Goal: Task Accomplishment & Management: Manage account settings

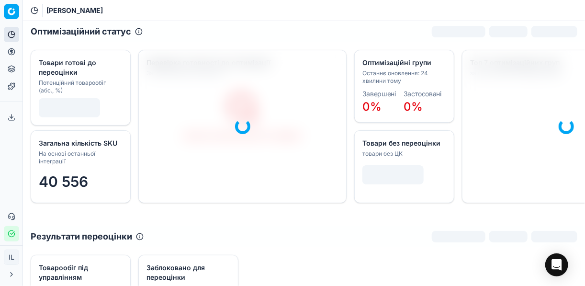
click at [13, 233] on icon "button" at bounding box center [12, 234] width 8 height 8
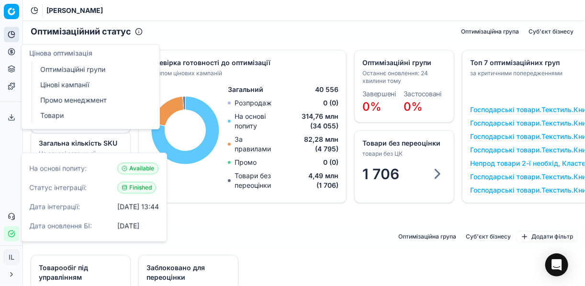
click at [11, 51] on icon at bounding box center [11, 52] width 0 height 4
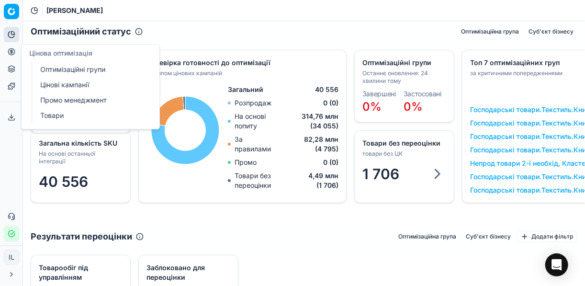
click at [60, 67] on link "Оптимізаційні групи" at bounding box center [92, 69] width 112 height 13
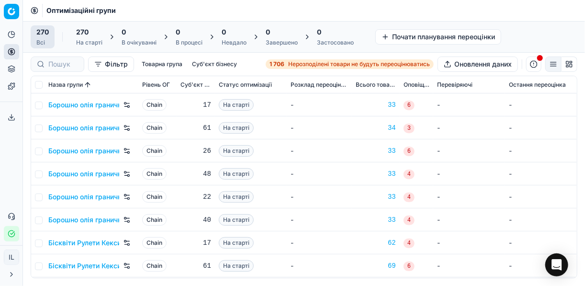
click at [297, 64] on span "Нерозподілені товари не будуть переоцінюватись" at bounding box center [359, 64] width 142 height 8
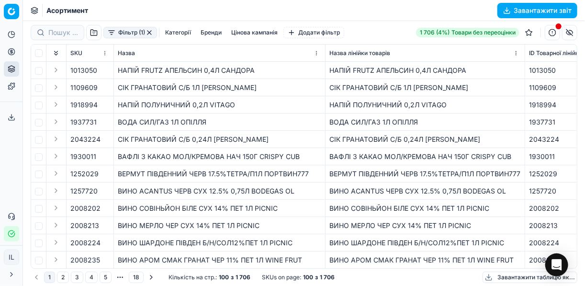
click at [110, 34] on button "Фільтр (1)" at bounding box center [130, 32] width 54 height 11
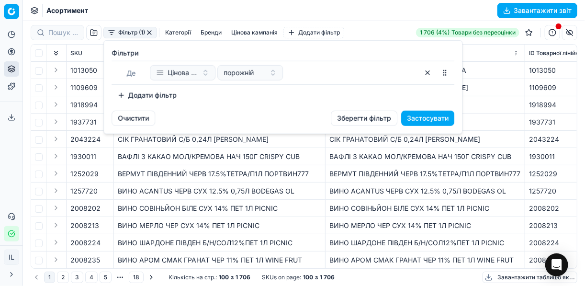
click at [124, 92] on button "Додати фільтр" at bounding box center [147, 95] width 71 height 15
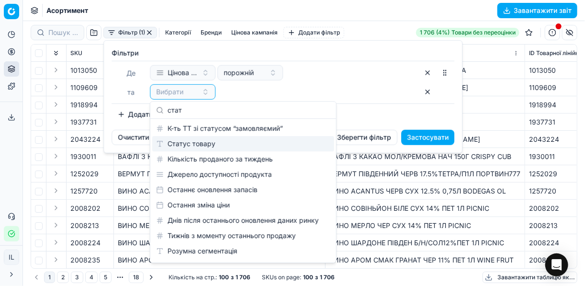
type input "стат"
click at [192, 146] on div "Статус товару" at bounding box center [243, 143] width 182 height 15
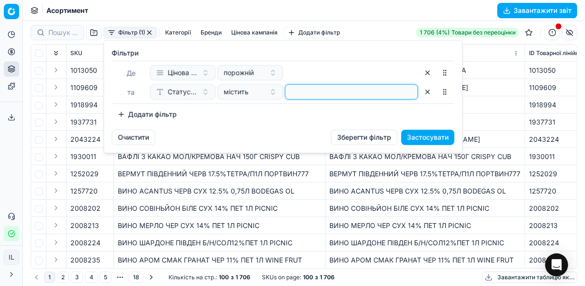
click at [308, 93] on input at bounding box center [351, 92] width 124 height 14
type input "1"
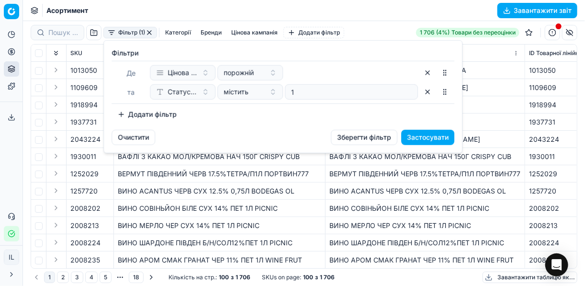
click at [116, 113] on button "Додати фільтр" at bounding box center [147, 114] width 71 height 15
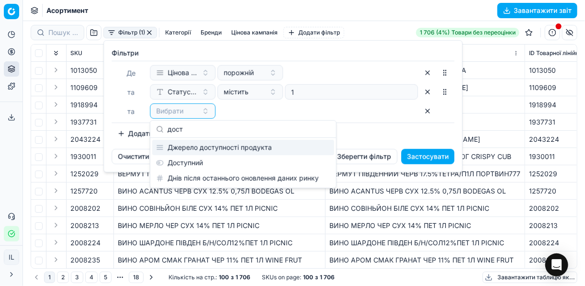
type input "дост"
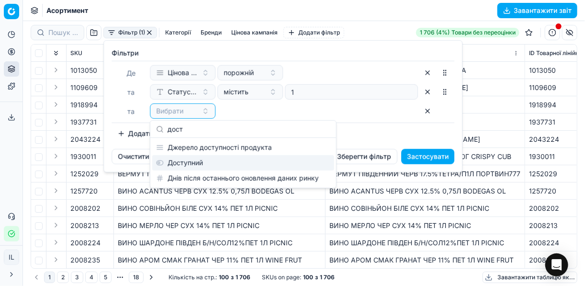
click at [193, 158] on div "Доступний" at bounding box center [243, 162] width 182 height 15
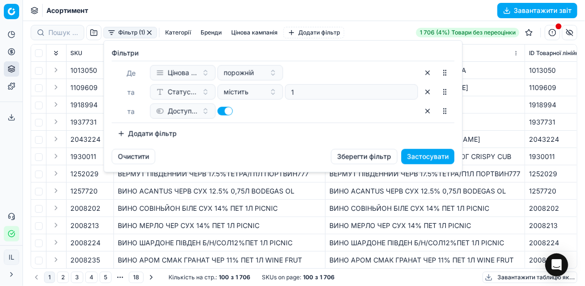
click at [119, 130] on button "Додати фільтр" at bounding box center [147, 133] width 71 height 15
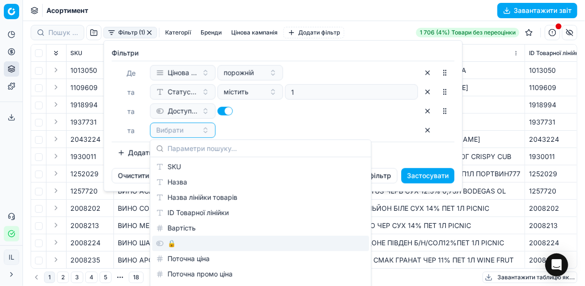
click at [184, 242] on div "🔒" at bounding box center [260, 242] width 217 height 15
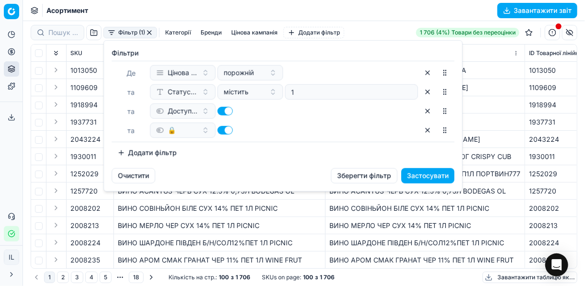
click at [221, 128] on button "button" at bounding box center [224, 130] width 15 height 9
checkbox input "false"
click at [417, 174] on button "Застосувати" at bounding box center [427, 175] width 53 height 15
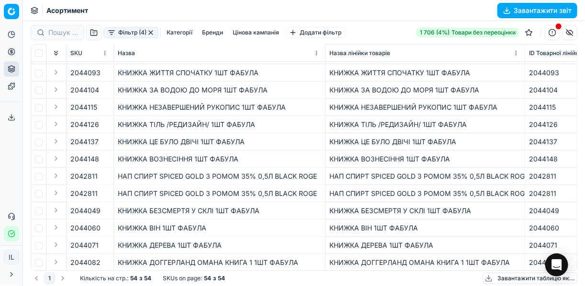
scroll to position [153, 0]
drag, startPoint x: 325, startPoint y: 51, endPoint x: 302, endPoint y: 54, distance: 22.6
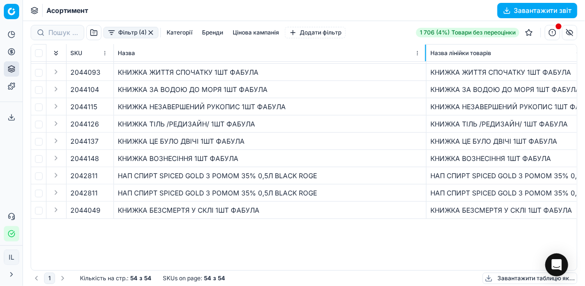
scroll to position [38, 0]
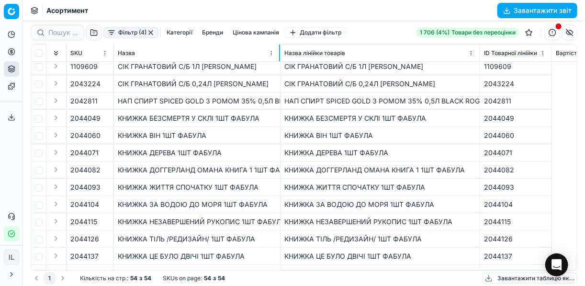
click at [279, 94] on td "НАП СПИРТ SPICED GOLD З РОМОМ 35% 0,5Л BLACK ROGE" at bounding box center [197, 100] width 167 height 17
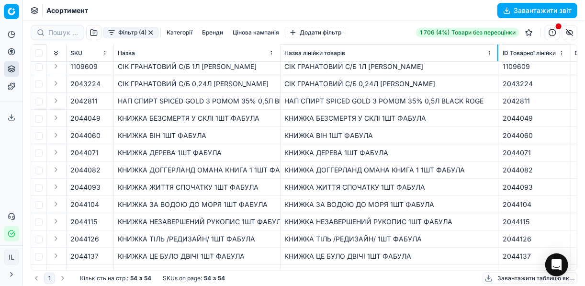
drag, startPoint x: 491, startPoint y: 56, endPoint x: 498, endPoint y: 56, distance: 7.2
click at [498, 56] on div at bounding box center [497, 53] width 1 height 17
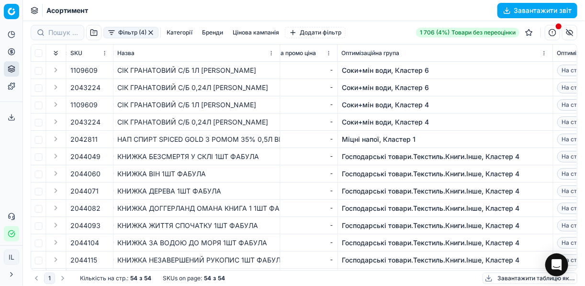
scroll to position [0, 0]
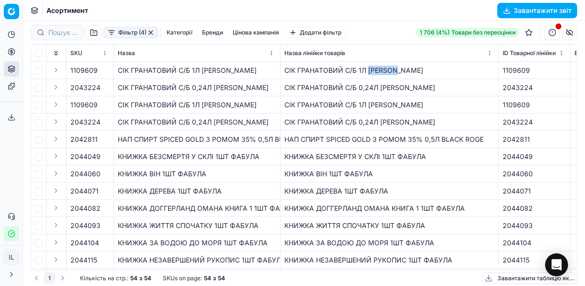
drag, startPoint x: 394, startPoint y: 67, endPoint x: 369, endPoint y: 68, distance: 24.9
click at [369, 68] on div "СІК ГРАНАТОВИЙ С/Б 1Л SAVILLE" at bounding box center [389, 71] width 210 height 10
copy div "[PERSON_NAME]"
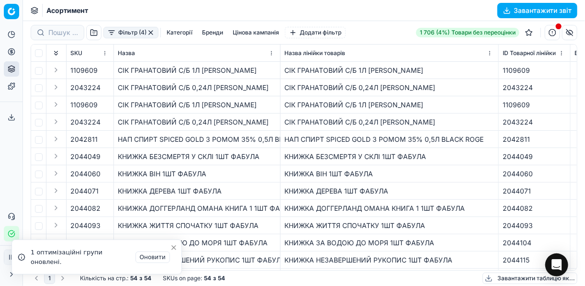
scroll to position [38, 0]
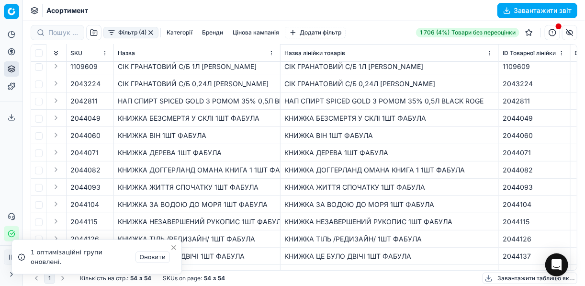
click at [402, 104] on div "НАП СПИРТ SPICED GOLD З РОМОМ 35% 0,5Л BLACK ROGE" at bounding box center [389, 101] width 210 height 10
click at [173, 260] on icon "Close toast" at bounding box center [174, 260] width 4 height 4
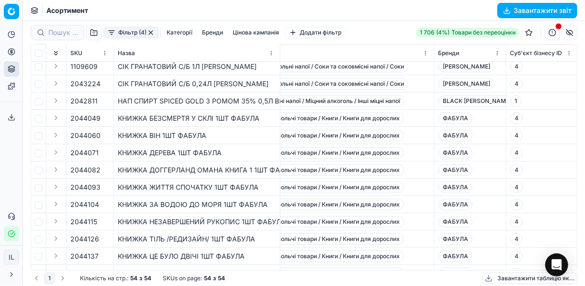
scroll to position [38, 1845]
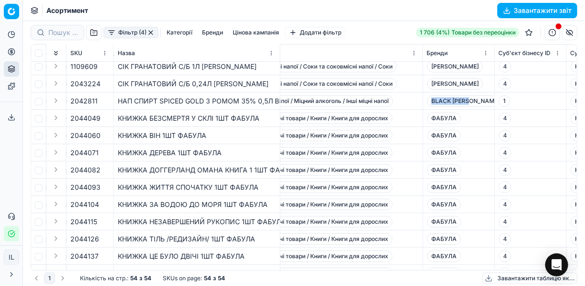
drag, startPoint x: 471, startPoint y: 100, endPoint x: 430, endPoint y: 100, distance: 41.6
click at [430, 100] on span "BLACK [PERSON_NAME]" at bounding box center [465, 100] width 77 height 11
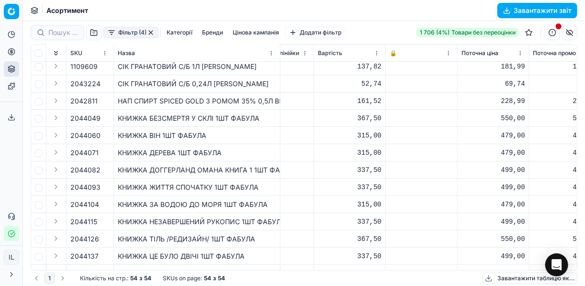
scroll to position [38, 290]
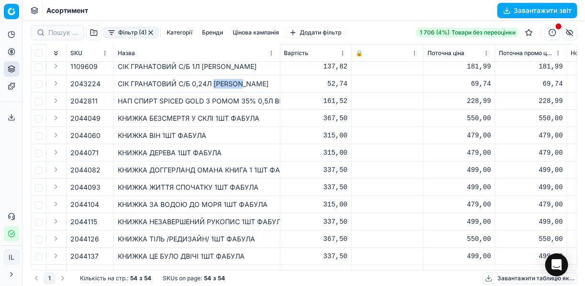
drag, startPoint x: 242, startPoint y: 86, endPoint x: 213, endPoint y: 84, distance: 29.2
click at [213, 84] on div "СІК ГРАНАТОВИЙ С/Б 0,24Л SAVILLE" at bounding box center [197, 84] width 158 height 10
copy div "[PERSON_NAME]"
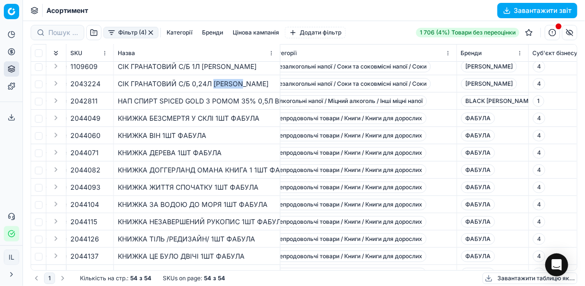
scroll to position [38, 1838]
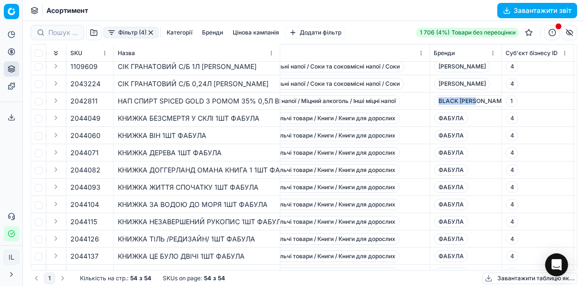
drag, startPoint x: 479, startPoint y: 101, endPoint x: 437, endPoint y: 103, distance: 41.7
click at [437, 103] on span "BLACK [PERSON_NAME]" at bounding box center [472, 100] width 77 height 11
copy span "BLACK [PERSON_NAME]"
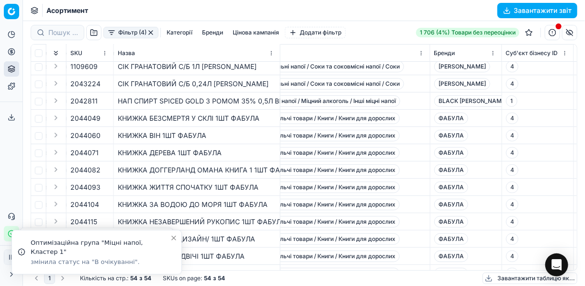
drag, startPoint x: 279, startPoint y: 56, endPoint x: 290, endPoint y: 56, distance: 11.0
click at [280, 54] on div at bounding box center [279, 53] width 1 height 17
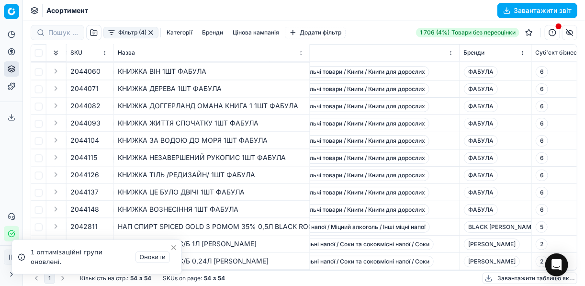
scroll to position [727, 1838]
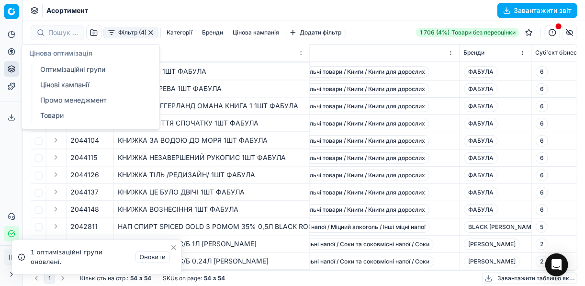
click at [12, 49] on circle at bounding box center [11, 51] width 6 height 6
click at [67, 71] on link "Оптимізаційні групи" at bounding box center [92, 69] width 112 height 13
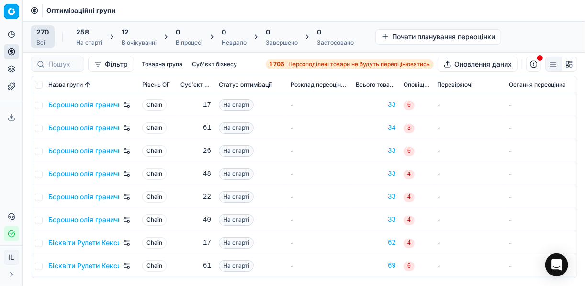
click at [153, 33] on div "12" at bounding box center [139, 32] width 35 height 10
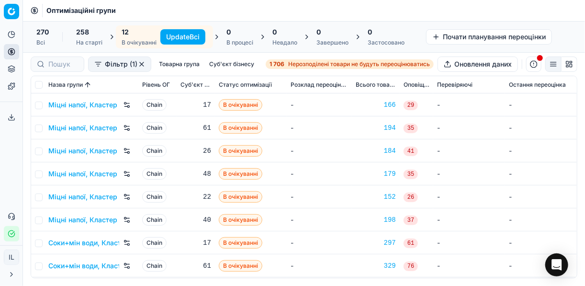
click at [183, 35] on button "Update Всі" at bounding box center [182, 36] width 45 height 15
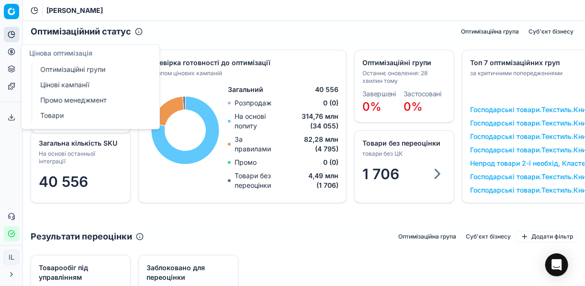
click at [57, 68] on link "Оптимізаційні групи" at bounding box center [92, 69] width 112 height 13
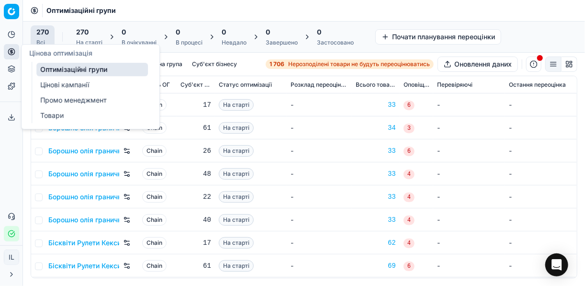
click at [70, 86] on link "Цінові кампанії" at bounding box center [92, 84] width 112 height 13
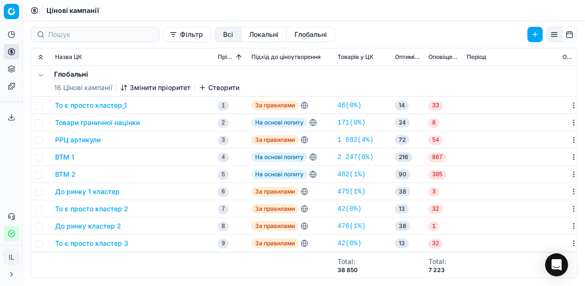
click at [163, 33] on button "Фільтр" at bounding box center [187, 34] width 48 height 15
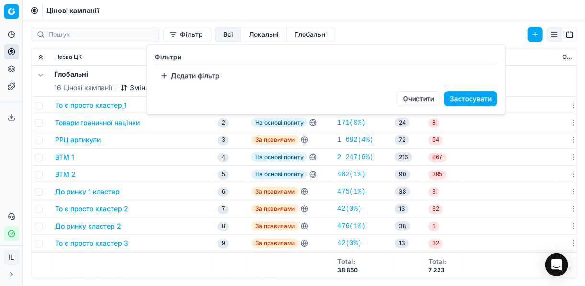
click at [193, 74] on button "Додати фільтр" at bounding box center [190, 75] width 71 height 15
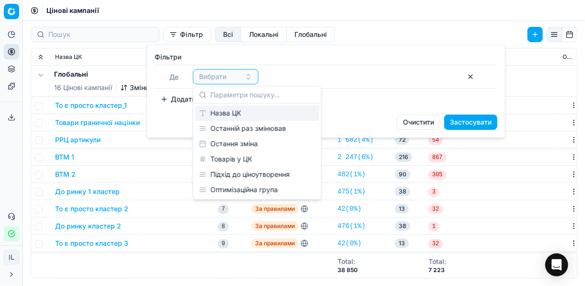
click at [225, 112] on div "Назва ЦК" at bounding box center [257, 112] width 124 height 15
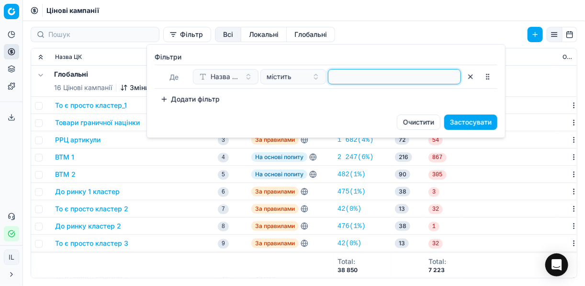
click at [346, 80] on input at bounding box center [394, 76] width 124 height 14
type input "c"
click at [396, 78] on input at bounding box center [394, 76] width 124 height 14
type input "сок"
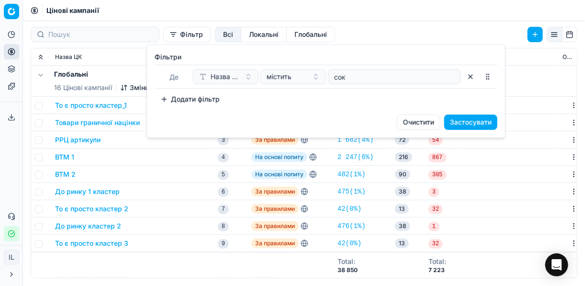
click at [471, 126] on button "Застосувати" at bounding box center [470, 121] width 53 height 15
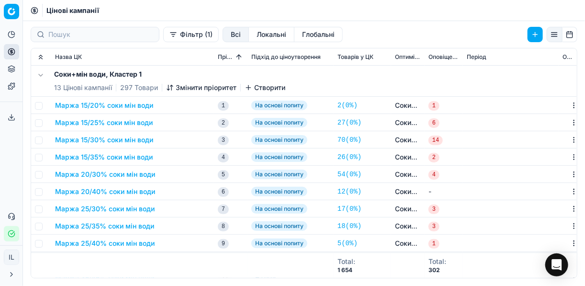
click at [103, 175] on button "Маржа 20/30% соки мін води" at bounding box center [105, 174] width 100 height 10
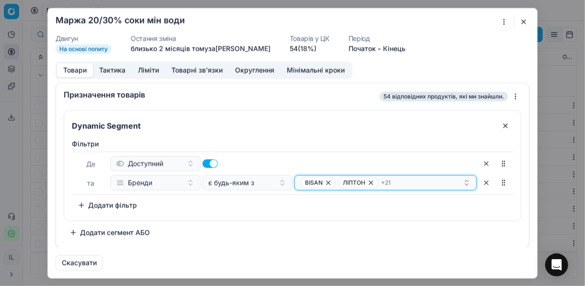
click at [412, 182] on div "BISAN ЛІПТОН + 21" at bounding box center [382, 182] width 162 height 11
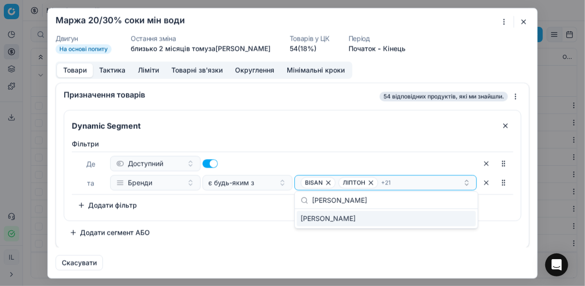
type input "[PERSON_NAME]"
click at [454, 222] on div "[PERSON_NAME]" at bounding box center [386, 218] width 179 height 15
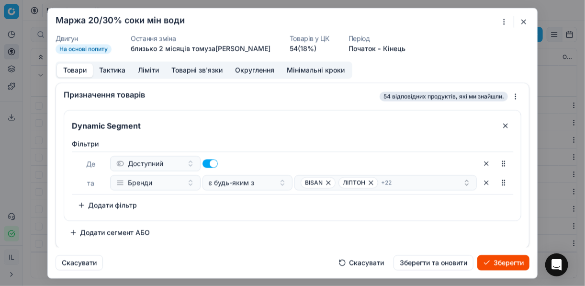
click at [504, 265] on button "Зберегти" at bounding box center [503, 262] width 52 height 15
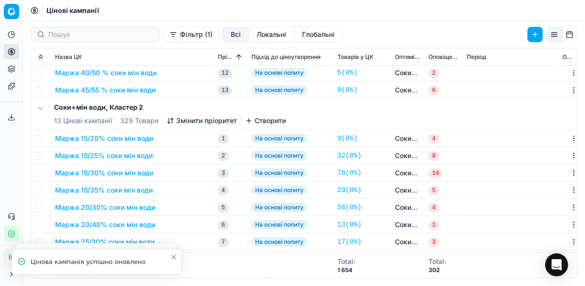
scroll to position [268, 0]
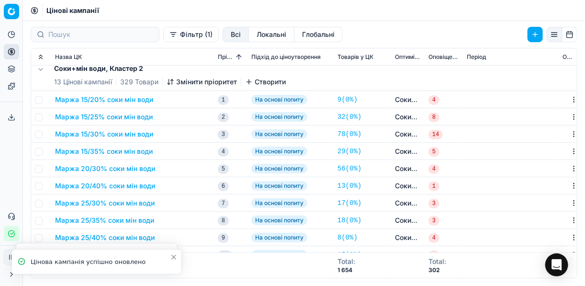
click at [106, 172] on button "Маржа 20/30% соки мін води" at bounding box center [105, 169] width 100 height 10
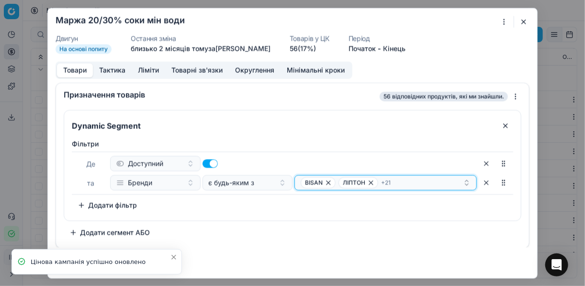
click at [436, 180] on div "BISAN ЛІПТОН + 21" at bounding box center [382, 182] width 162 height 11
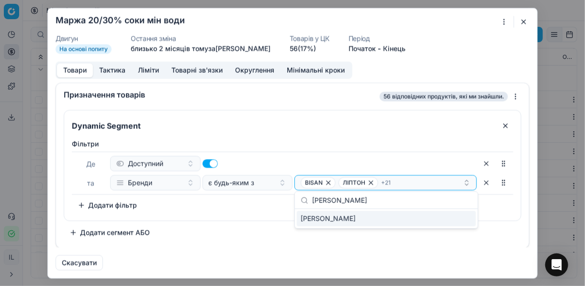
type input "[PERSON_NAME]"
click at [467, 221] on div "[PERSON_NAME]" at bounding box center [386, 218] width 179 height 15
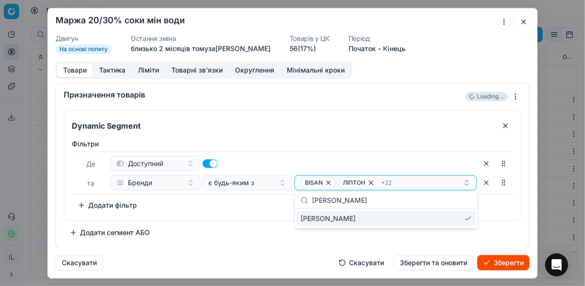
click at [497, 264] on button "Зберегти" at bounding box center [503, 262] width 52 height 15
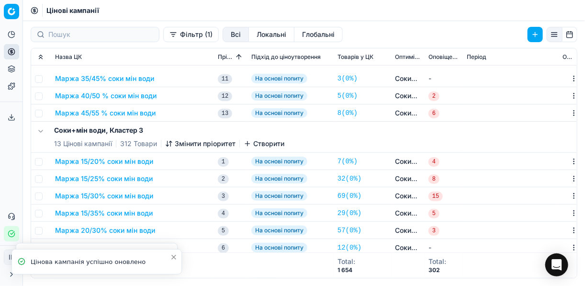
scroll to position [536, 0]
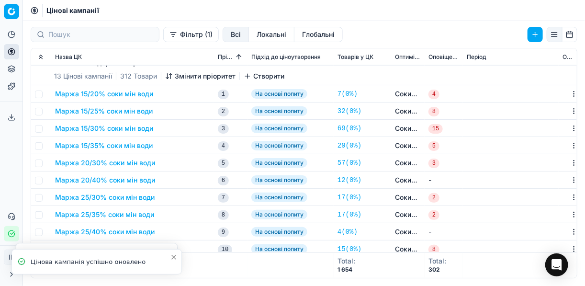
click at [109, 165] on button "Маржа 20/30% соки мін води" at bounding box center [105, 163] width 100 height 10
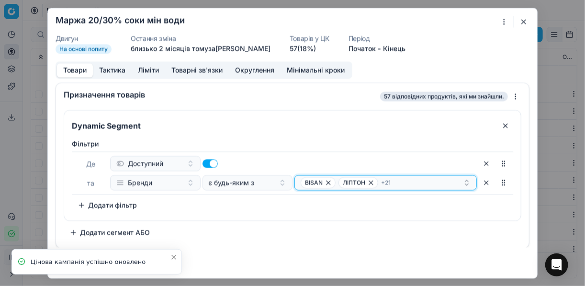
click at [418, 182] on div "BISAN ЛІПТОН + 21" at bounding box center [382, 182] width 162 height 11
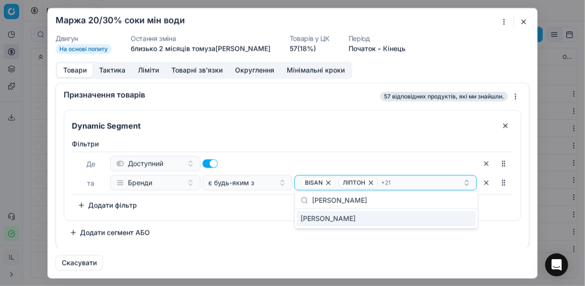
type input "[PERSON_NAME]"
click at [450, 223] on div "[PERSON_NAME]" at bounding box center [386, 218] width 179 height 15
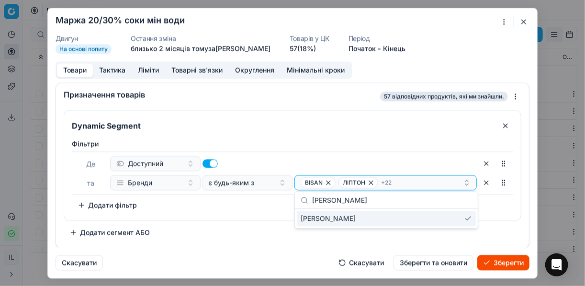
click at [504, 260] on button "Зберегти" at bounding box center [503, 262] width 52 height 15
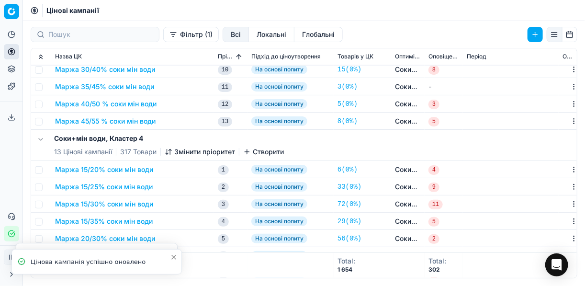
scroll to position [766, 0]
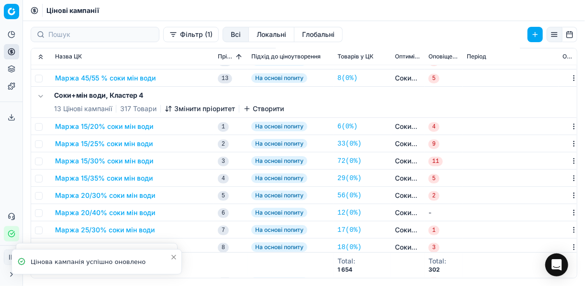
click at [100, 196] on button "Маржа 20/30% соки мін води" at bounding box center [105, 195] width 100 height 10
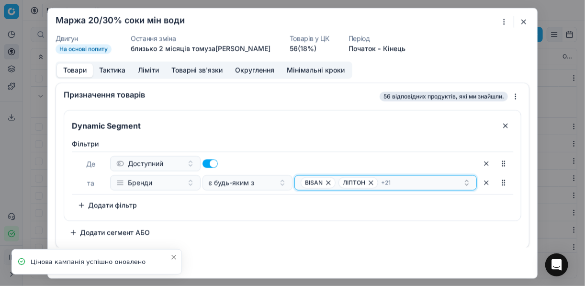
click at [403, 180] on div "BISAN ЛІПТОН + 21" at bounding box center [382, 182] width 162 height 11
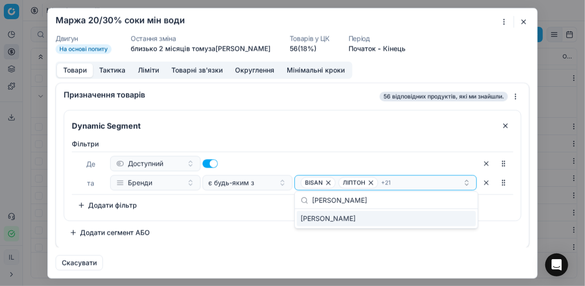
type input "[PERSON_NAME]"
click at [458, 218] on div "[PERSON_NAME]" at bounding box center [386, 218] width 179 height 15
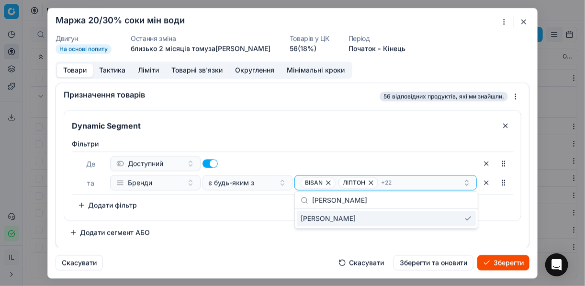
click at [499, 265] on button "Зберегти" at bounding box center [503, 262] width 52 height 15
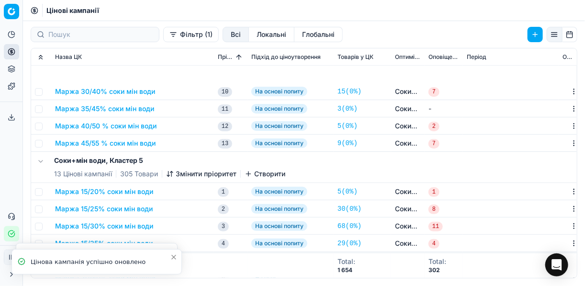
scroll to position [1034, 0]
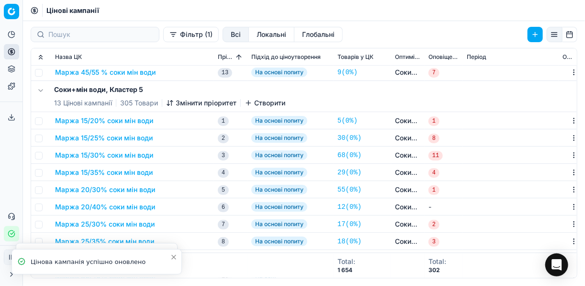
click at [120, 188] on button "Маржа 20/30% соки мін води" at bounding box center [105, 190] width 100 height 10
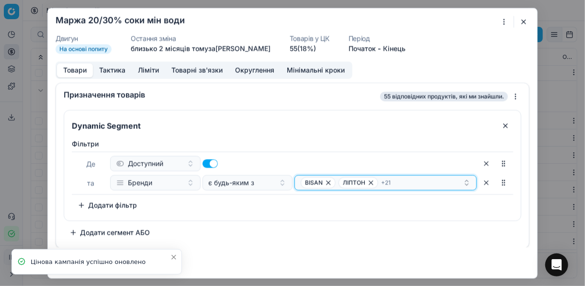
click at [413, 184] on div "BISAN ЛІПТОН + 21" at bounding box center [382, 182] width 162 height 11
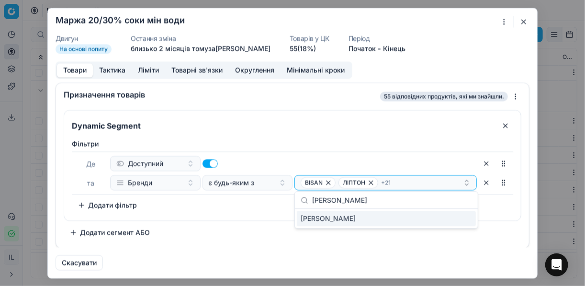
type input "[PERSON_NAME]"
click at [461, 221] on div "[PERSON_NAME]" at bounding box center [386, 218] width 179 height 15
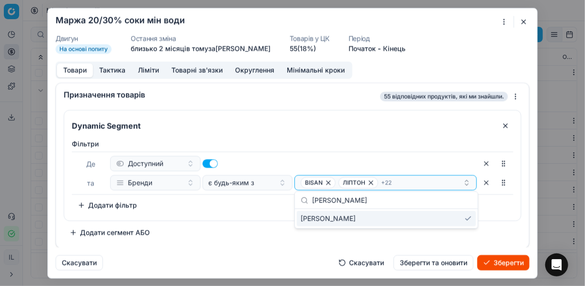
click at [507, 261] on button "Зберегти" at bounding box center [503, 262] width 52 height 15
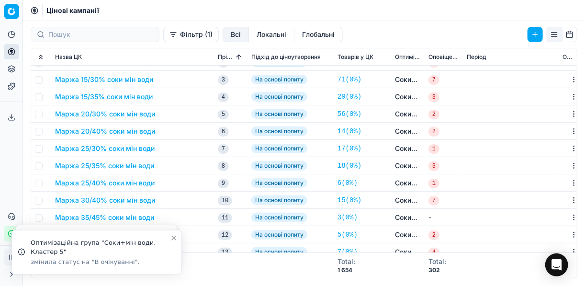
scroll to position [1379, 0]
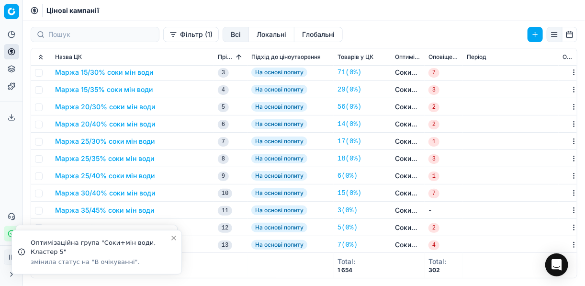
click at [112, 191] on button "Маржа 30/40% соки мін води" at bounding box center [105, 193] width 100 height 10
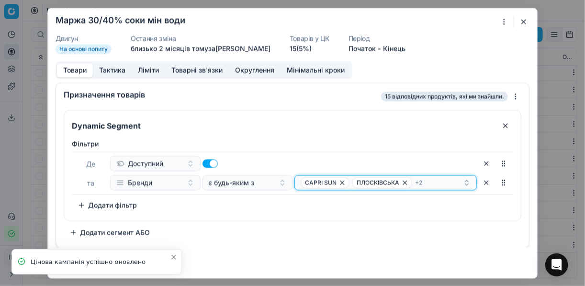
click at [436, 178] on div "CAPRI [PERSON_NAME] + 2" at bounding box center [382, 182] width 162 height 11
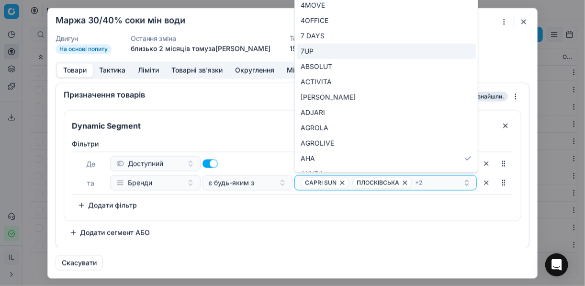
click at [519, 22] on button "button" at bounding box center [523, 21] width 11 height 11
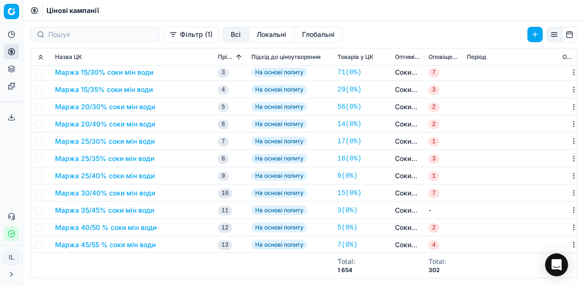
click at [107, 108] on button "Маржа 20/30% соки мін води" at bounding box center [105, 107] width 100 height 10
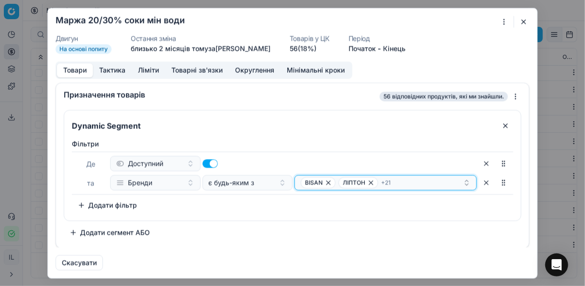
click at [409, 183] on div "BISAN ЛІПТОН + 21" at bounding box center [382, 182] width 162 height 11
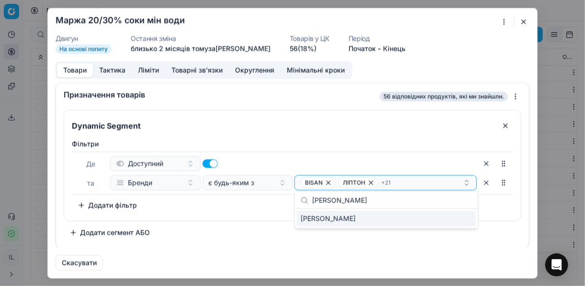
type input "[PERSON_NAME]"
click at [450, 221] on div "[PERSON_NAME]" at bounding box center [386, 218] width 179 height 15
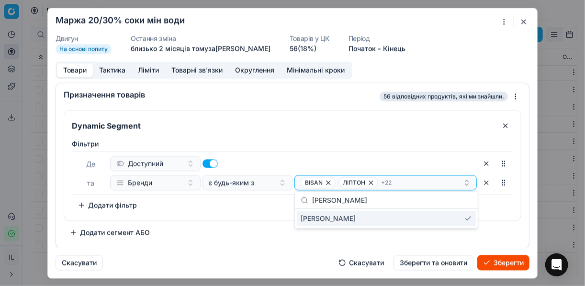
click at [506, 262] on button "Зберегти" at bounding box center [503, 262] width 52 height 15
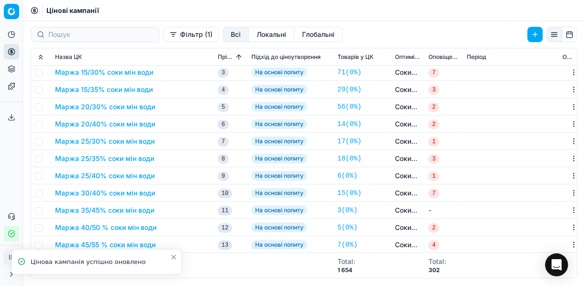
click at [163, 36] on button "Фільтр (1)" at bounding box center [191, 34] width 56 height 15
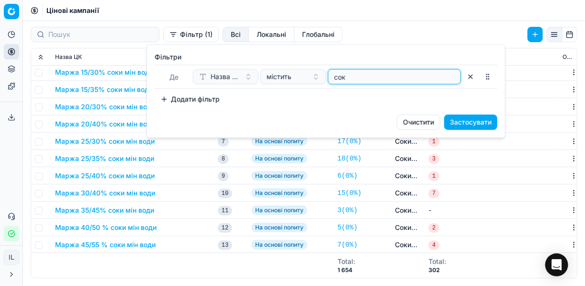
drag, startPoint x: 366, startPoint y: 79, endPoint x: 331, endPoint y: 78, distance: 35.0
click at [331, 78] on div "сок" at bounding box center [394, 76] width 133 height 15
type input "міц"
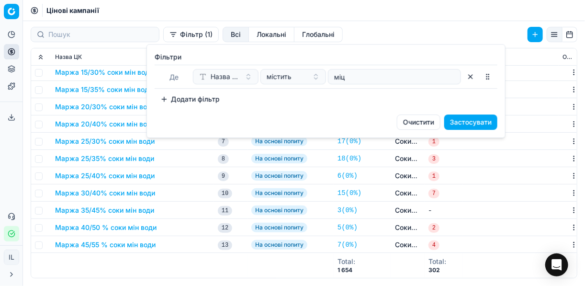
click at [473, 120] on button "Застосувати" at bounding box center [470, 121] width 53 height 15
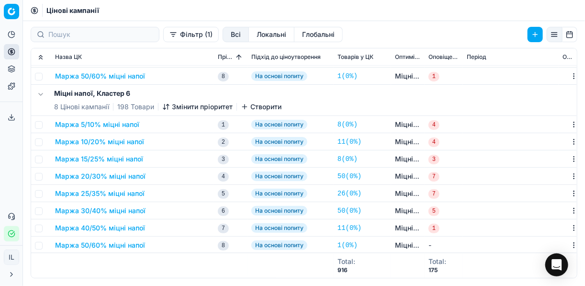
scroll to position [862, 0]
click at [109, 192] on button "Маржа 25/35% міцні напої" at bounding box center [99, 193] width 89 height 10
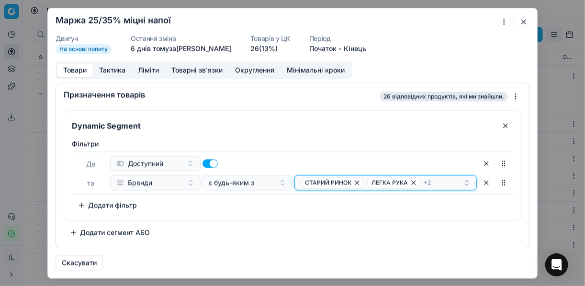
click at [439, 178] on div "СТАРИЙ РИНОК ЛЕГКА РУКА + 2" at bounding box center [382, 182] width 162 height 11
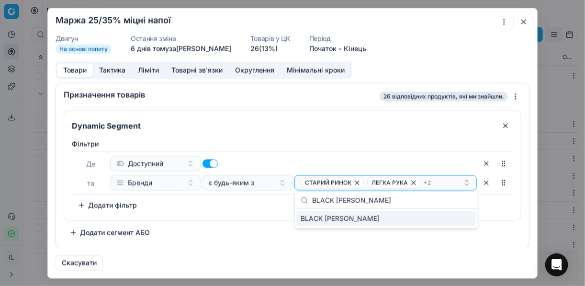
type input "BLACK [PERSON_NAME]"
click at [462, 219] on div "BLACK [PERSON_NAME]" at bounding box center [386, 218] width 179 height 15
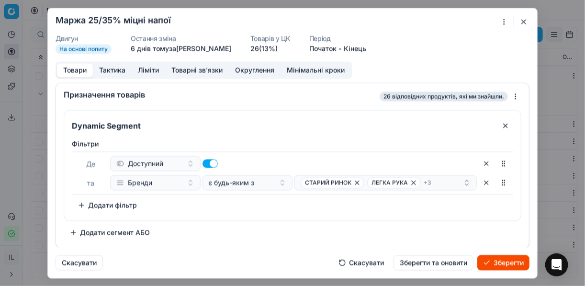
click at [501, 265] on button "Зберегти" at bounding box center [503, 262] width 52 height 15
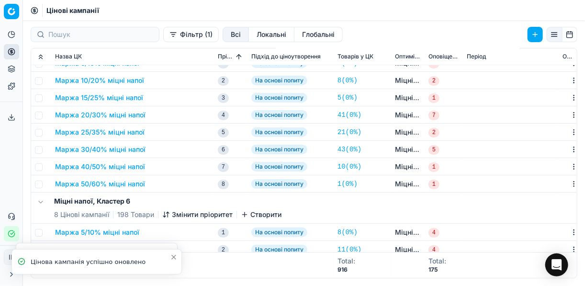
scroll to position [709, 0]
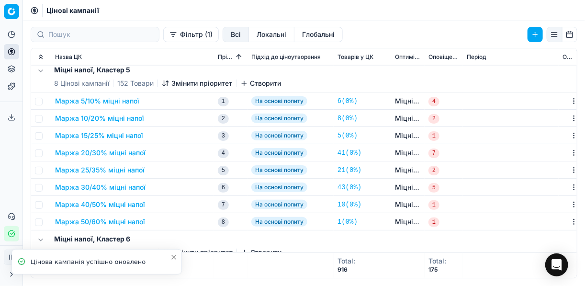
click at [128, 168] on button "Маржа 25/35% міцні напої" at bounding box center [99, 170] width 89 height 10
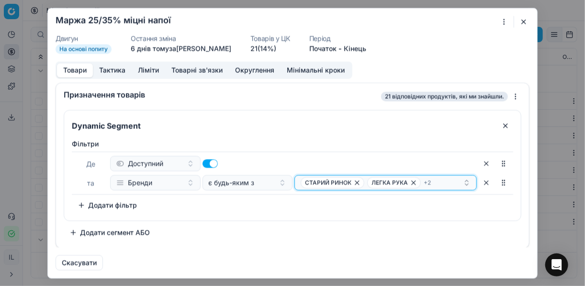
click at [445, 182] on div "СТАРИЙ РИНОК ЛЕГКА РУКА + 2" at bounding box center [382, 182] width 162 height 11
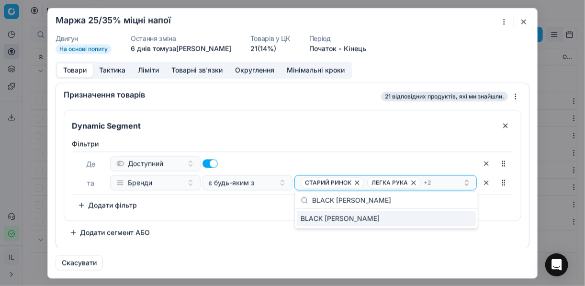
type input "BLACK [PERSON_NAME]"
click at [465, 218] on div "BLACK [PERSON_NAME]" at bounding box center [386, 218] width 179 height 15
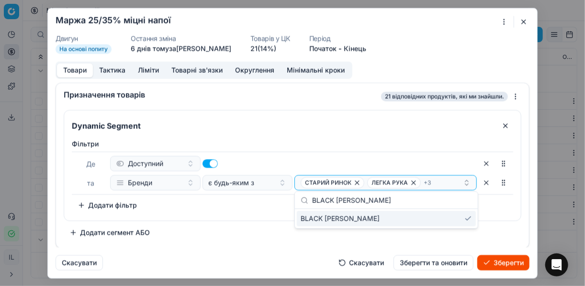
click at [500, 264] on button "Зберегти" at bounding box center [503, 262] width 52 height 15
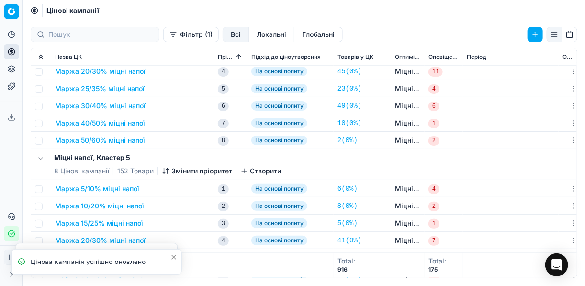
scroll to position [556, 0]
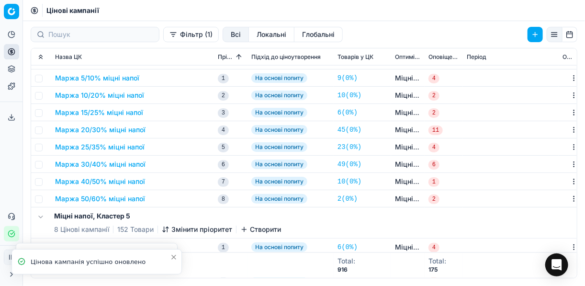
click at [122, 149] on button "Маржа 25/35% міцні напої" at bounding box center [99, 147] width 89 height 10
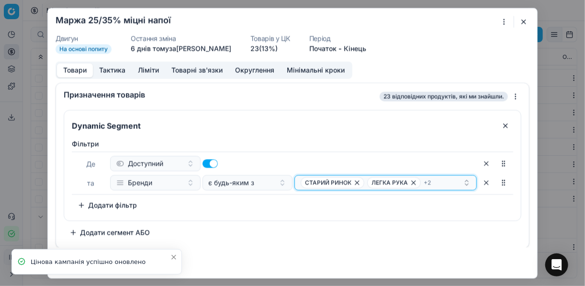
click at [441, 178] on div "СТАРИЙ РИНОК ЛЕГКА РУКА + 2" at bounding box center [382, 182] width 162 height 11
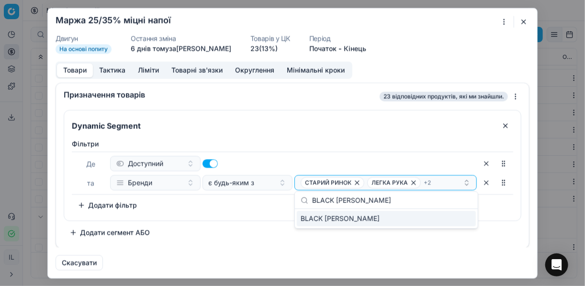
type input "BLACK [PERSON_NAME]"
click at [458, 220] on div "BLACK [PERSON_NAME]" at bounding box center [386, 218] width 179 height 15
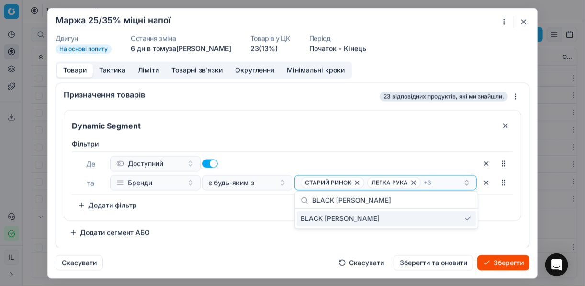
click at [505, 257] on button "Зберегти" at bounding box center [503, 262] width 52 height 15
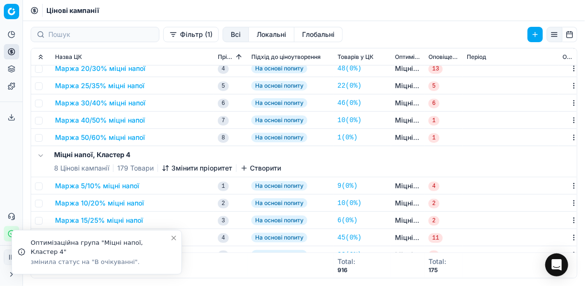
scroll to position [364, 0]
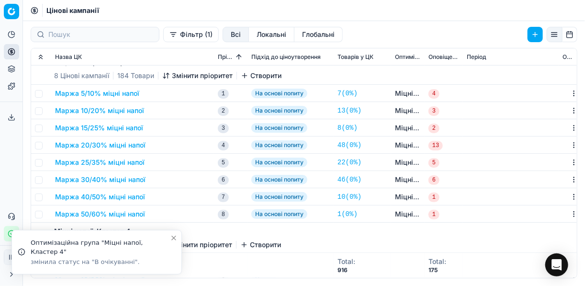
click at [127, 155] on td "Маржа 25/35% міцні напої" at bounding box center [132, 162] width 163 height 17
click at [128, 157] on button "Маржа 25/35% міцні напої" at bounding box center [99, 162] width 89 height 10
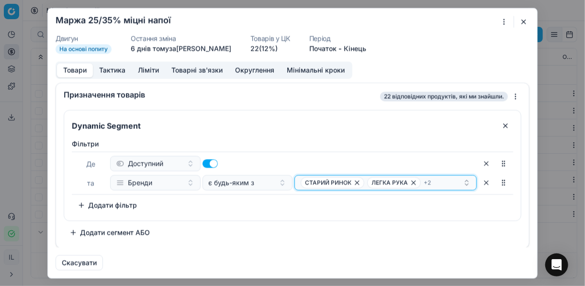
click at [449, 182] on div "СТАРИЙ РИНОК ЛЕГКА РУКА + 2" at bounding box center [382, 182] width 162 height 11
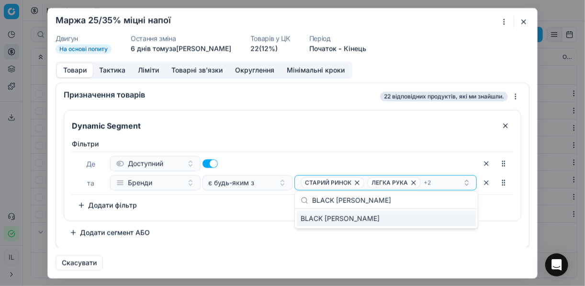
type input "BLACK [PERSON_NAME]"
click at [470, 218] on div "BLACK [PERSON_NAME]" at bounding box center [386, 218] width 179 height 15
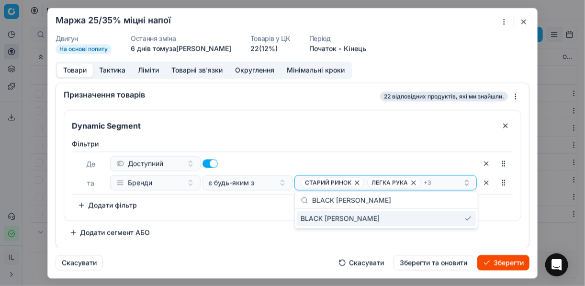
click at [495, 260] on button "Зберегти" at bounding box center [503, 262] width 52 height 15
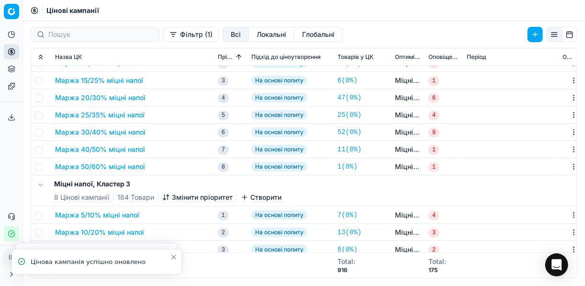
scroll to position [211, 0]
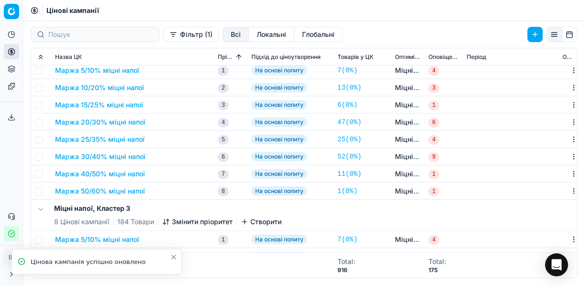
click at [117, 136] on button "Маржа 25/35% міцні напої" at bounding box center [99, 139] width 89 height 10
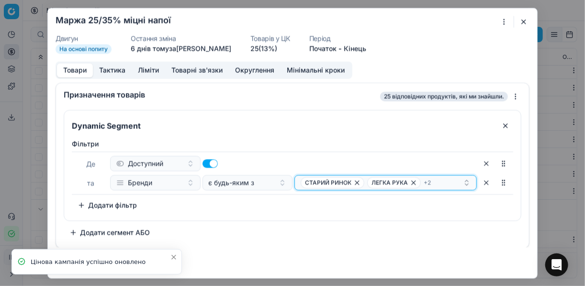
click at [458, 175] on button "СТАРИЙ РИНОК ЛЕГКА РУКА + 2" at bounding box center [385, 182] width 182 height 15
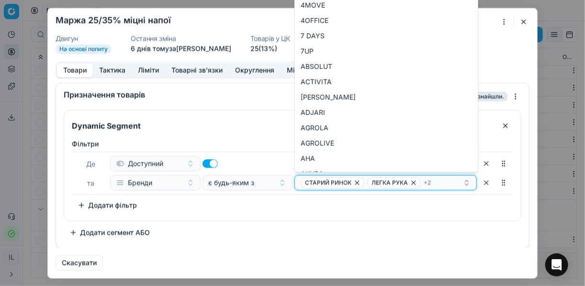
click at [451, 180] on div "СТАРИЙ РИНОК ЛЕГКА РУКА + 2" at bounding box center [382, 182] width 162 height 11
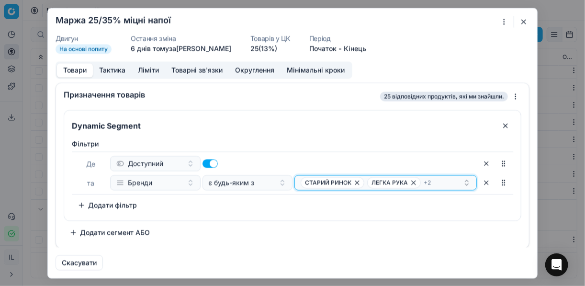
click at [451, 180] on div "СТАРИЙ РИНОК ЛЕГКА РУКА + 2" at bounding box center [382, 182] width 162 height 11
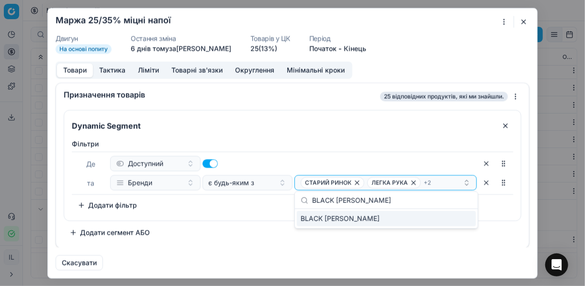
type input "BLACK [PERSON_NAME]"
click at [454, 221] on div "BLACK [PERSON_NAME]" at bounding box center [386, 218] width 179 height 15
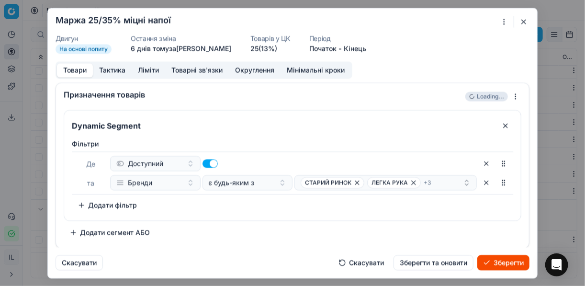
click at [513, 263] on button "Зберегти" at bounding box center [503, 262] width 52 height 15
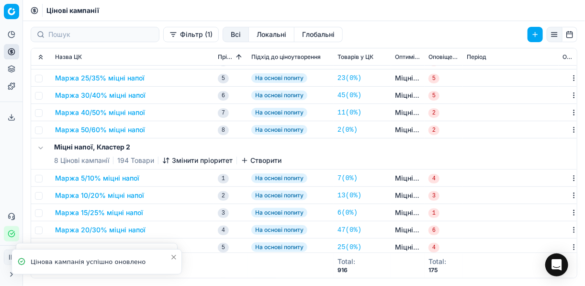
scroll to position [58, 0]
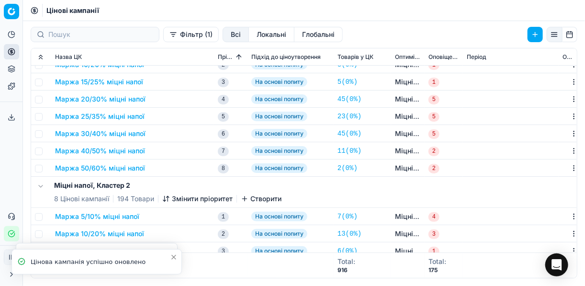
click at [108, 116] on button "Маржа 25/35% міцні напої" at bounding box center [99, 117] width 89 height 10
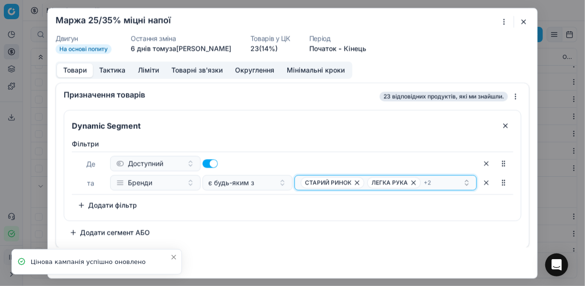
click at [450, 182] on div "СТАРИЙ РИНОК ЛЕГКА РУКА + 2" at bounding box center [382, 182] width 162 height 11
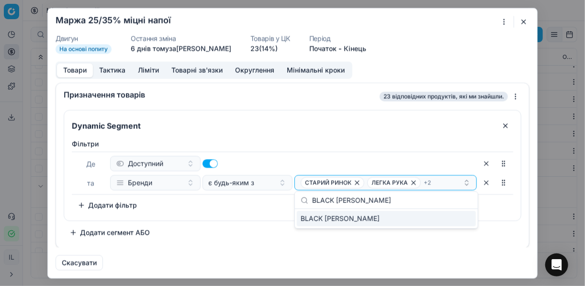
type input "BLACK [PERSON_NAME]"
click at [460, 214] on div "BLACK [PERSON_NAME]" at bounding box center [386, 218] width 179 height 15
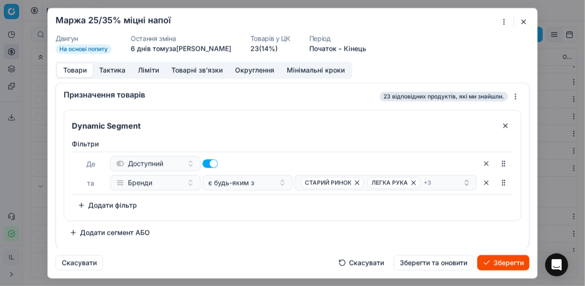
click at [498, 259] on button "Зберегти" at bounding box center [503, 262] width 52 height 15
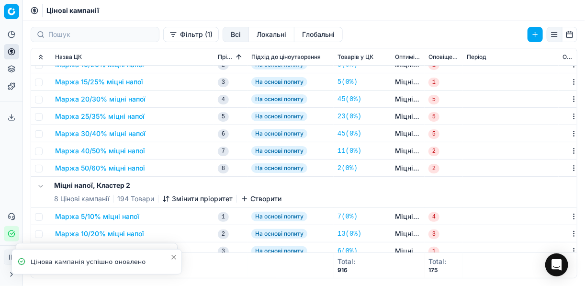
scroll to position [0, 0]
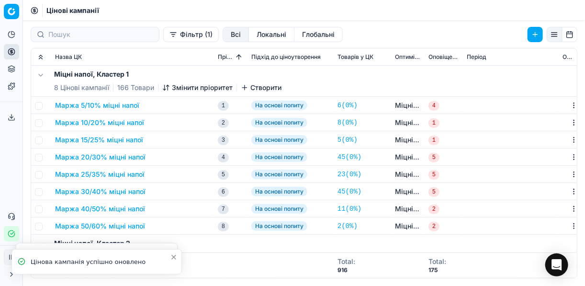
click at [97, 173] on button "Маржа 25/35% міцні напої" at bounding box center [99, 174] width 89 height 10
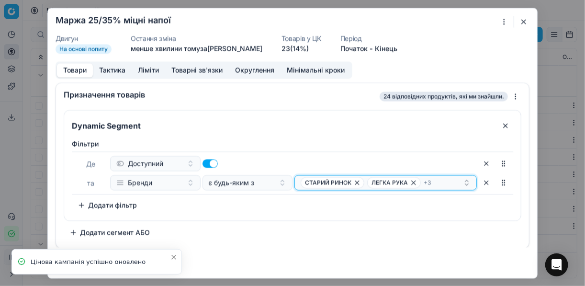
click at [436, 180] on div "СТАРИЙ РИНОК ЛЕГКА РУКА + 3" at bounding box center [382, 182] width 162 height 11
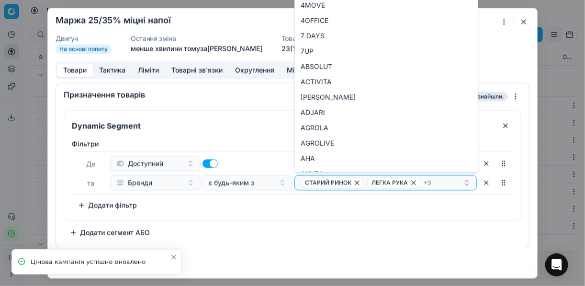
type input "BLACK [PERSON_NAME]"
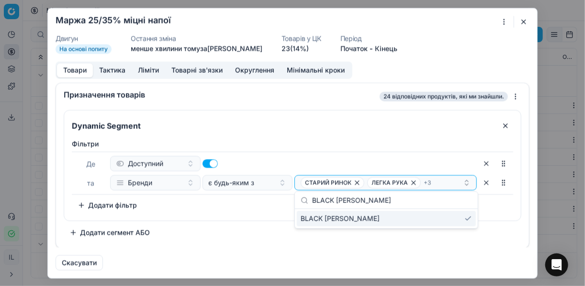
click at [253, 200] on div "Фiльтри Де Доступний та Бренди є будь-яким з СТАРИЙ РИНОК ЛЕГКА РУКА + 3 To pic…" at bounding box center [292, 176] width 441 height 74
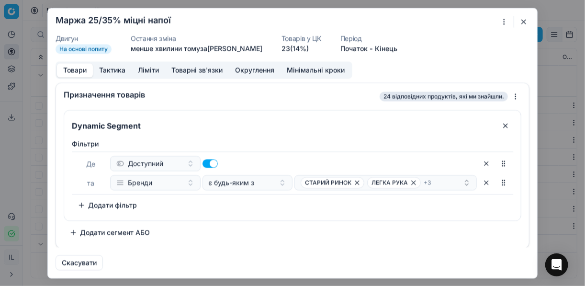
click at [525, 22] on button "button" at bounding box center [523, 21] width 11 height 11
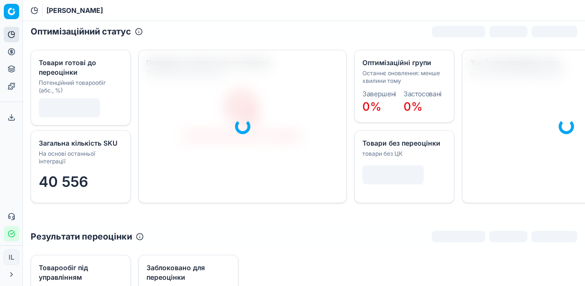
click at [9, 52] on icon at bounding box center [12, 52] width 8 height 8
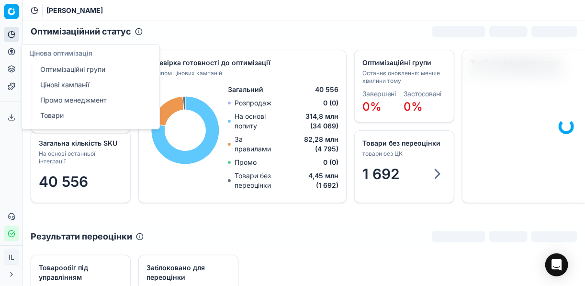
click at [79, 70] on link "Оптимізаційні групи" at bounding box center [92, 69] width 112 height 13
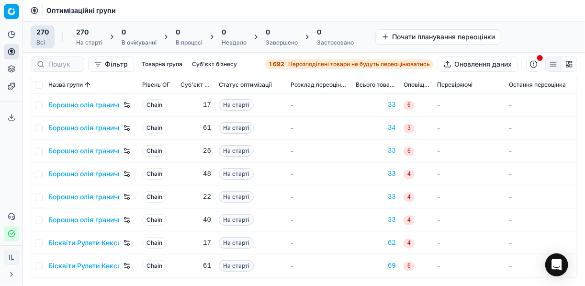
click at [298, 62] on span "Нерозподілені товари не будуть переоцінюватись" at bounding box center [359, 64] width 142 height 8
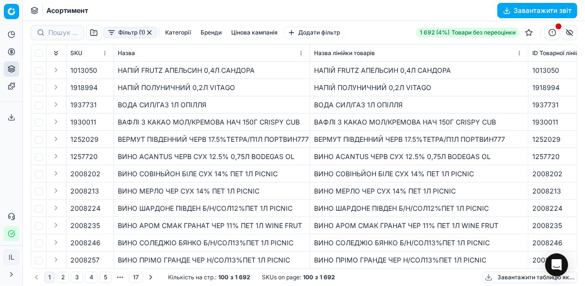
click at [110, 37] on button "Фільтр (1)" at bounding box center [130, 32] width 54 height 11
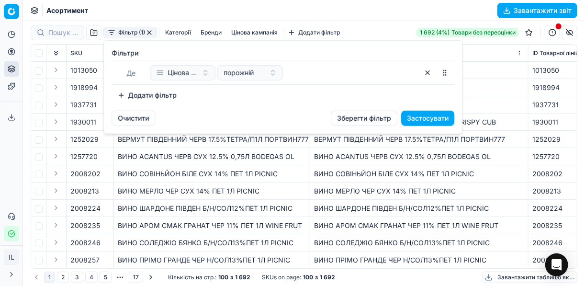
click at [123, 93] on button "Додати фільтр" at bounding box center [147, 95] width 71 height 15
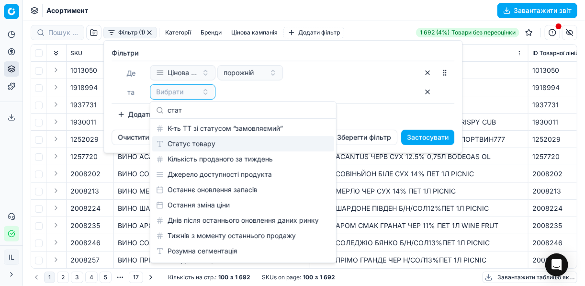
type input "стат"
click at [207, 142] on div "Статус товару" at bounding box center [243, 143] width 182 height 15
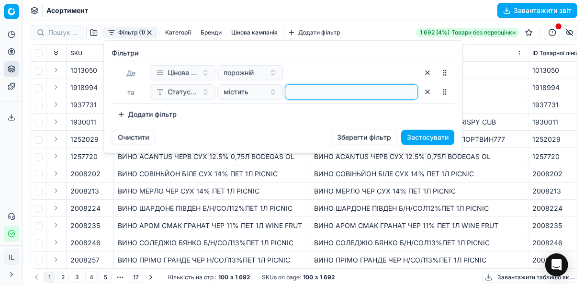
click at [299, 96] on input at bounding box center [351, 92] width 124 height 14
type input "1"
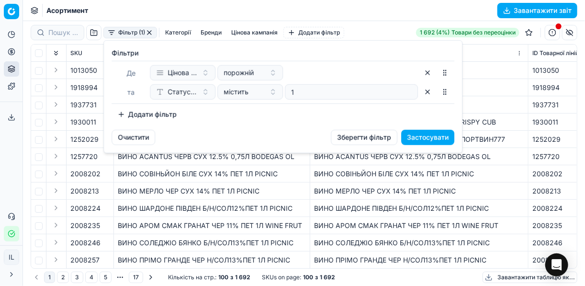
click at [120, 113] on button "Додати фільтр" at bounding box center [147, 114] width 71 height 15
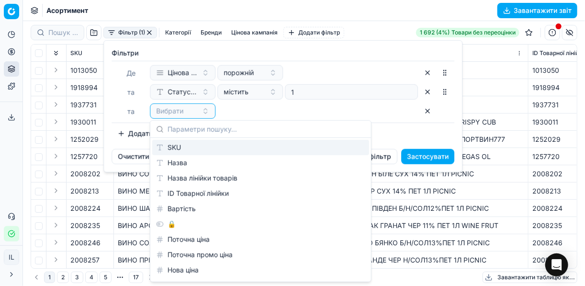
type input "ж"
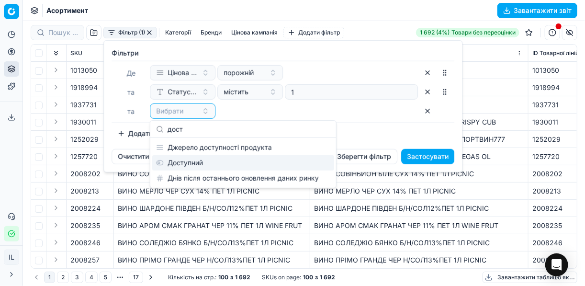
type input "дост"
click at [244, 167] on div "Доступний" at bounding box center [243, 162] width 182 height 15
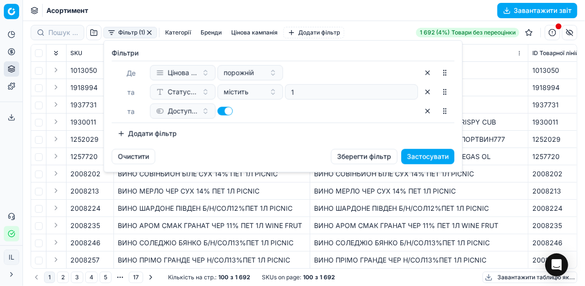
click at [123, 134] on button "Додати фільтр" at bounding box center [147, 133] width 71 height 15
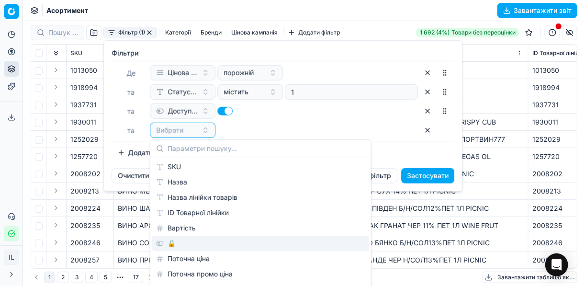
click at [179, 242] on div "🔒" at bounding box center [260, 242] width 217 height 15
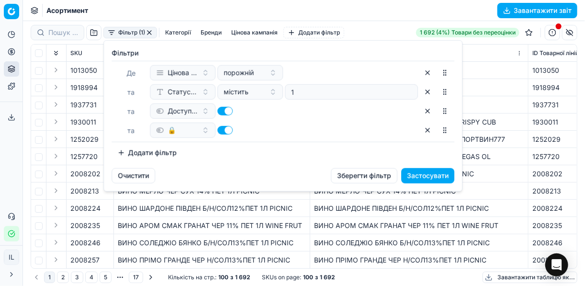
click at [223, 129] on button "button" at bounding box center [224, 130] width 15 height 9
checkbox input "false"
click at [452, 175] on button "Застосувати" at bounding box center [427, 175] width 53 height 15
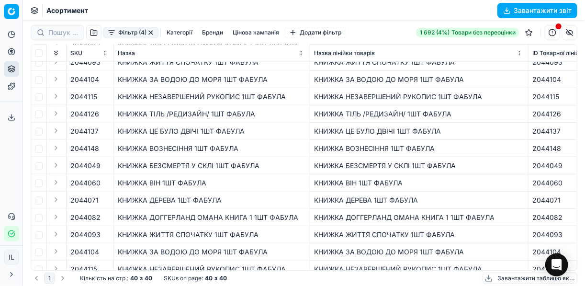
scroll to position [486, 0]
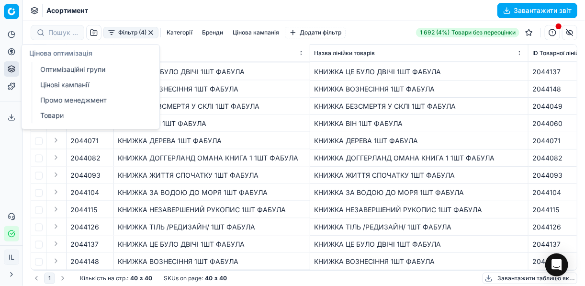
click at [11, 51] on icon at bounding box center [12, 52] width 8 height 8
click at [92, 66] on link "Оптимізаційні групи" at bounding box center [92, 69] width 112 height 13
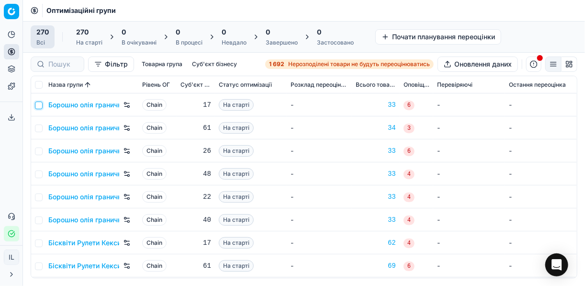
click at [39, 108] on input "checkbox" at bounding box center [39, 105] width 8 height 8
checkbox input "true"
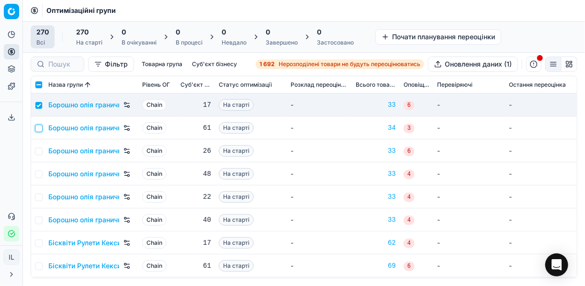
click at [39, 130] on input "checkbox" at bounding box center [39, 128] width 8 height 8
checkbox input "true"
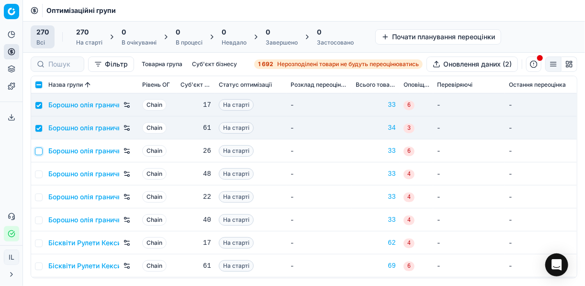
click at [40, 151] on input "checkbox" at bounding box center [39, 151] width 8 height 8
checkbox input "true"
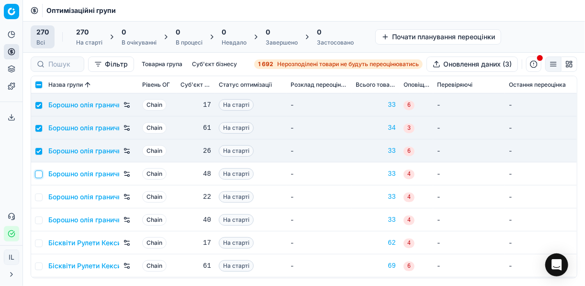
click at [40, 173] on input "checkbox" at bounding box center [39, 174] width 8 height 8
checkbox input "true"
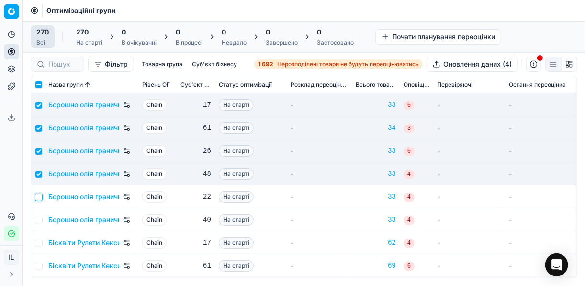
click at [39, 200] on input "checkbox" at bounding box center [39, 197] width 8 height 8
checkbox input "true"
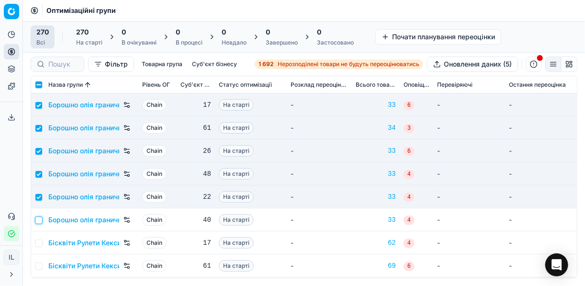
click at [37, 221] on input "checkbox" at bounding box center [39, 220] width 8 height 8
checkbox input "true"
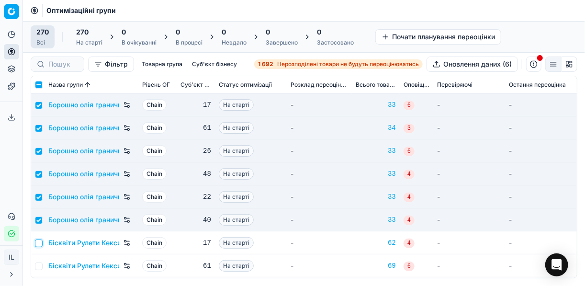
click at [39, 241] on input "checkbox" at bounding box center [39, 243] width 8 height 8
checkbox input "true"
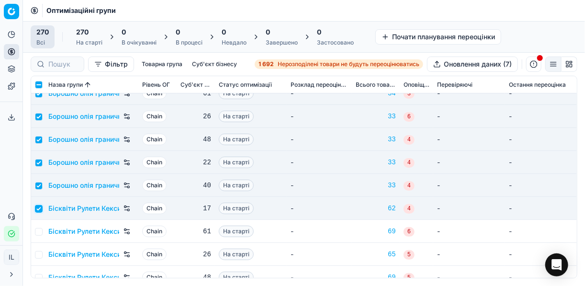
scroll to position [77, 0]
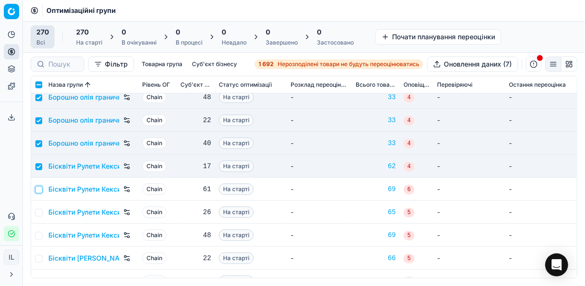
click at [38, 190] on input "checkbox" at bounding box center [39, 190] width 8 height 8
checkbox input "true"
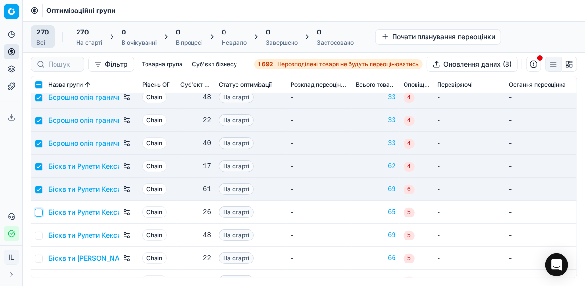
click at [39, 210] on input "checkbox" at bounding box center [39, 213] width 8 height 8
checkbox input "true"
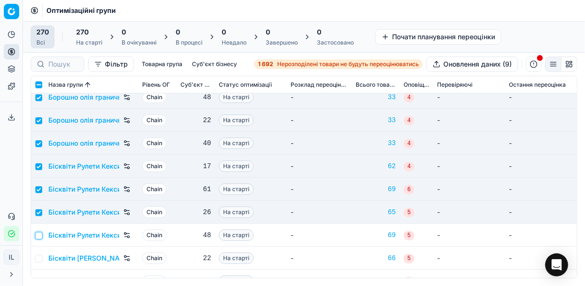
click at [38, 234] on input "checkbox" at bounding box center [39, 236] width 8 height 8
checkbox input "true"
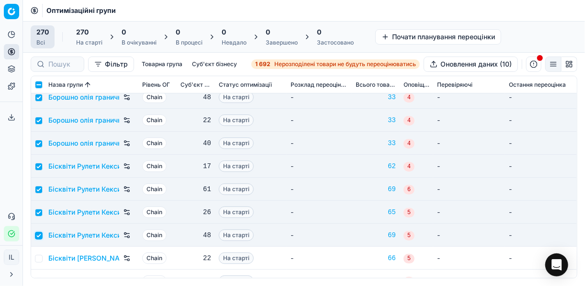
scroll to position [153, 0]
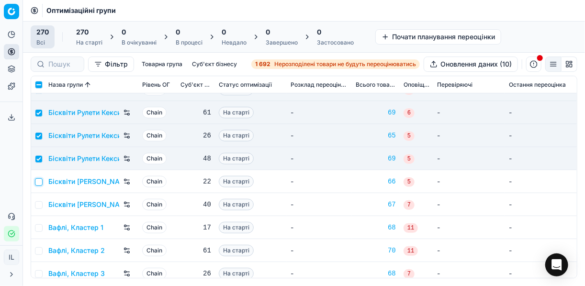
click at [39, 184] on input "checkbox" at bounding box center [39, 182] width 8 height 8
checkbox input "true"
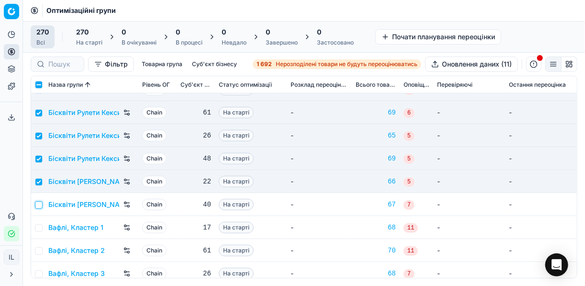
click at [42, 204] on input "checkbox" at bounding box center [39, 205] width 8 height 8
checkbox input "true"
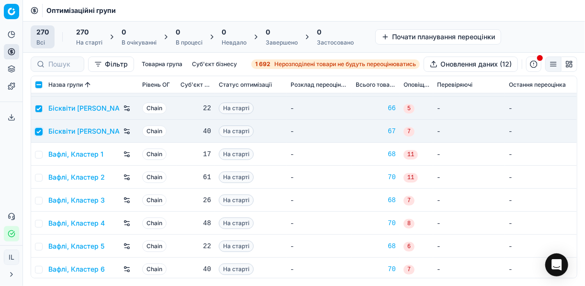
scroll to position [230, 0]
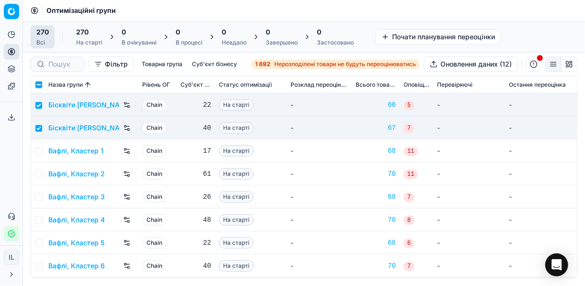
click at [39, 155] on td at bounding box center [37, 150] width 13 height 23
drag, startPoint x: 40, startPoint y: 150, endPoint x: 39, endPoint y: 169, distance: 19.1
click at [40, 150] on input "checkbox" at bounding box center [39, 151] width 8 height 8
checkbox input "true"
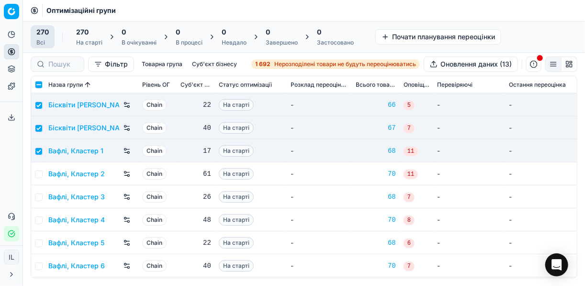
click at [40, 178] on td at bounding box center [37, 173] width 13 height 23
click at [38, 174] on input "checkbox" at bounding box center [39, 174] width 8 height 8
checkbox input "true"
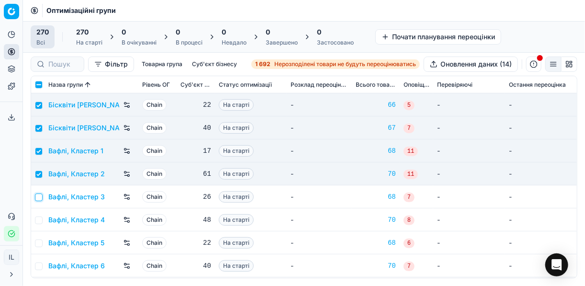
click at [37, 199] on input "checkbox" at bounding box center [39, 197] width 8 height 8
checkbox input "true"
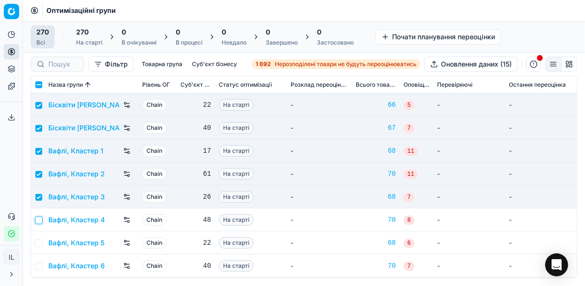
drag, startPoint x: 38, startPoint y: 217, endPoint x: 40, endPoint y: 225, distance: 8.3
click at [39, 217] on input "checkbox" at bounding box center [39, 220] width 8 height 8
checkbox input "true"
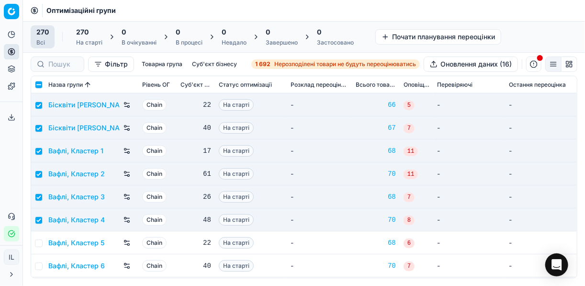
click at [38, 238] on td at bounding box center [37, 242] width 13 height 23
click at [38, 243] on input "checkbox" at bounding box center [39, 243] width 8 height 8
checkbox input "true"
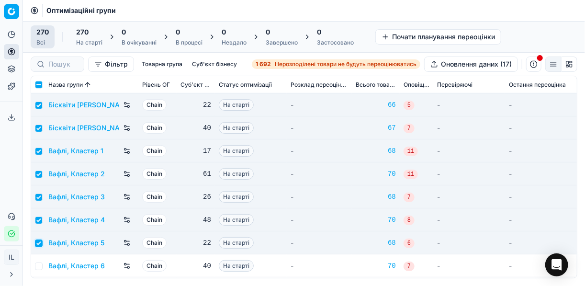
scroll to position [268, 0]
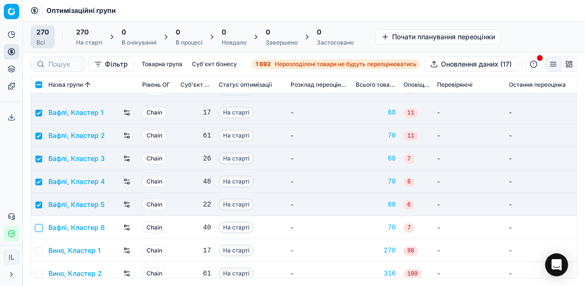
click at [40, 228] on input "checkbox" at bounding box center [39, 228] width 8 height 8
checkbox input "true"
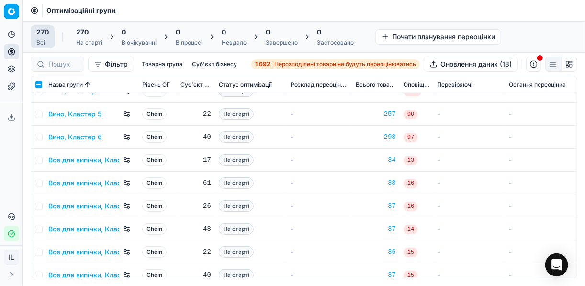
scroll to position [498, 0]
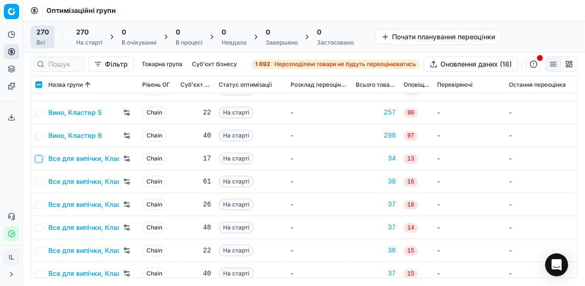
click at [40, 160] on input "checkbox" at bounding box center [39, 159] width 8 height 8
checkbox input "true"
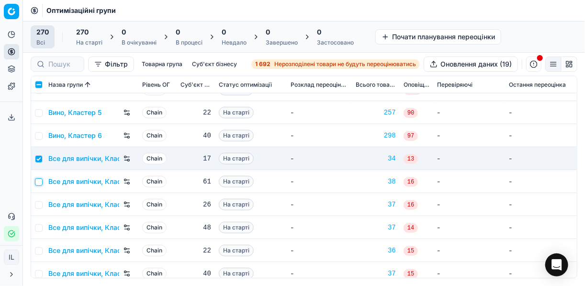
click at [39, 181] on input "checkbox" at bounding box center [39, 182] width 8 height 8
checkbox input "true"
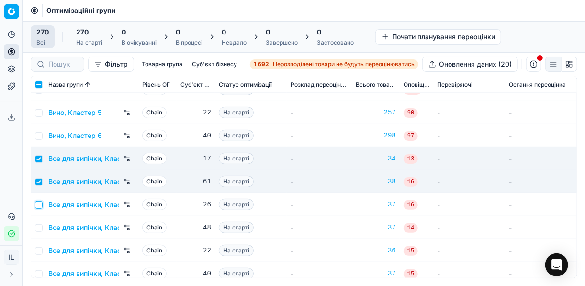
click at [38, 201] on input "checkbox" at bounding box center [39, 205] width 8 height 8
checkbox input "true"
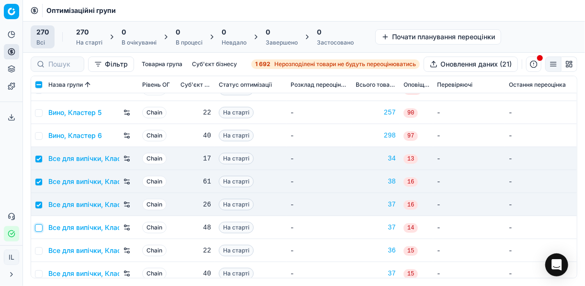
click at [41, 227] on input "checkbox" at bounding box center [39, 228] width 8 height 8
checkbox input "true"
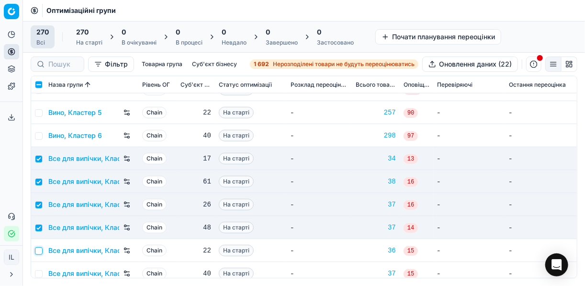
click at [38, 252] on input "checkbox" at bounding box center [39, 251] width 8 height 8
checkbox input "true"
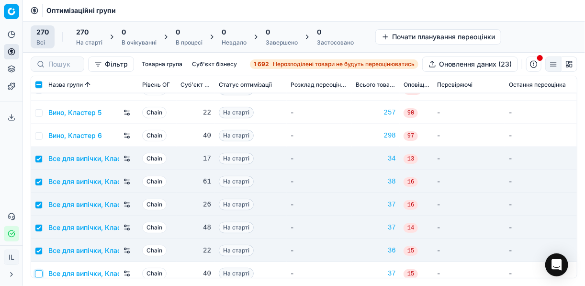
click at [39, 274] on input "checkbox" at bounding box center [39, 274] width 8 height 8
checkbox input "true"
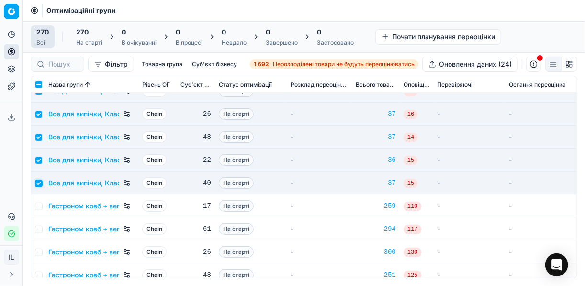
scroll to position [613, 0]
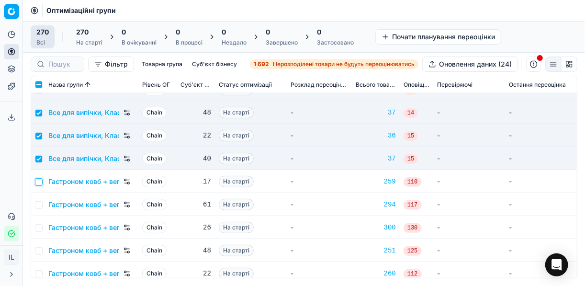
click at [38, 180] on input "checkbox" at bounding box center [39, 182] width 8 height 8
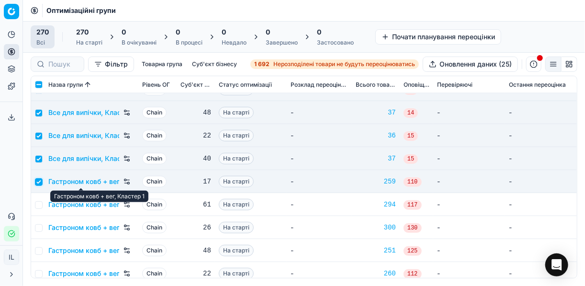
click at [37, 182] on input "checkbox" at bounding box center [39, 182] width 8 height 8
checkbox input "false"
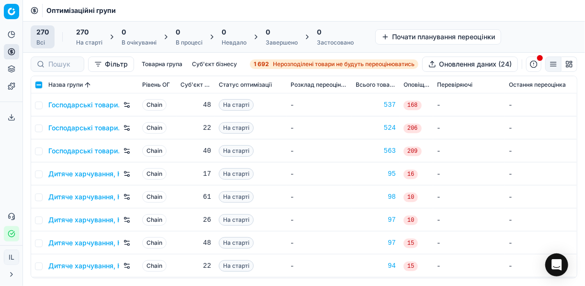
scroll to position [1072, 0]
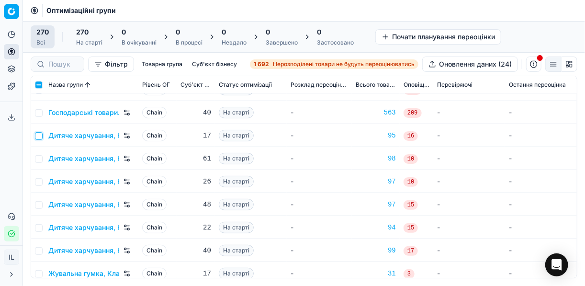
click at [41, 133] on input "checkbox" at bounding box center [39, 136] width 8 height 8
checkbox input "true"
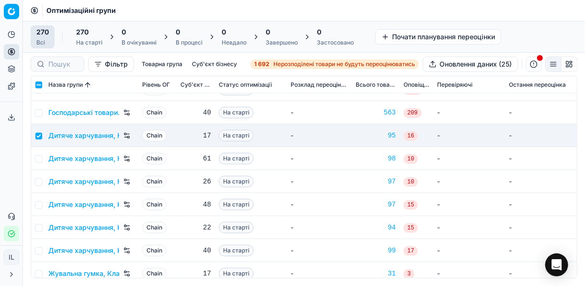
click at [43, 156] on td at bounding box center [37, 158] width 13 height 23
click at [39, 158] on input "checkbox" at bounding box center [39, 159] width 8 height 8
checkbox input "true"
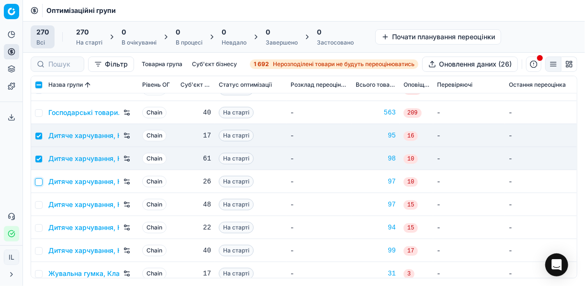
drag, startPoint x: 38, startPoint y: 179, endPoint x: 39, endPoint y: 188, distance: 9.1
click at [38, 179] on input "checkbox" at bounding box center [39, 182] width 8 height 8
checkbox input "true"
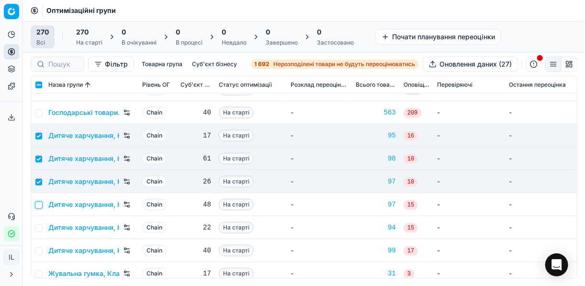
drag, startPoint x: 38, startPoint y: 204, endPoint x: 39, endPoint y: 224, distance: 19.6
click at [39, 204] on input "checkbox" at bounding box center [39, 205] width 8 height 8
checkbox input "true"
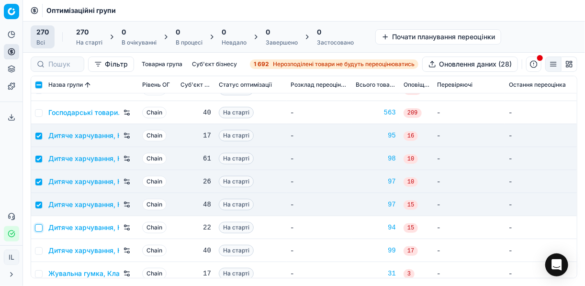
click at [39, 229] on input "checkbox" at bounding box center [39, 228] width 8 height 8
checkbox input "true"
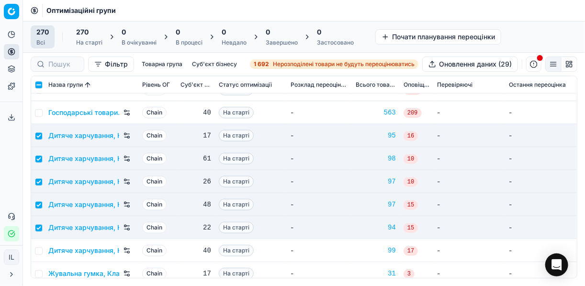
click at [41, 254] on td at bounding box center [37, 250] width 13 height 23
drag, startPoint x: 41, startPoint y: 254, endPoint x: 35, endPoint y: 249, distance: 7.5
click at [35, 249] on input "checkbox" at bounding box center [39, 251] width 8 height 8
checkbox input "true"
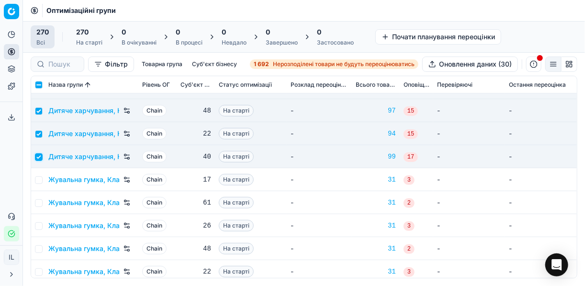
scroll to position [1225, 0]
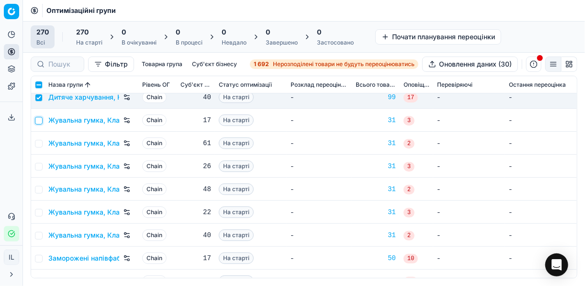
click at [38, 119] on input "checkbox" at bounding box center [39, 121] width 8 height 8
checkbox input "true"
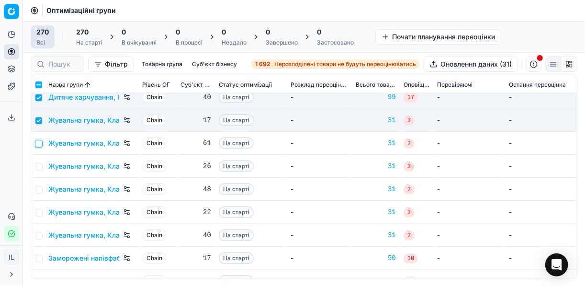
click at [40, 142] on input "checkbox" at bounding box center [39, 144] width 8 height 8
checkbox input "true"
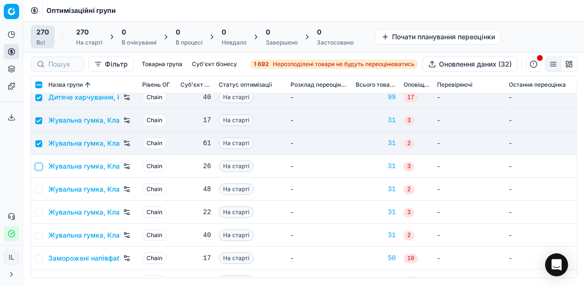
click at [39, 165] on input "checkbox" at bounding box center [39, 167] width 8 height 8
checkbox input "true"
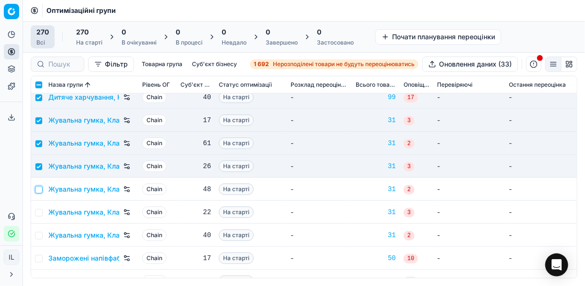
drag, startPoint x: 38, startPoint y: 185, endPoint x: 38, endPoint y: 193, distance: 8.1
click at [38, 186] on input "checkbox" at bounding box center [39, 190] width 8 height 8
checkbox input "true"
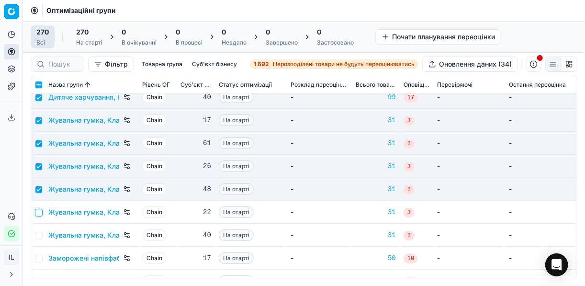
click at [39, 211] on input "checkbox" at bounding box center [39, 213] width 8 height 8
checkbox input "true"
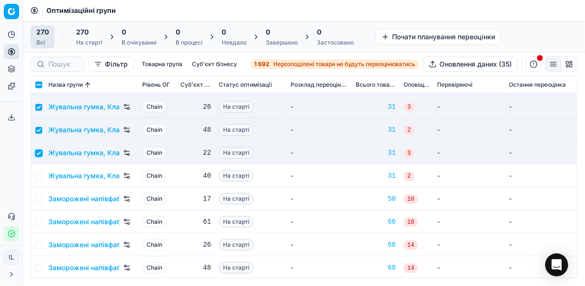
scroll to position [1302, 0]
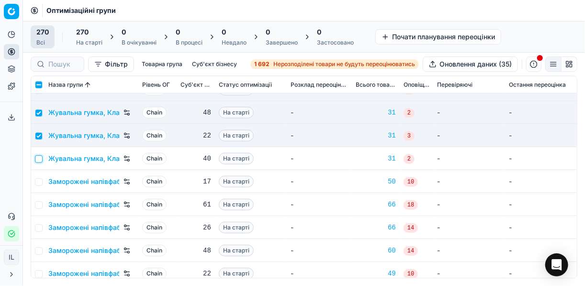
click at [38, 157] on input "checkbox" at bounding box center [39, 159] width 8 height 8
checkbox input "true"
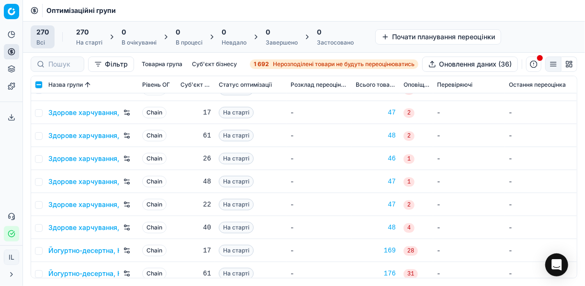
scroll to position [1608, 0]
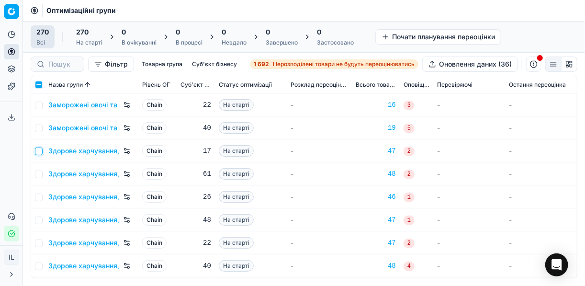
click at [41, 153] on input "checkbox" at bounding box center [39, 151] width 8 height 8
checkbox input "true"
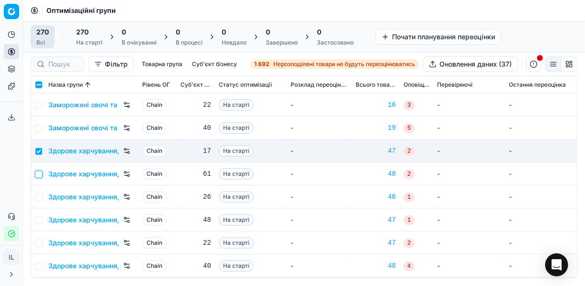
click at [40, 175] on input "checkbox" at bounding box center [39, 174] width 8 height 8
checkbox input "true"
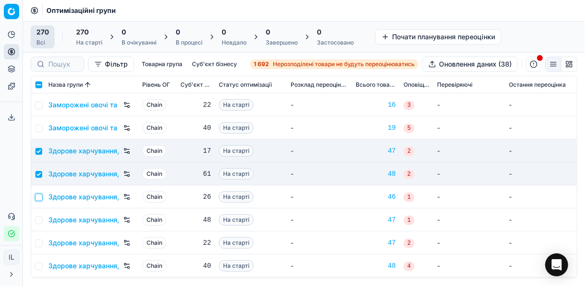
click at [37, 196] on input "checkbox" at bounding box center [39, 197] width 8 height 8
checkbox input "true"
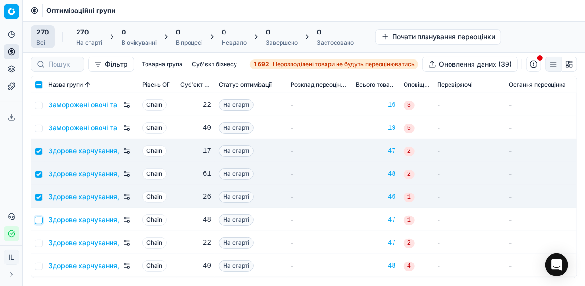
click at [41, 216] on input "checkbox" at bounding box center [39, 220] width 8 height 8
checkbox input "true"
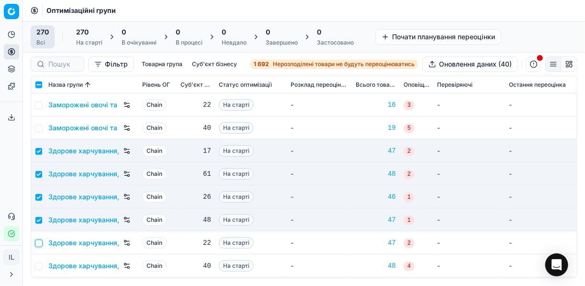
click at [38, 239] on input "checkbox" at bounding box center [39, 243] width 8 height 8
checkbox input "true"
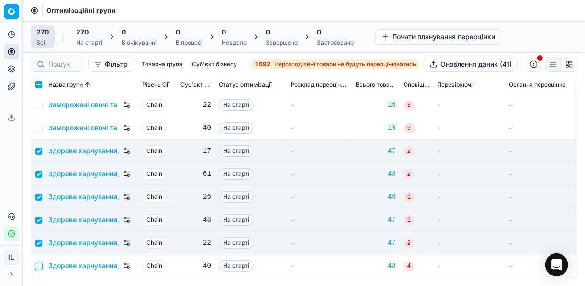
click at [38, 262] on input "checkbox" at bounding box center [39, 266] width 8 height 8
checkbox input "true"
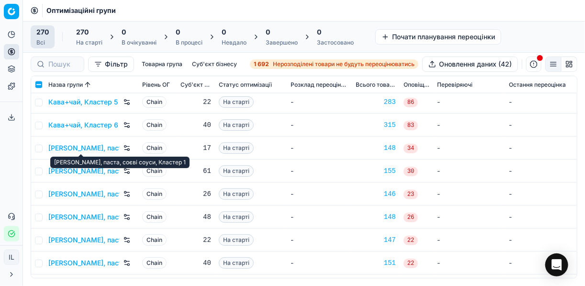
scroll to position [2029, 0]
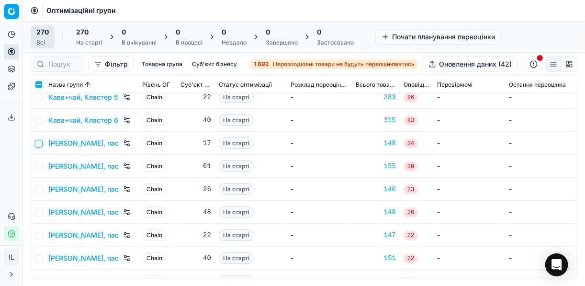
click at [39, 144] on input "checkbox" at bounding box center [39, 144] width 8 height 8
checkbox input "true"
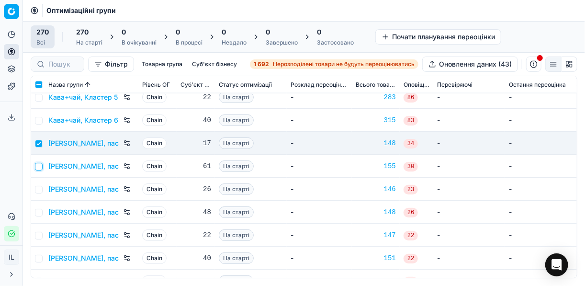
click at [41, 165] on input "checkbox" at bounding box center [39, 167] width 8 height 8
checkbox input "true"
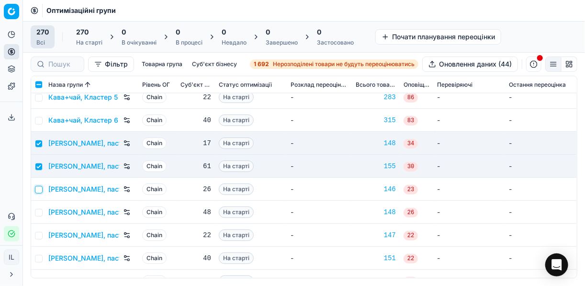
click at [38, 189] on input "checkbox" at bounding box center [39, 190] width 8 height 8
checkbox input "true"
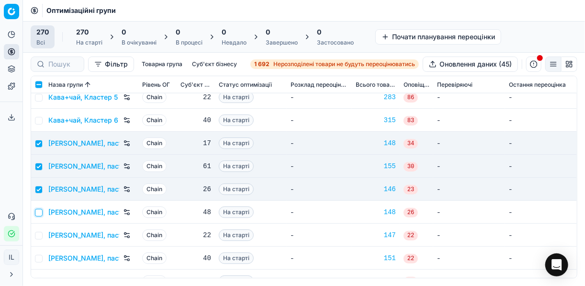
click at [40, 213] on input "checkbox" at bounding box center [39, 213] width 8 height 8
checkbox input "true"
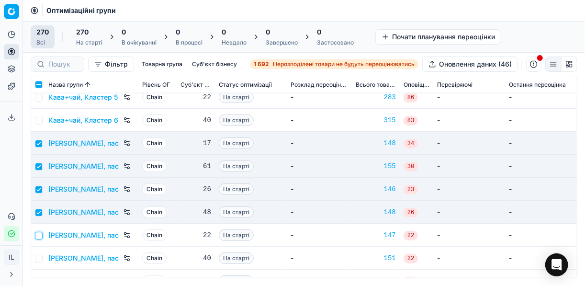
click at [39, 234] on input "checkbox" at bounding box center [39, 236] width 8 height 8
checkbox input "true"
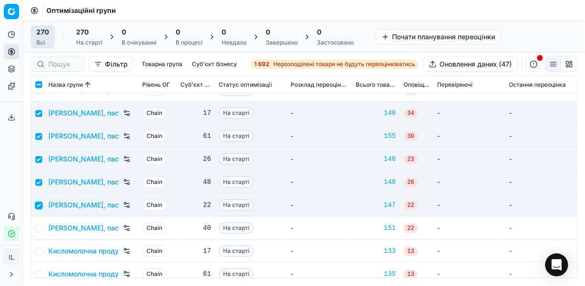
scroll to position [2106, 0]
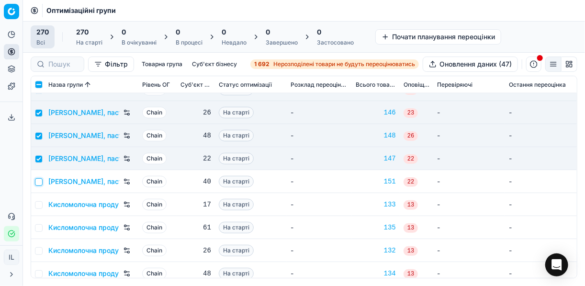
click at [37, 182] on input "checkbox" at bounding box center [39, 182] width 8 height 8
checkbox input "true"
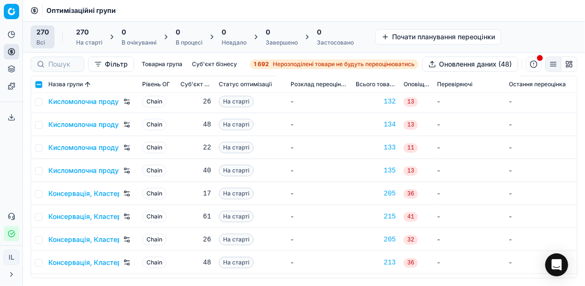
scroll to position [2259, 0]
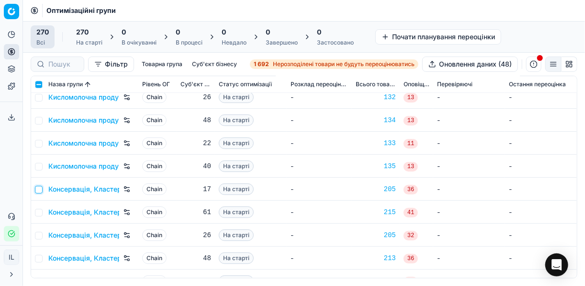
drag, startPoint x: 41, startPoint y: 187, endPoint x: 41, endPoint y: 198, distance: 11.0
click at [41, 187] on input "checkbox" at bounding box center [39, 190] width 8 height 8
checkbox input "true"
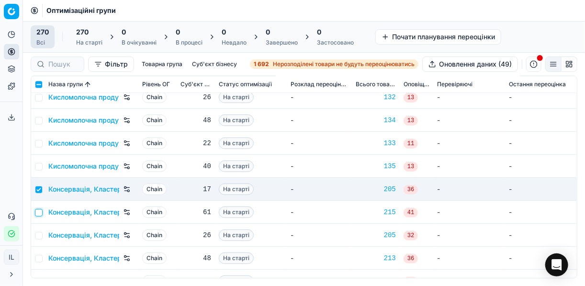
click at [40, 214] on input "checkbox" at bounding box center [39, 213] width 8 height 8
checkbox input "true"
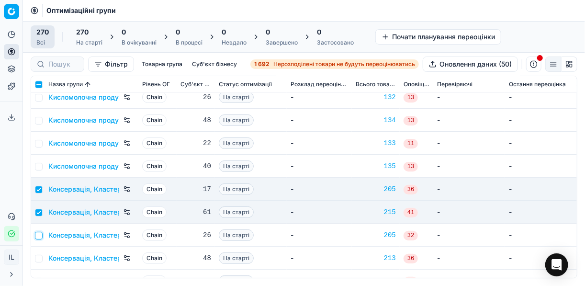
click at [41, 234] on input "checkbox" at bounding box center [39, 236] width 8 height 8
checkbox input "true"
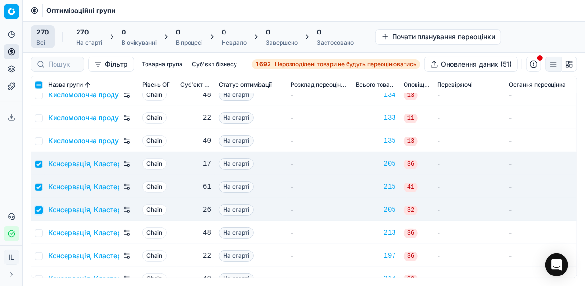
scroll to position [2335, 0]
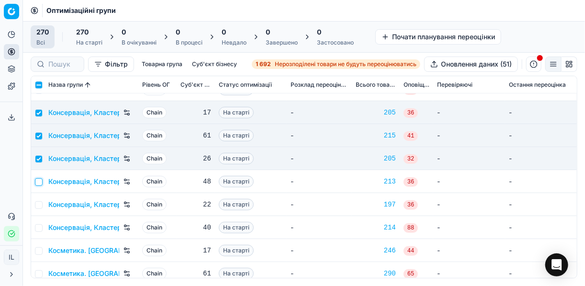
click at [39, 180] on input "checkbox" at bounding box center [39, 182] width 8 height 8
checkbox input "true"
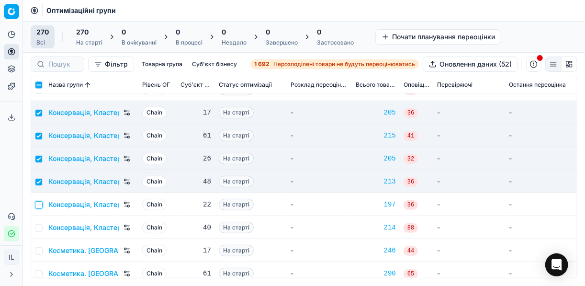
click at [41, 203] on input "checkbox" at bounding box center [39, 205] width 8 height 8
checkbox input "true"
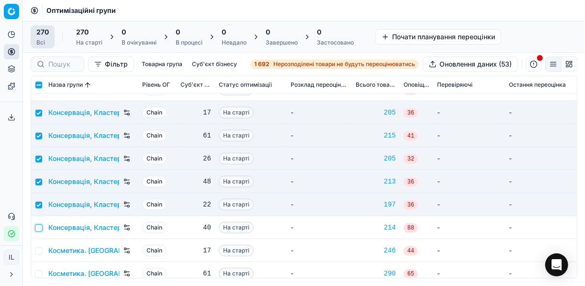
click at [37, 229] on input "checkbox" at bounding box center [39, 228] width 8 height 8
checkbox input "true"
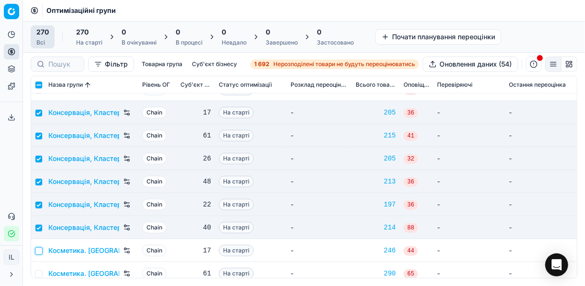
click at [41, 249] on input "checkbox" at bounding box center [39, 251] width 8 height 8
checkbox input "true"
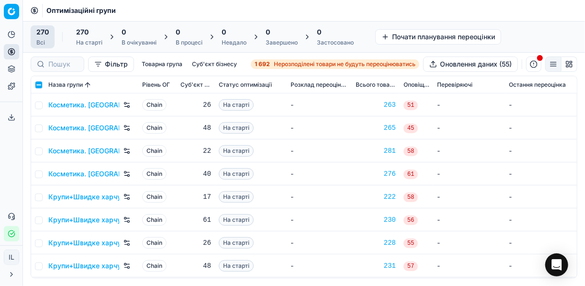
scroll to position [2565, 0]
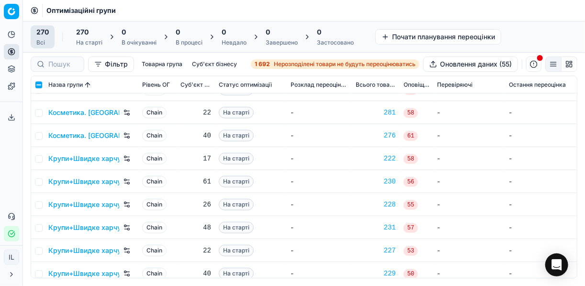
click at [43, 158] on td at bounding box center [37, 158] width 13 height 23
click at [40, 156] on input "checkbox" at bounding box center [39, 159] width 8 height 8
checkbox input "true"
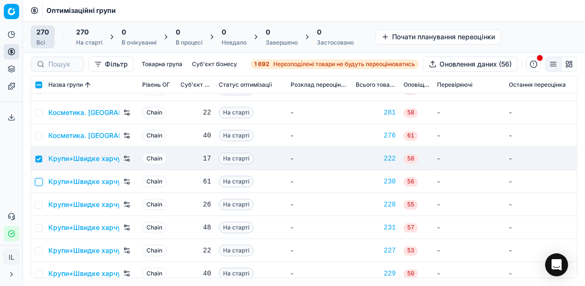
click at [36, 181] on input "checkbox" at bounding box center [39, 182] width 8 height 8
checkbox input "true"
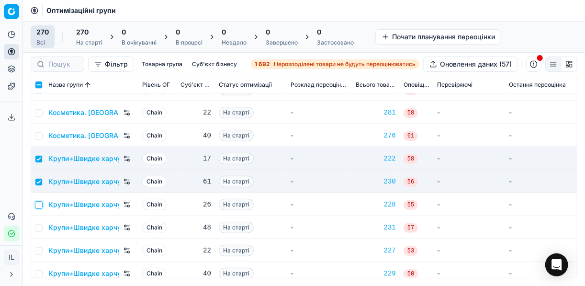
click at [39, 204] on input "checkbox" at bounding box center [39, 205] width 8 height 8
checkbox input "true"
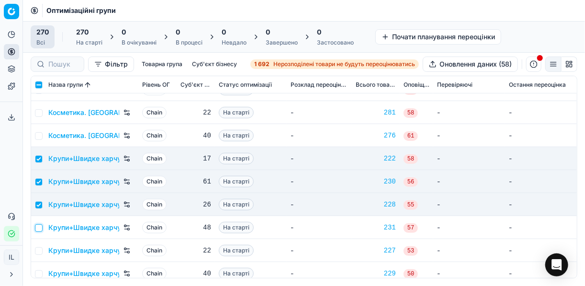
click at [40, 225] on input "checkbox" at bounding box center [39, 228] width 8 height 8
checkbox input "true"
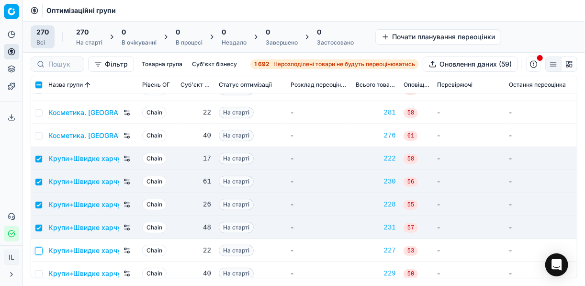
click at [41, 251] on input "checkbox" at bounding box center [39, 251] width 8 height 8
checkbox input "true"
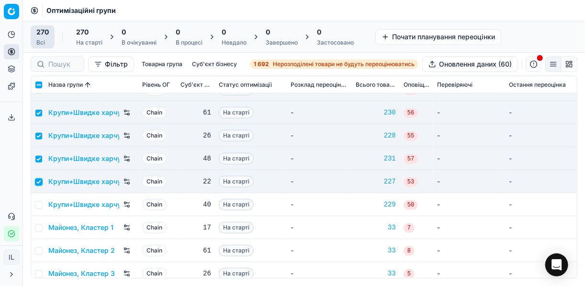
scroll to position [2642, 0]
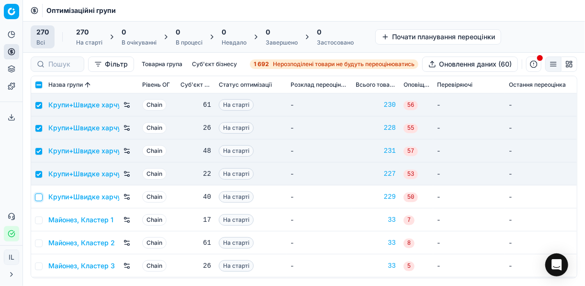
click at [38, 198] on input "checkbox" at bounding box center [39, 197] width 8 height 8
checkbox input "true"
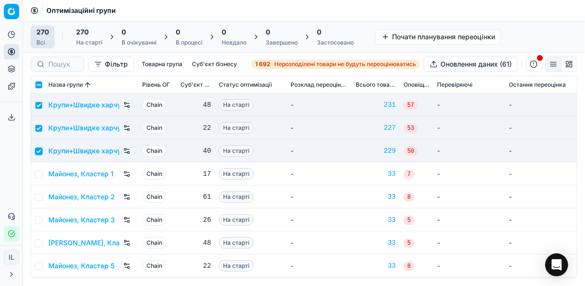
scroll to position [2718, 0]
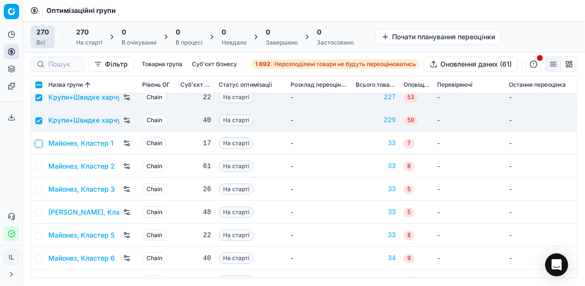
click at [38, 144] on input "checkbox" at bounding box center [39, 144] width 8 height 8
checkbox input "true"
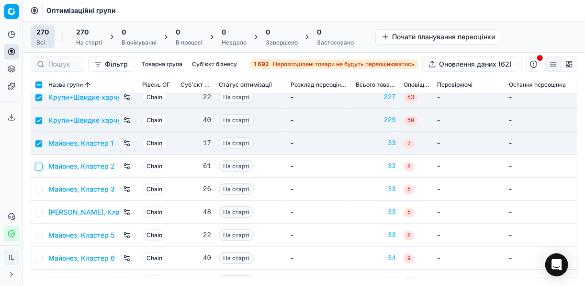
click at [40, 164] on input "checkbox" at bounding box center [39, 167] width 8 height 8
checkbox input "true"
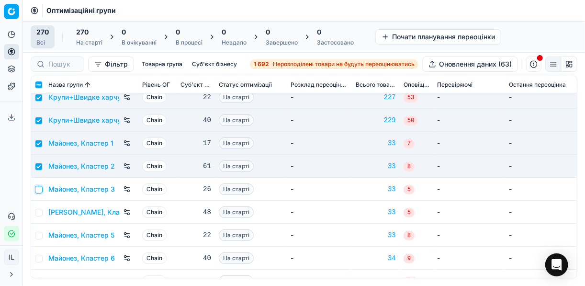
click at [40, 186] on input "checkbox" at bounding box center [39, 190] width 8 height 8
checkbox input "true"
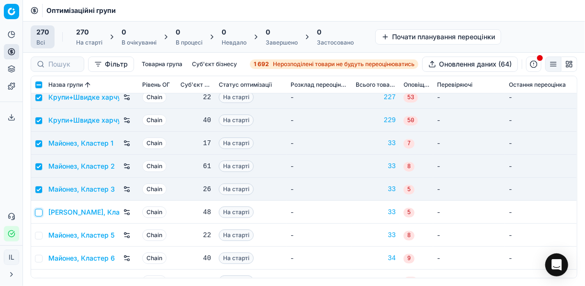
click at [40, 211] on input "checkbox" at bounding box center [39, 213] width 8 height 8
checkbox input "true"
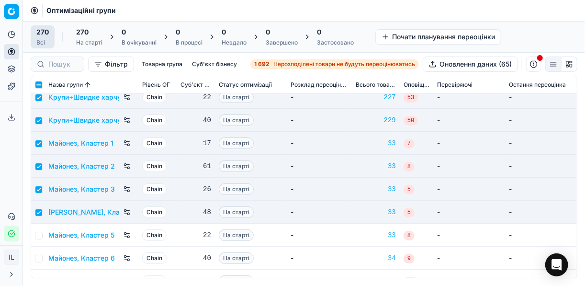
click at [37, 230] on td at bounding box center [37, 234] width 13 height 23
click at [42, 232] on td at bounding box center [37, 234] width 13 height 23
click at [40, 234] on input "checkbox" at bounding box center [39, 236] width 8 height 8
checkbox input "true"
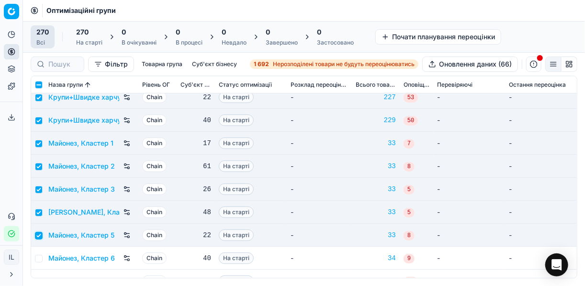
scroll to position [2757, 0]
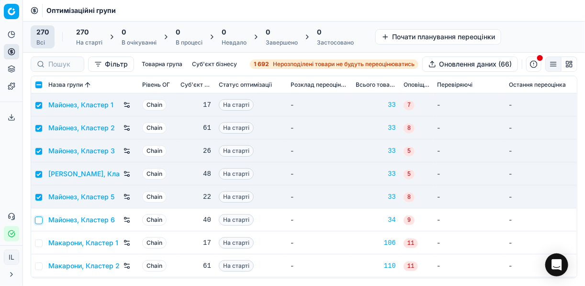
click at [40, 218] on input "checkbox" at bounding box center [39, 220] width 8 height 8
checkbox input "true"
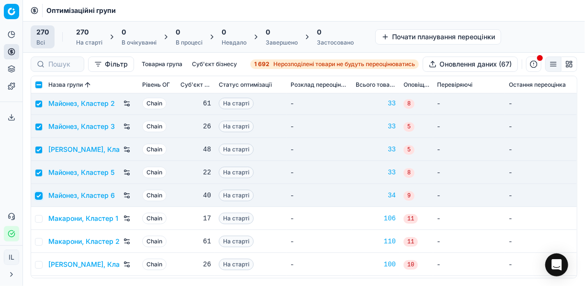
scroll to position [2833, 0]
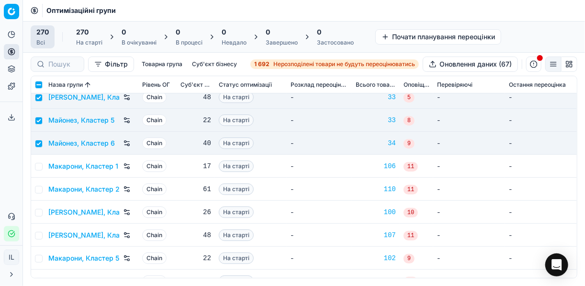
click at [41, 169] on td at bounding box center [37, 166] width 13 height 23
click at [39, 166] on input "checkbox" at bounding box center [39, 167] width 8 height 8
checkbox input "true"
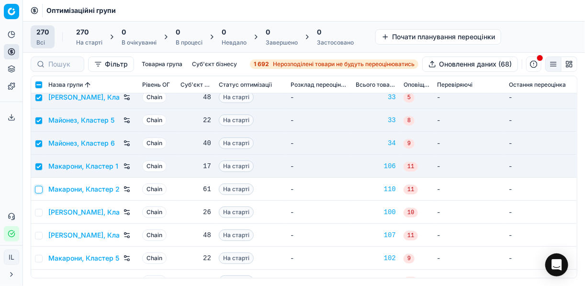
click at [41, 189] on input "checkbox" at bounding box center [39, 190] width 8 height 8
checkbox input "true"
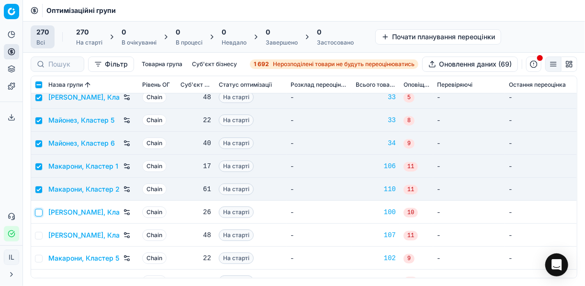
click at [36, 212] on input "checkbox" at bounding box center [39, 213] width 8 height 8
checkbox input "true"
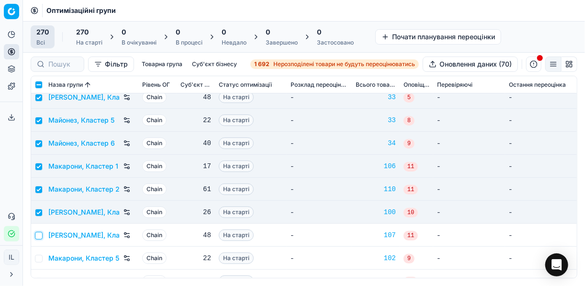
click at [37, 234] on input "checkbox" at bounding box center [39, 236] width 8 height 8
checkbox input "true"
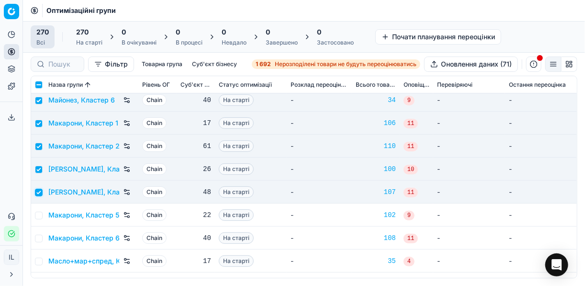
scroll to position [2910, 0]
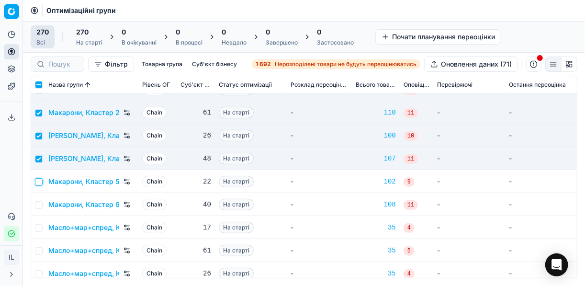
click at [40, 182] on input "checkbox" at bounding box center [39, 182] width 8 height 8
checkbox input "true"
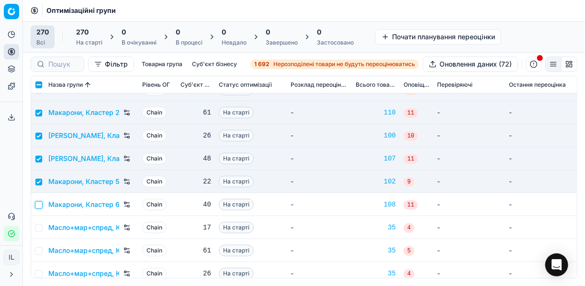
click at [40, 205] on input "checkbox" at bounding box center [39, 205] width 8 height 8
checkbox input "true"
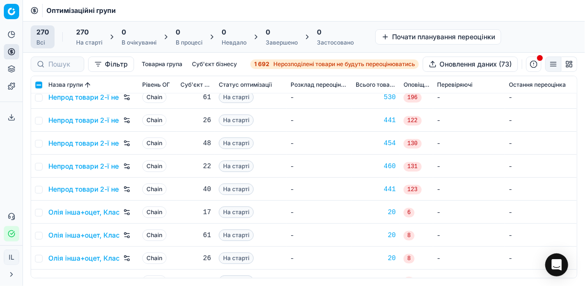
scroll to position [3829, 0]
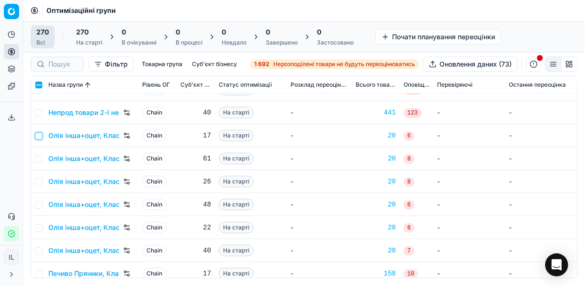
click at [37, 138] on input "checkbox" at bounding box center [39, 136] width 8 height 8
checkbox input "true"
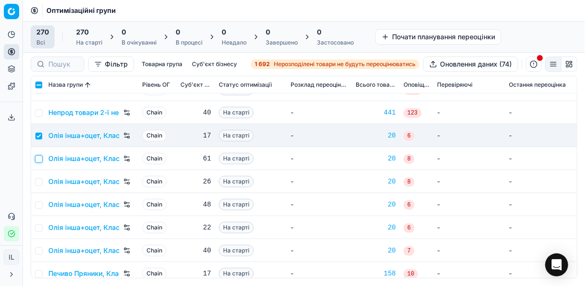
click at [39, 158] on input "checkbox" at bounding box center [39, 159] width 8 height 8
checkbox input "true"
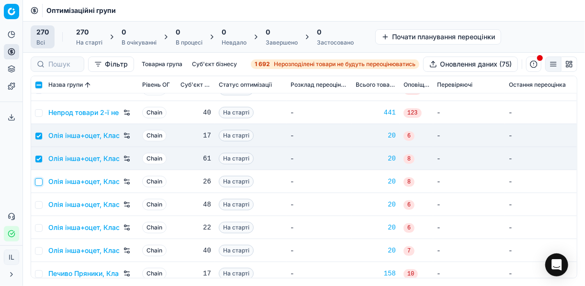
click at [37, 180] on input "checkbox" at bounding box center [39, 182] width 8 height 8
checkbox input "true"
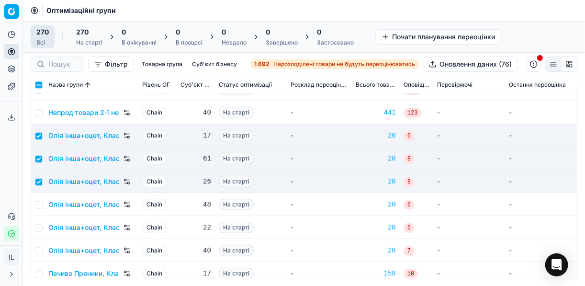
click at [42, 199] on td at bounding box center [37, 204] width 13 height 23
click at [41, 203] on input "checkbox" at bounding box center [39, 205] width 8 height 8
checkbox input "true"
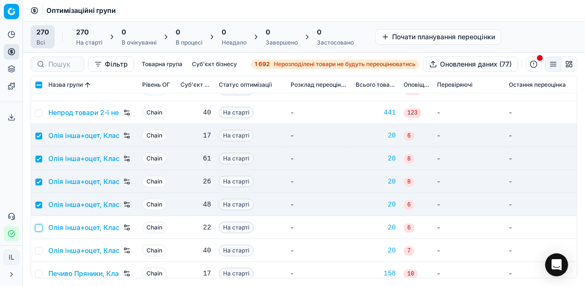
click at [40, 228] on input "checkbox" at bounding box center [39, 228] width 8 height 8
checkbox input "true"
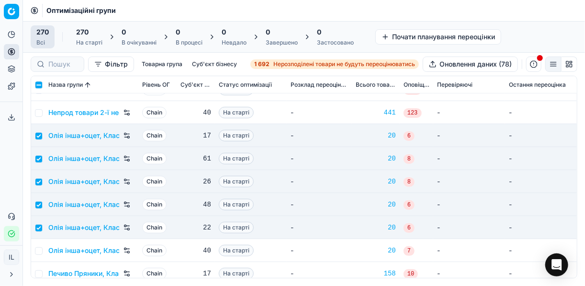
click at [45, 250] on td "Олія інша+оцет, Кластер 6" at bounding box center [92, 250] width 94 height 23
click at [38, 249] on input "checkbox" at bounding box center [39, 251] width 8 height 8
checkbox input "true"
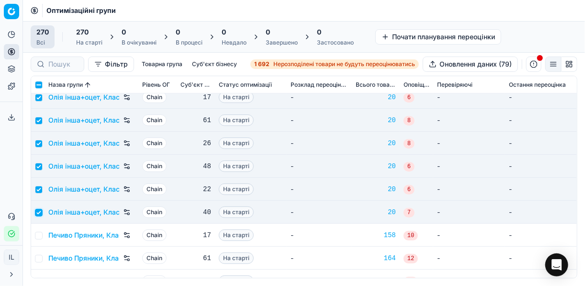
scroll to position [3943, 0]
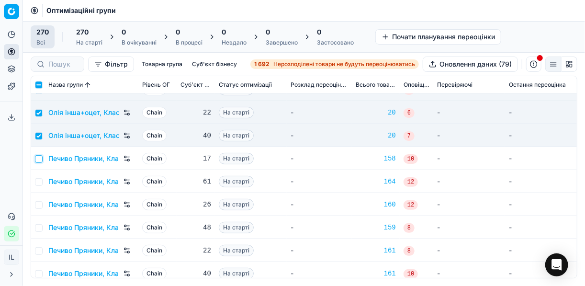
drag, startPoint x: 36, startPoint y: 159, endPoint x: 37, endPoint y: 177, distance: 17.7
click at [36, 161] on input "checkbox" at bounding box center [39, 159] width 8 height 8
checkbox input "true"
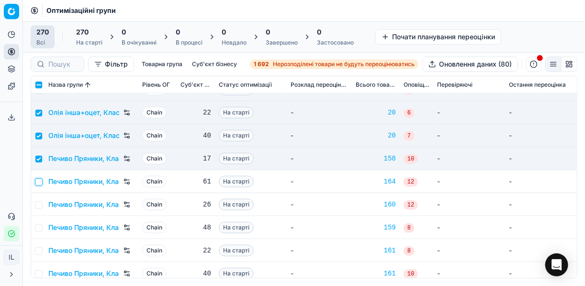
click at [36, 184] on input "checkbox" at bounding box center [39, 182] width 8 height 8
checkbox input "true"
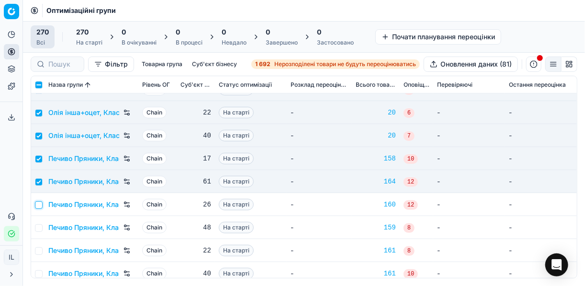
click at [40, 205] on input "checkbox" at bounding box center [39, 205] width 8 height 8
checkbox input "true"
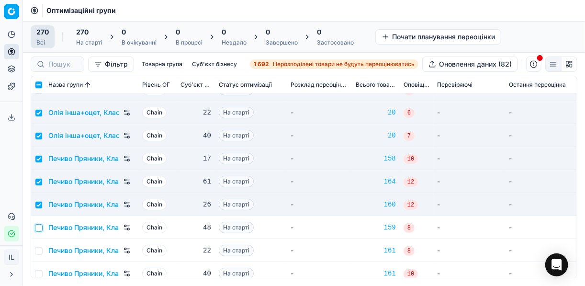
click at [40, 227] on input "checkbox" at bounding box center [39, 228] width 8 height 8
checkbox input "true"
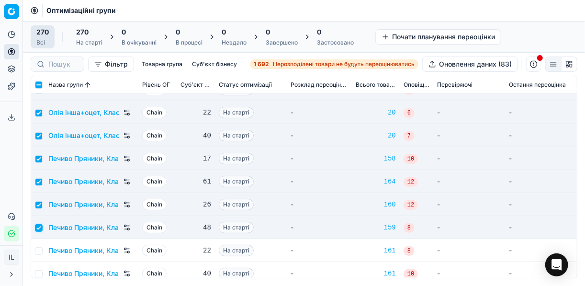
scroll to position [4020, 0]
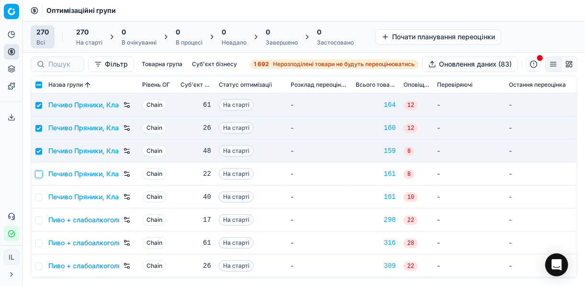
click at [40, 176] on input "checkbox" at bounding box center [39, 174] width 8 height 8
checkbox input "true"
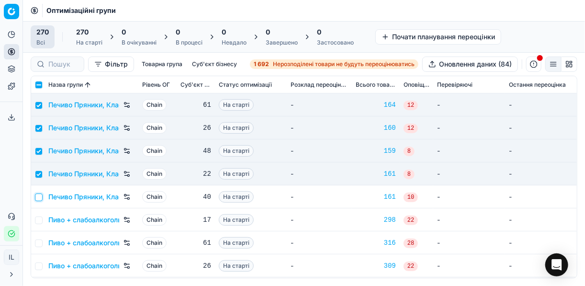
click at [42, 198] on input "checkbox" at bounding box center [39, 197] width 8 height 8
checkbox input "true"
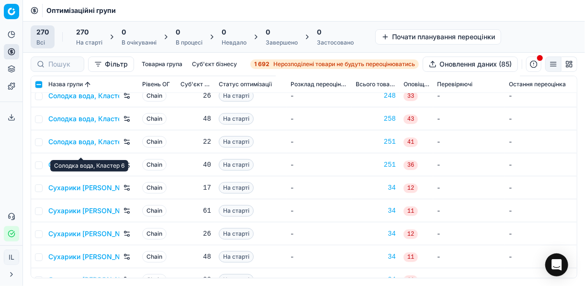
scroll to position [5168, 0]
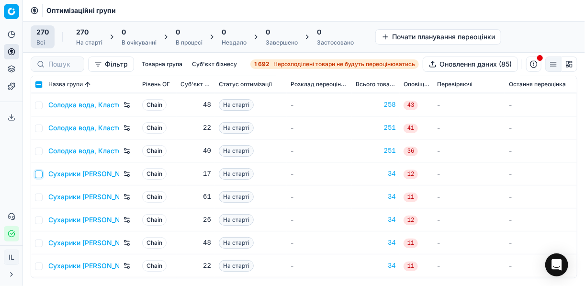
click at [39, 175] on input "checkbox" at bounding box center [39, 174] width 8 height 8
checkbox input "true"
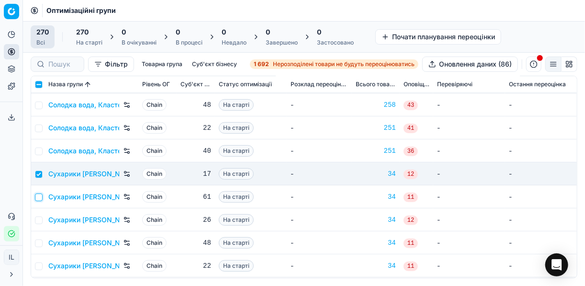
click at [40, 197] on input "checkbox" at bounding box center [39, 197] width 8 height 8
checkbox input "true"
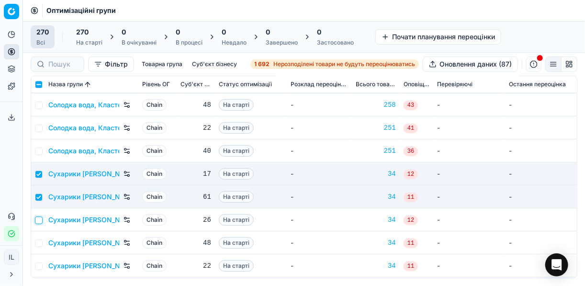
click at [38, 219] on input "checkbox" at bounding box center [39, 220] width 8 height 8
checkbox input "true"
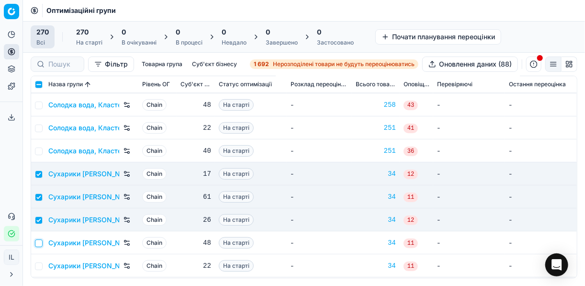
click at [39, 242] on input "checkbox" at bounding box center [39, 243] width 8 height 8
checkbox input "true"
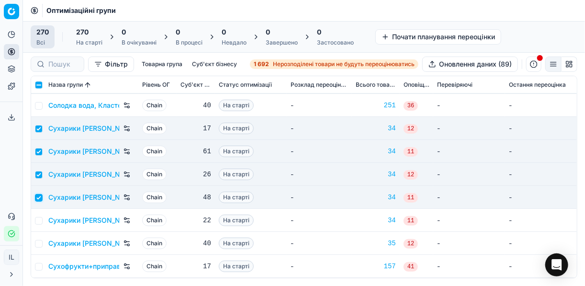
scroll to position [5245, 0]
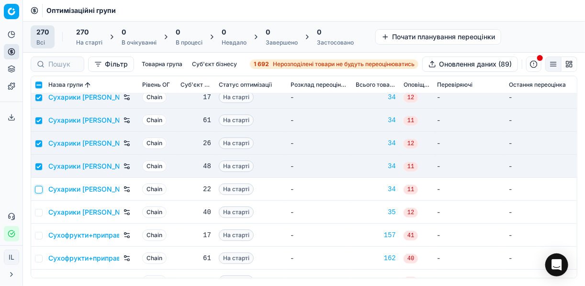
click at [38, 191] on input "checkbox" at bounding box center [39, 190] width 8 height 8
checkbox input "true"
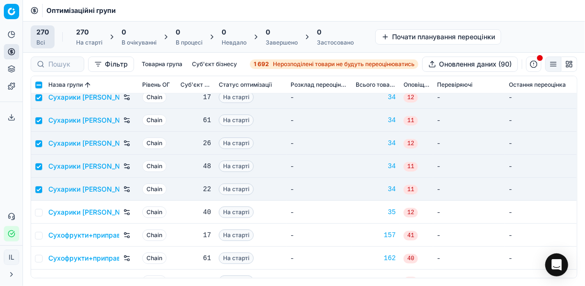
click at [39, 216] on td at bounding box center [37, 212] width 13 height 23
click at [38, 213] on input "checkbox" at bounding box center [39, 213] width 8 height 8
checkbox input "true"
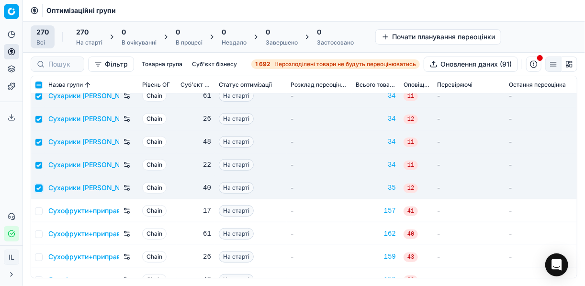
scroll to position [5283, 0]
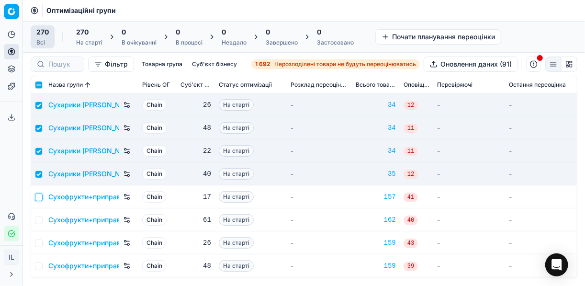
click at [38, 197] on input "checkbox" at bounding box center [39, 197] width 8 height 8
checkbox input "true"
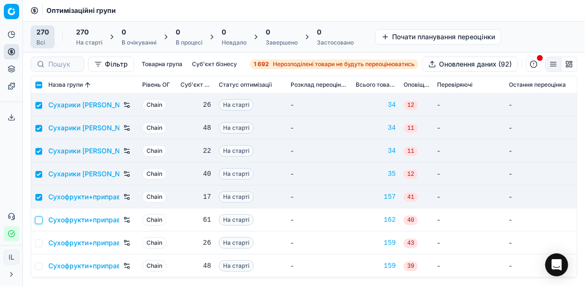
click at [38, 218] on input "checkbox" at bounding box center [39, 220] width 8 height 8
checkbox input "true"
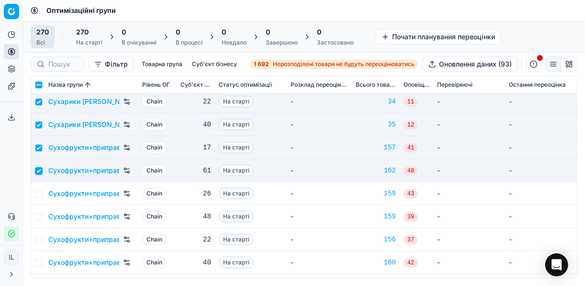
scroll to position [5360, 0]
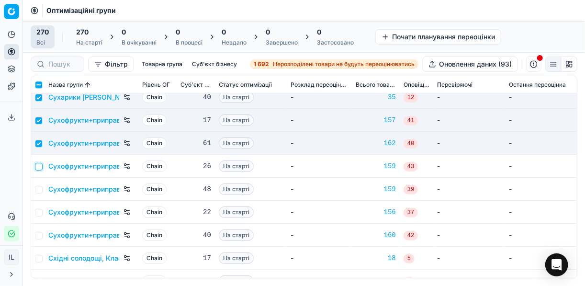
click at [37, 168] on input "checkbox" at bounding box center [39, 167] width 8 height 8
checkbox input "true"
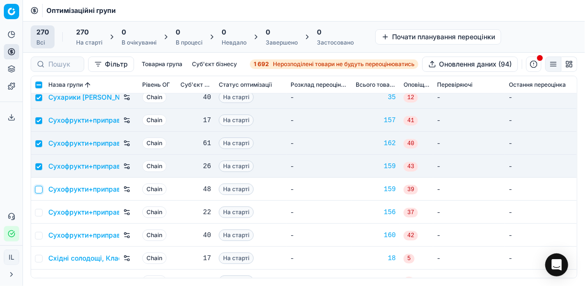
click at [37, 190] on input "checkbox" at bounding box center [39, 190] width 8 height 8
checkbox input "true"
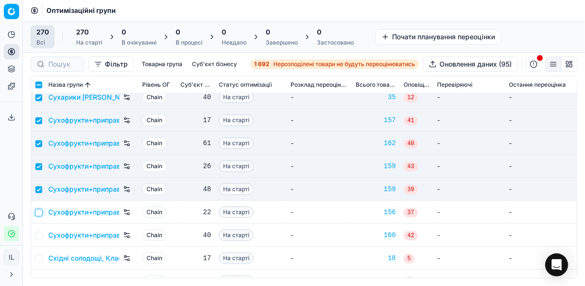
click at [38, 211] on input "checkbox" at bounding box center [39, 213] width 8 height 8
checkbox input "true"
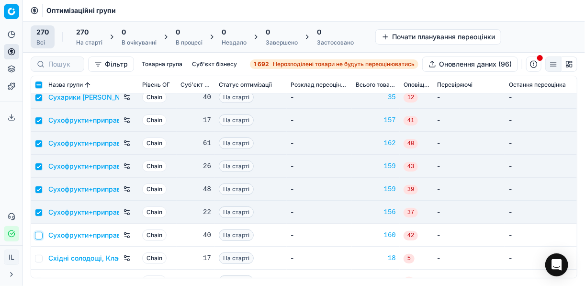
click at [39, 237] on input "checkbox" at bounding box center [39, 236] width 8 height 8
checkbox input "true"
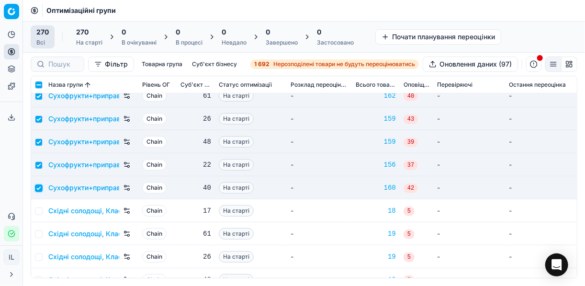
scroll to position [5436, 0]
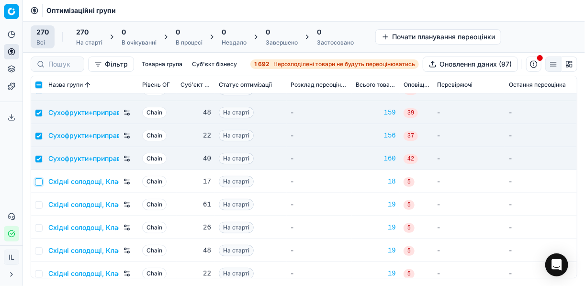
click at [41, 183] on input "checkbox" at bounding box center [39, 182] width 8 height 8
checkbox input "true"
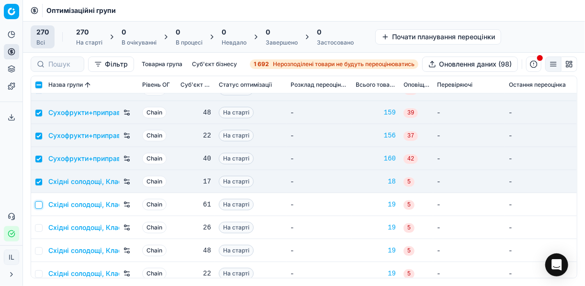
click at [38, 203] on input "checkbox" at bounding box center [39, 205] width 8 height 8
checkbox input "true"
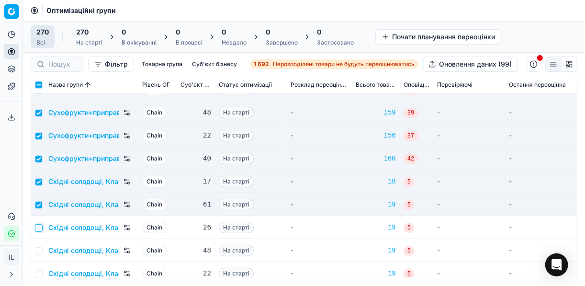
click at [38, 226] on input "checkbox" at bounding box center [39, 228] width 8 height 8
checkbox input "true"
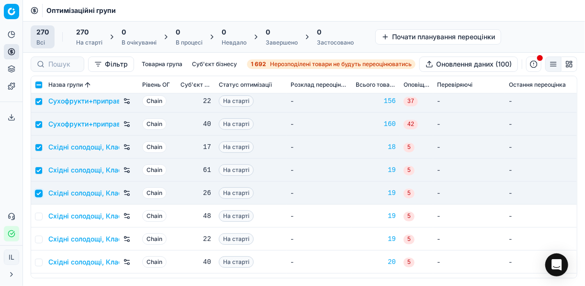
scroll to position [5513, 0]
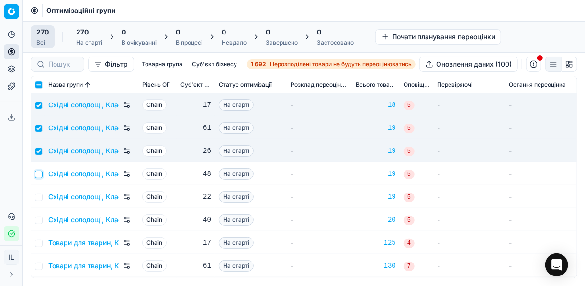
click at [42, 174] on input "checkbox" at bounding box center [39, 174] width 8 height 8
checkbox input "true"
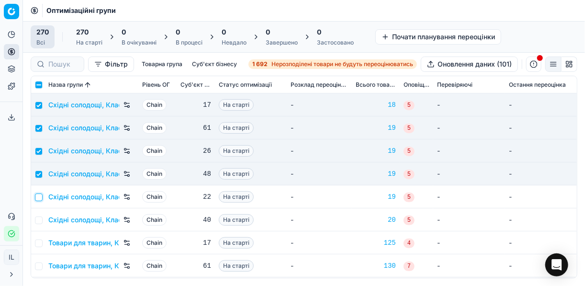
click at [41, 193] on input "checkbox" at bounding box center [39, 197] width 8 height 8
checkbox input "true"
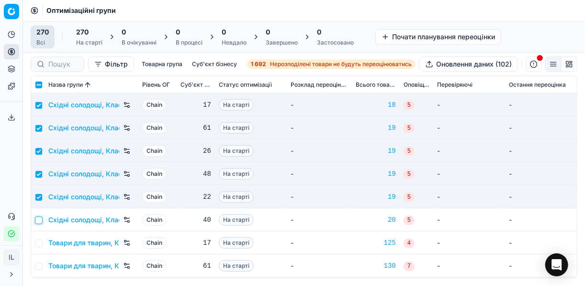
click at [42, 221] on input "checkbox" at bounding box center [39, 220] width 8 height 8
checkbox input "true"
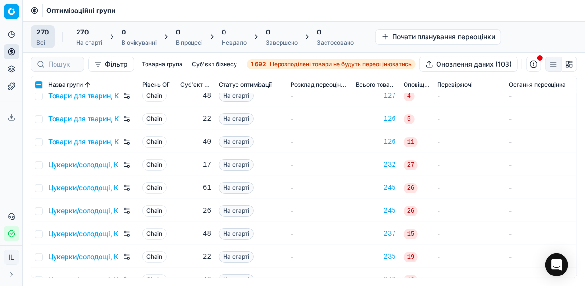
scroll to position [5743, 0]
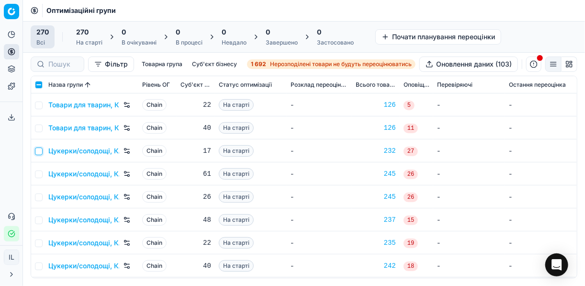
click at [40, 153] on input "checkbox" at bounding box center [39, 151] width 8 height 8
checkbox input "true"
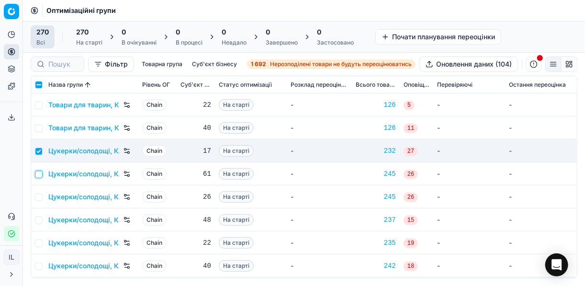
click at [39, 174] on input "checkbox" at bounding box center [39, 174] width 8 height 8
checkbox input "true"
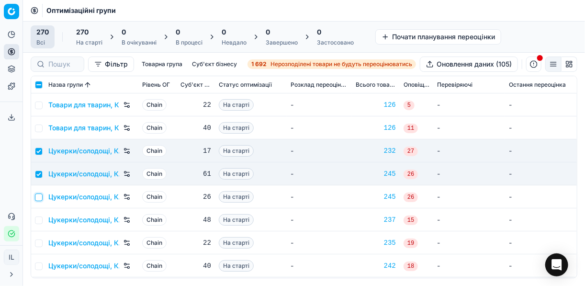
click at [38, 198] on input "checkbox" at bounding box center [39, 197] width 8 height 8
checkbox input "true"
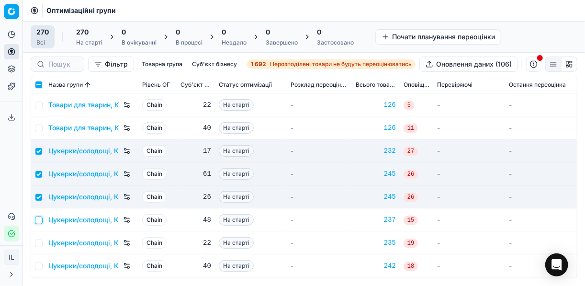
click at [37, 221] on input "checkbox" at bounding box center [39, 220] width 8 height 8
checkbox input "true"
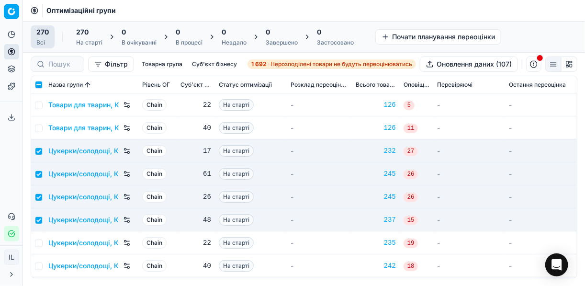
click at [41, 238] on td at bounding box center [37, 242] width 13 height 23
click at [40, 241] on input "checkbox" at bounding box center [39, 243] width 8 height 8
checkbox input "true"
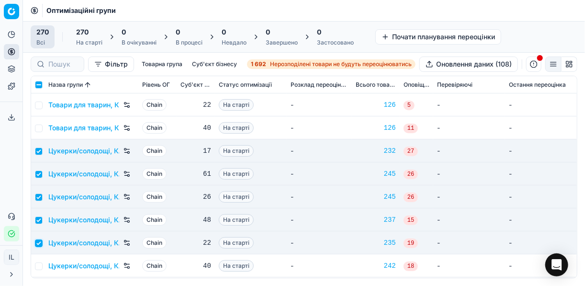
scroll to position [5819, 0]
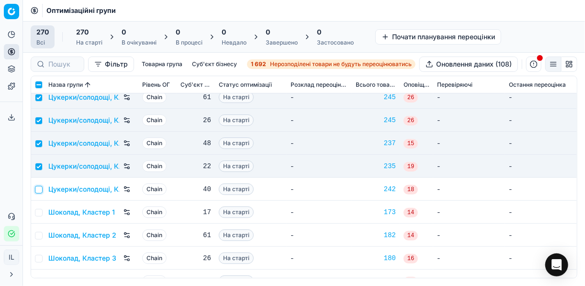
click at [40, 188] on input "checkbox" at bounding box center [39, 190] width 8 height 8
checkbox input "true"
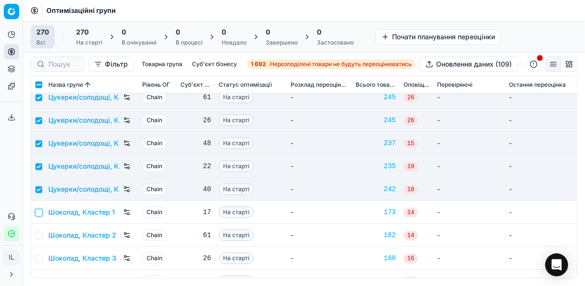
click at [37, 213] on input "checkbox" at bounding box center [39, 213] width 8 height 8
checkbox input "true"
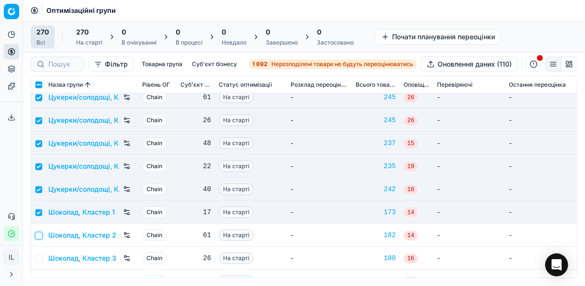
click at [39, 232] on input "checkbox" at bounding box center [39, 236] width 8 height 8
checkbox input "true"
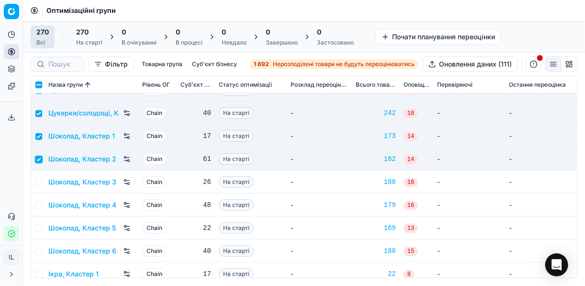
scroll to position [5896, 0]
click at [41, 183] on input "checkbox" at bounding box center [39, 182] width 8 height 8
checkbox input "true"
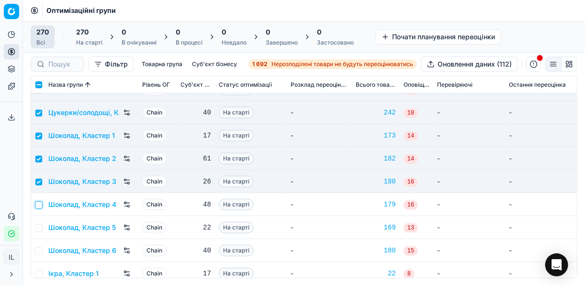
click at [41, 202] on input "checkbox" at bounding box center [39, 205] width 8 height 8
checkbox input "true"
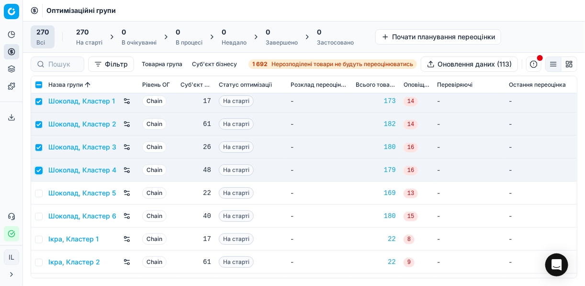
scroll to position [5972, 0]
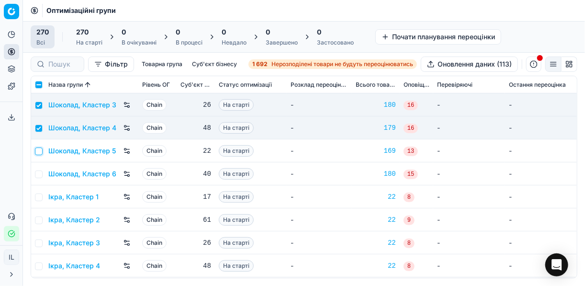
click at [39, 154] on input "checkbox" at bounding box center [39, 151] width 8 height 8
checkbox input "true"
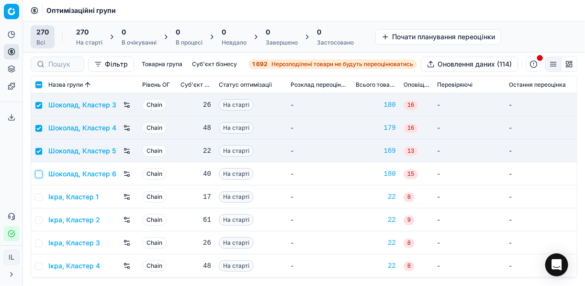
drag, startPoint x: 39, startPoint y: 172, endPoint x: 41, endPoint y: 177, distance: 5.4
click at [39, 173] on input "checkbox" at bounding box center [39, 174] width 8 height 8
checkbox input "true"
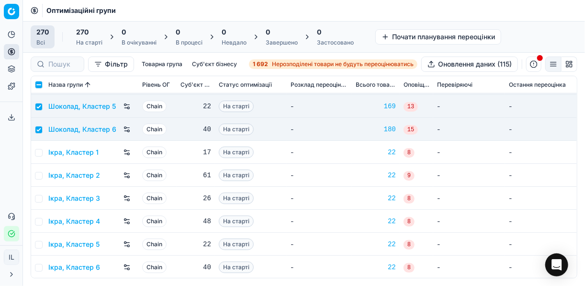
click at [95, 35] on div "270" at bounding box center [89, 32] width 26 height 10
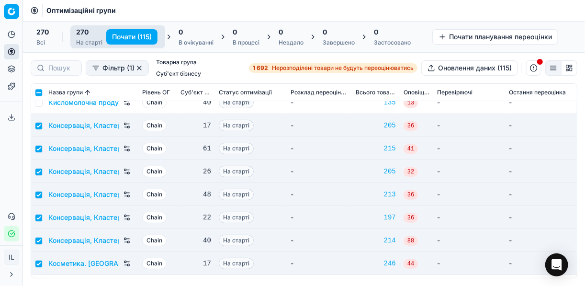
scroll to position [2335, 0]
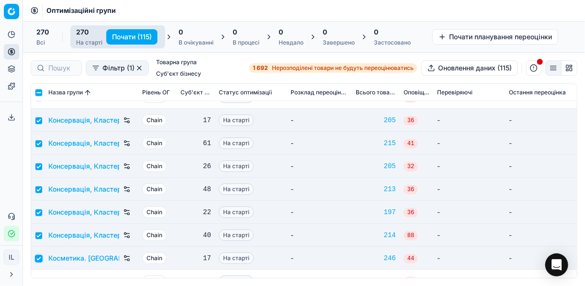
click at [40, 261] on input "checkbox" at bounding box center [39, 259] width 8 height 8
checkbox input "false"
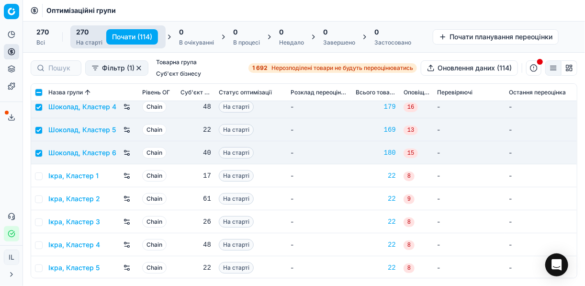
scroll to position [6025, 0]
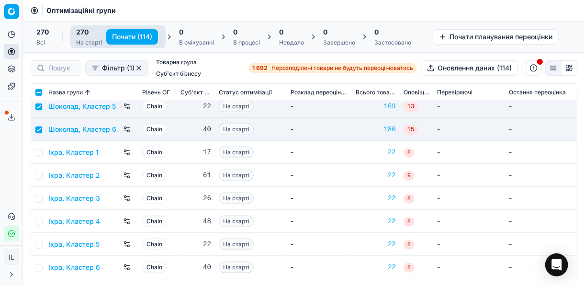
click at [125, 34] on button "Почати (114)" at bounding box center [132, 36] width 52 height 15
checkbox input "false"
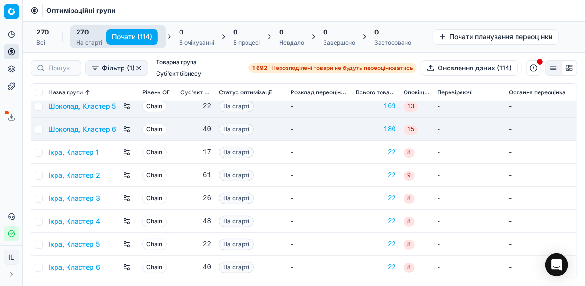
checkbox input "false"
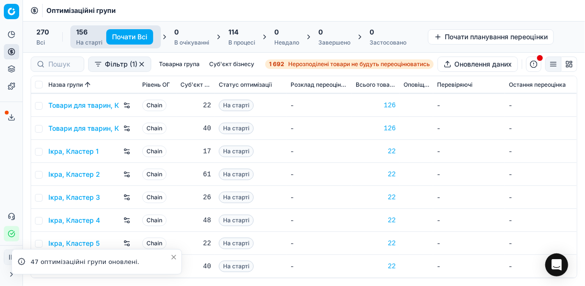
scroll to position [3398, 0]
click at [246, 37] on div "114 В процесі" at bounding box center [241, 36] width 27 height 19
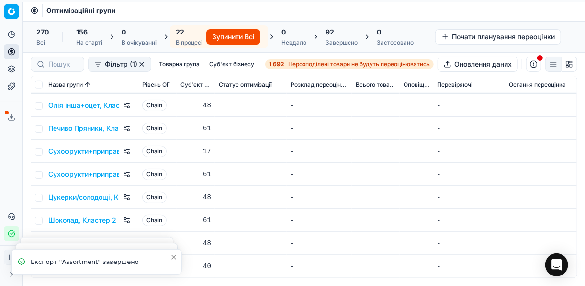
scroll to position [320, 0]
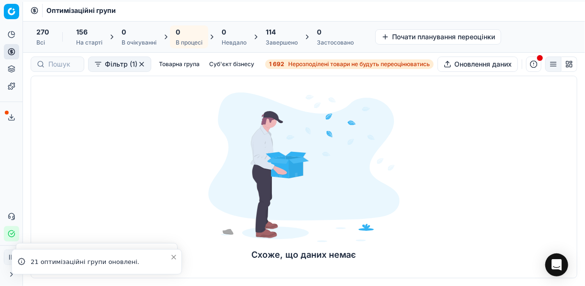
click at [280, 36] on div "114" at bounding box center [282, 32] width 32 height 10
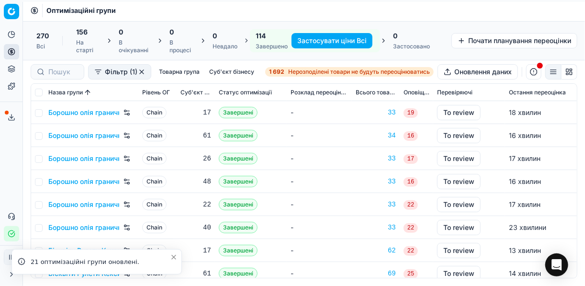
click at [327, 40] on button "Застосувати ціни Всі" at bounding box center [331, 40] width 81 height 15
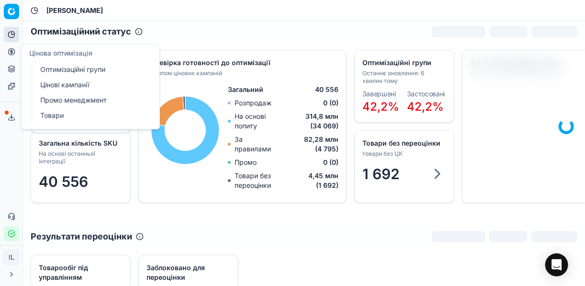
click at [11, 52] on icon at bounding box center [12, 52] width 8 height 8
click at [53, 69] on link "Оптимізаційні групи" at bounding box center [92, 69] width 112 height 13
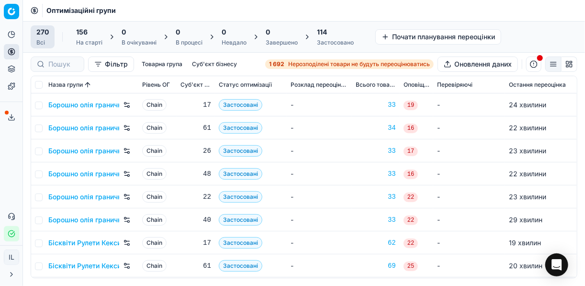
click at [328, 38] on div "114 Застосовано" at bounding box center [335, 36] width 37 height 19
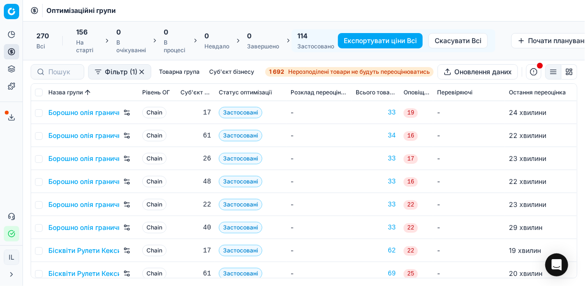
click at [364, 41] on button "Експортувати ціни Всі" at bounding box center [380, 40] width 85 height 15
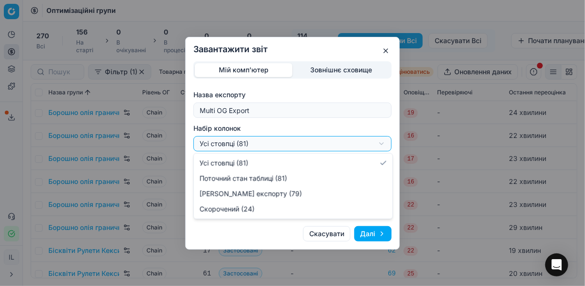
click at [382, 145] on div "Завантажити звіт Мій комп'ютер Зовнішнє сховище Назва експорту Multi OG Export …" at bounding box center [292, 143] width 585 height 286
select select "a9134834-9553-4c73-ac5c-c823406624b7"
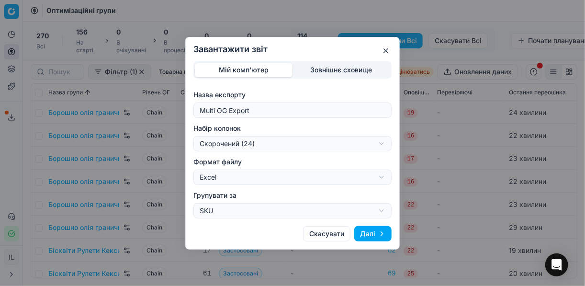
click at [379, 232] on button "Далі" at bounding box center [372, 233] width 37 height 15
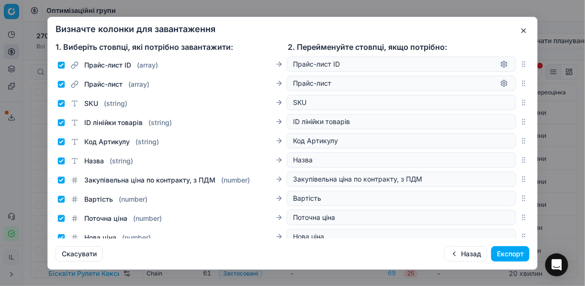
click at [493, 252] on button "Експорт" at bounding box center [510, 253] width 38 height 15
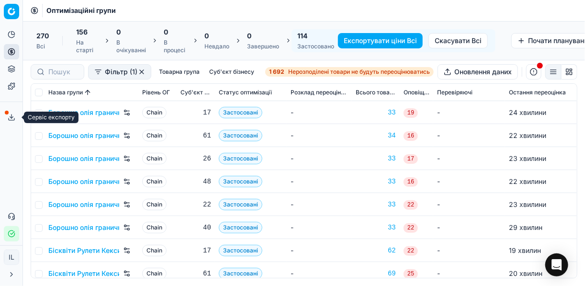
click at [10, 119] on icon at bounding box center [12, 117] width 8 height 8
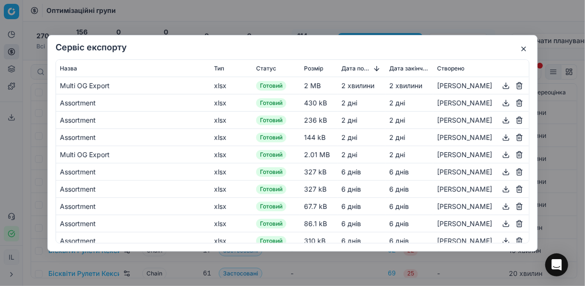
click at [500, 84] on button "button" at bounding box center [505, 84] width 11 height 11
drag, startPoint x: 523, startPoint y: 48, endPoint x: 538, endPoint y: 54, distance: 16.4
click at [523, 49] on button "button" at bounding box center [523, 48] width 11 height 11
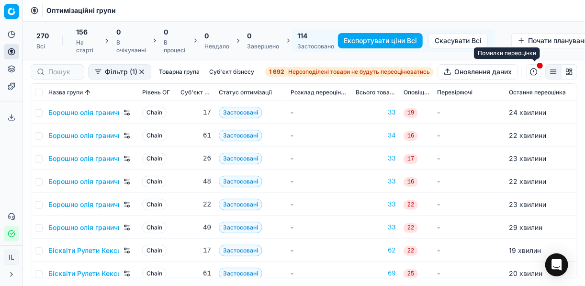
click at [535, 74] on button "button" at bounding box center [533, 71] width 15 height 15
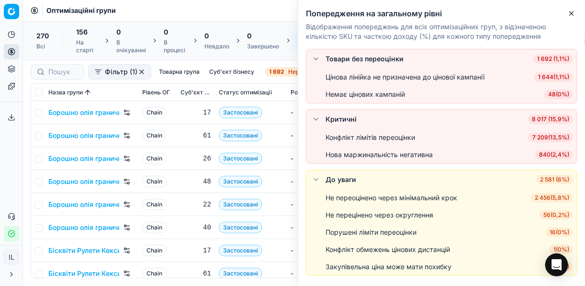
click at [551, 137] on span "7 209 ( 13,5% )" at bounding box center [550, 138] width 45 height 10
click at [551, 137] on li "Конфлікт лімітів переоцінки 7 209 ( 13,5% )" at bounding box center [441, 137] width 270 height 17
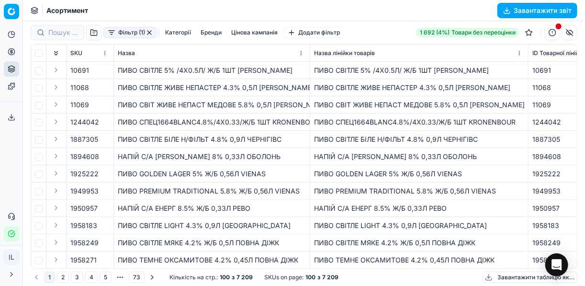
click at [182, 30] on button "Категорії" at bounding box center [177, 32] width 33 height 11
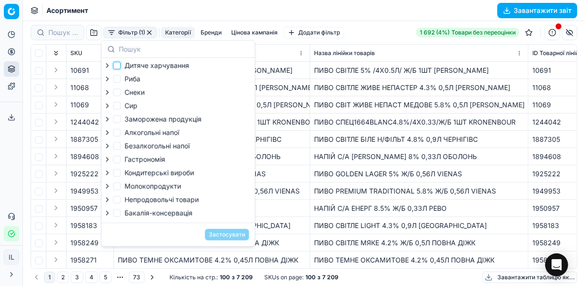
click at [117, 65] on input "Дитяче харчування" at bounding box center [117, 66] width 8 height 8
checkbox input "true"
click at [119, 174] on input "Кондитерськi вироби" at bounding box center [117, 173] width 8 height 8
checkbox input "true"
click at [216, 237] on button "Застосувати" at bounding box center [227, 234] width 44 height 11
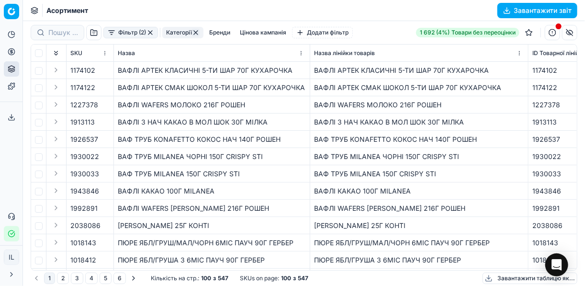
click at [509, 10] on button "Завантажити звіт" at bounding box center [537, 10] width 80 height 15
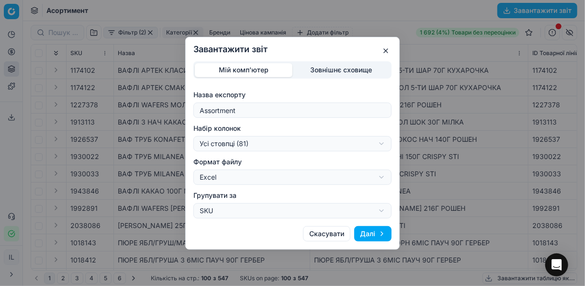
click at [383, 141] on div "Завантажити звіт Мій комп'ютер Зовнішнє сховище Назва експорту Assortment Набір…" at bounding box center [292, 143] width 585 height 286
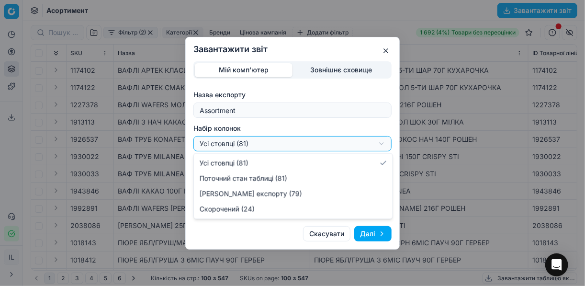
select select "a9134834-9553-4c73-ac5c-c823406624b7"
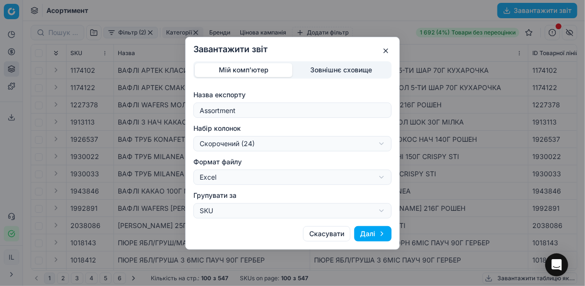
click at [366, 235] on button "Далі" at bounding box center [372, 233] width 37 height 15
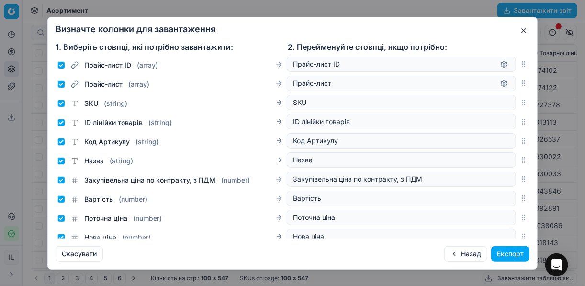
click at [498, 252] on button "Експорт" at bounding box center [510, 253] width 38 height 15
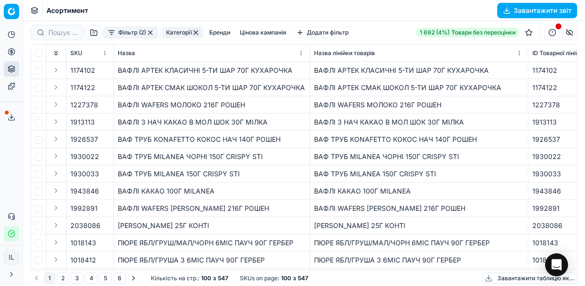
click at [15, 117] on icon at bounding box center [12, 117] width 8 height 8
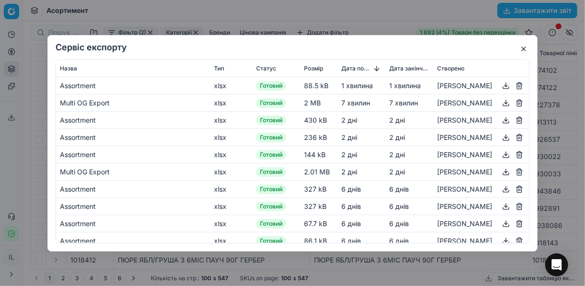
click at [500, 83] on button "button" at bounding box center [505, 84] width 11 height 11
click at [524, 45] on button "button" at bounding box center [523, 48] width 11 height 11
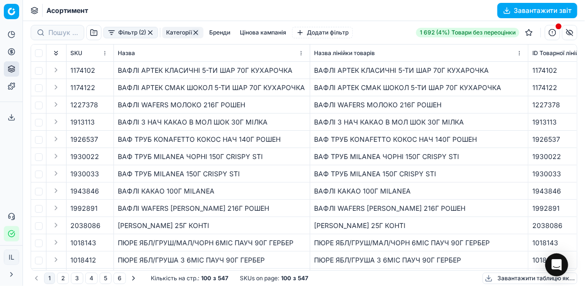
click at [149, 31] on button "button" at bounding box center [150, 33] width 8 height 8
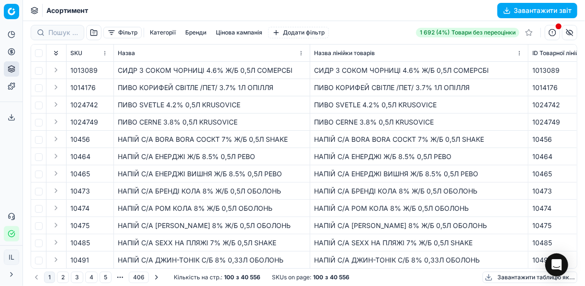
click at [222, 91] on div "ПИВО КОРИФЕЙ СВІТЛЕ /ПЕТ/ 3.7% 1Л ОПІЛЛЯ" at bounding box center [212, 88] width 188 height 10
click at [216, 112] on td "ПИВО SVETLE 4.2% 0,5Л KRUSOVICE" at bounding box center [212, 104] width 196 height 17
click at [553, 33] on button "button" at bounding box center [552, 32] width 15 height 15
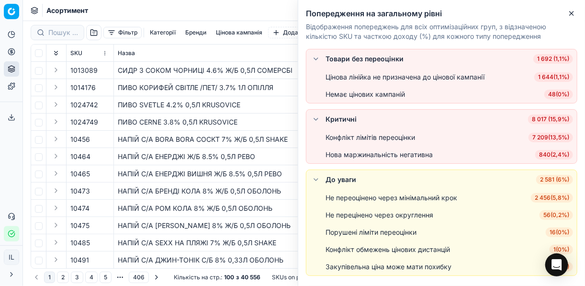
click at [550, 135] on span "7 209 ( 13,5% )" at bounding box center [550, 138] width 45 height 10
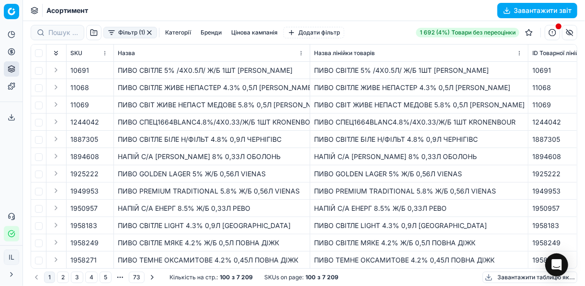
click at [167, 33] on button "Категорії" at bounding box center [177, 32] width 33 height 11
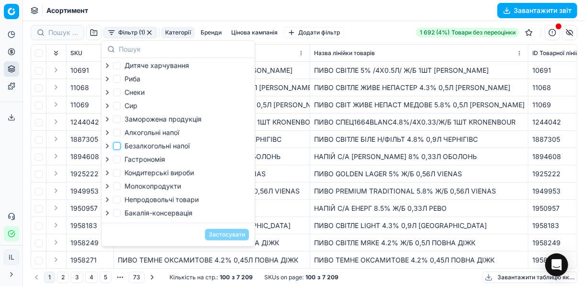
click at [118, 146] on input "Безалкогольні напої" at bounding box center [117, 146] width 8 height 8
checkbox input "true"
click at [220, 237] on button "Застосувати" at bounding box center [227, 234] width 44 height 11
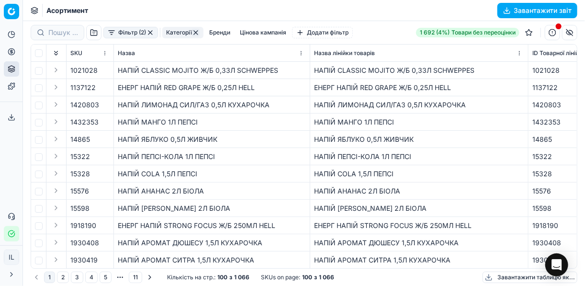
click at [505, 11] on button "Завантажити звіт" at bounding box center [537, 10] width 80 height 15
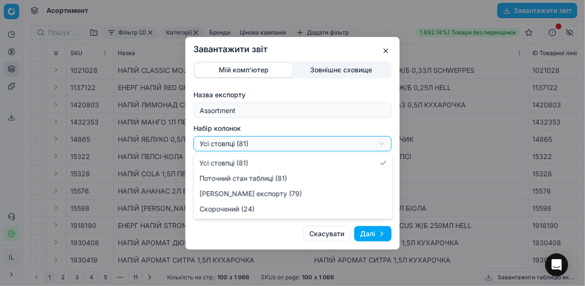
click at [379, 144] on div "Завантажити звіт Мій комп'ютер Зовнішнє сховище Назва експорту Assortment Набір…" at bounding box center [292, 143] width 585 height 286
select select "a9134834-9553-4c73-ac5c-c823406624b7"
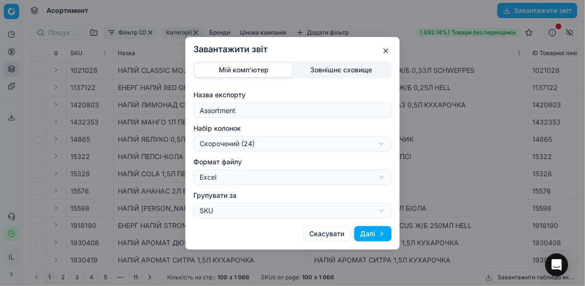
click at [358, 232] on button "Далі" at bounding box center [372, 233] width 37 height 15
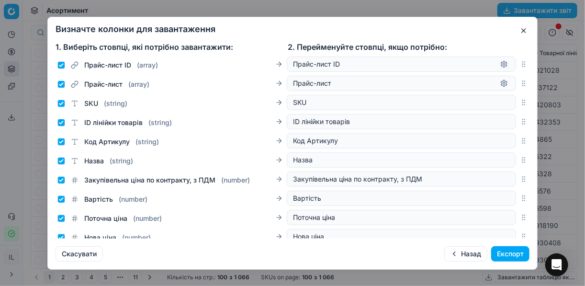
click at [501, 253] on button "Експорт" at bounding box center [510, 253] width 38 height 15
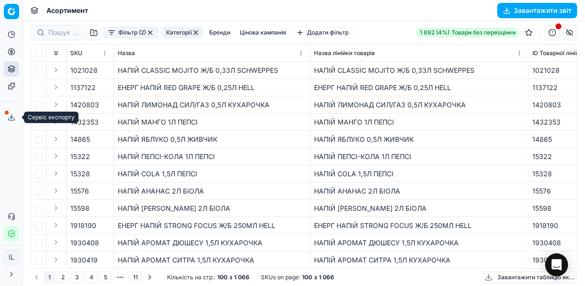
click at [13, 115] on icon at bounding box center [12, 117] width 8 height 8
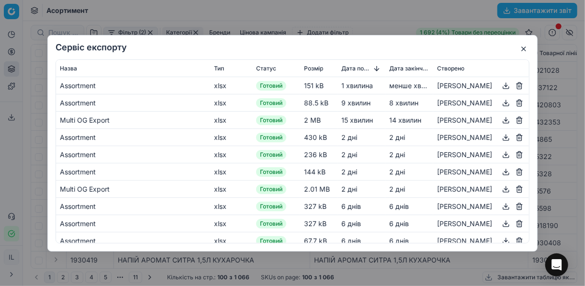
click at [503, 82] on button "button" at bounding box center [505, 84] width 11 height 11
drag, startPoint x: 357, startPoint y: 17, endPoint x: 394, endPoint y: 11, distance: 37.9
click at [357, 17] on div "Сервіс експорту Назва Тип Статус Розмір Дата початку Дата закінчення Створено A…" at bounding box center [292, 143] width 585 height 286
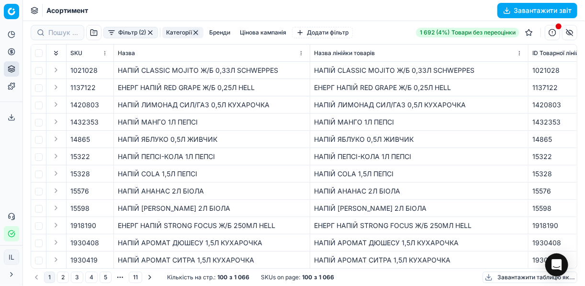
click at [150, 33] on button "button" at bounding box center [150, 33] width 8 height 8
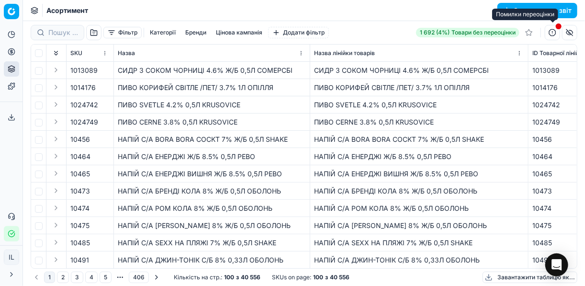
click at [550, 32] on button "button" at bounding box center [552, 32] width 15 height 15
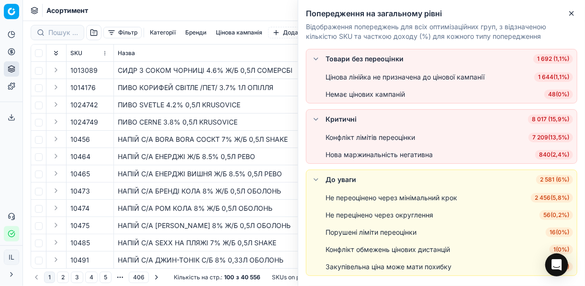
click at [554, 135] on span "7 209 ( 13,5% )" at bounding box center [550, 138] width 45 height 10
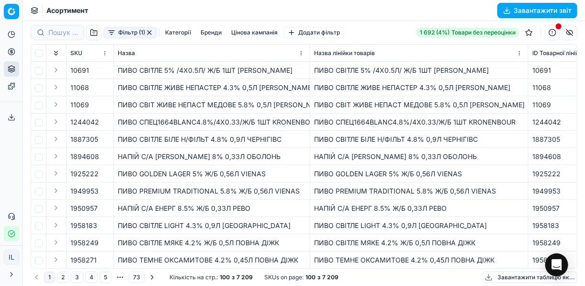
click at [170, 32] on button "Категорії" at bounding box center [177, 32] width 33 height 11
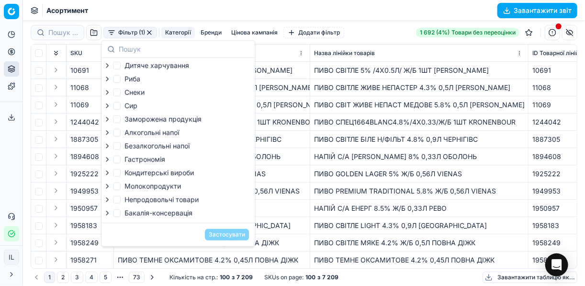
click at [122, 216] on label "Бакалія-консервація" at bounding box center [152, 213] width 79 height 10
click at [121, 216] on input "Бакалія-консервація" at bounding box center [117, 213] width 8 height 8
checkbox input "true"
click at [216, 237] on button "Застосувати" at bounding box center [227, 234] width 44 height 11
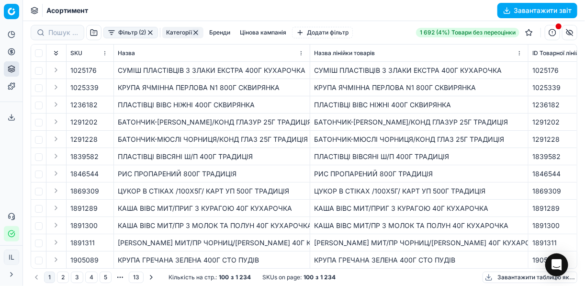
click at [504, 9] on button "Завантажити звіт" at bounding box center [537, 10] width 80 height 15
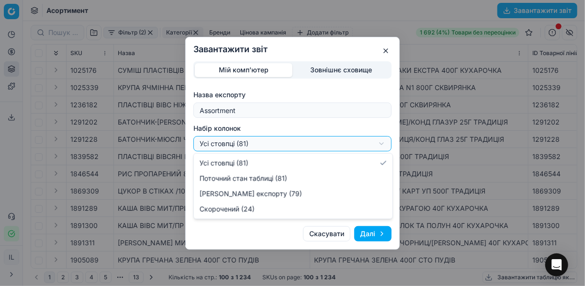
click at [383, 142] on div "Завантажити звіт Мій комп'ютер Зовнішнє сховище Назва експорту Assortment Набір…" at bounding box center [292, 143] width 585 height 286
select select "a9134834-9553-4c73-ac5c-c823406624b7"
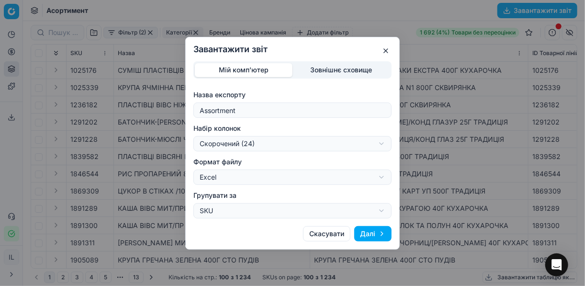
click at [379, 235] on button "Далі" at bounding box center [372, 233] width 37 height 15
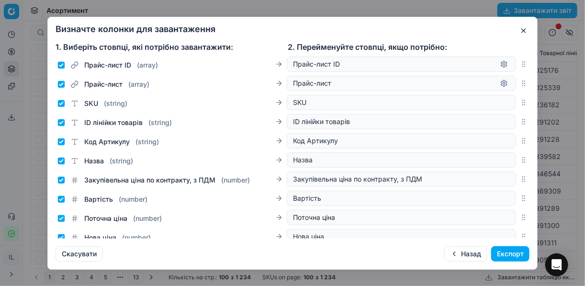
click at [517, 252] on button "Експорт" at bounding box center [510, 253] width 38 height 15
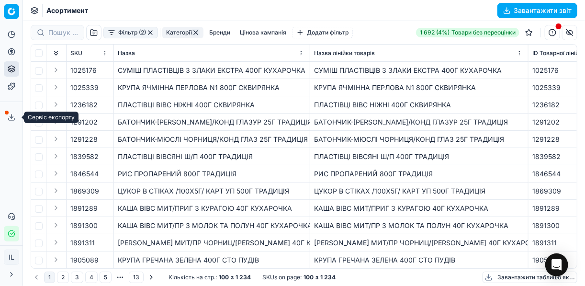
click at [13, 119] on icon at bounding box center [12, 117] width 8 height 8
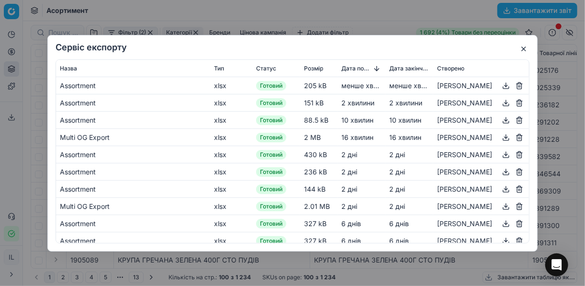
click at [501, 85] on button "button" at bounding box center [505, 84] width 11 height 11
click at [525, 45] on button "button" at bounding box center [523, 48] width 11 height 11
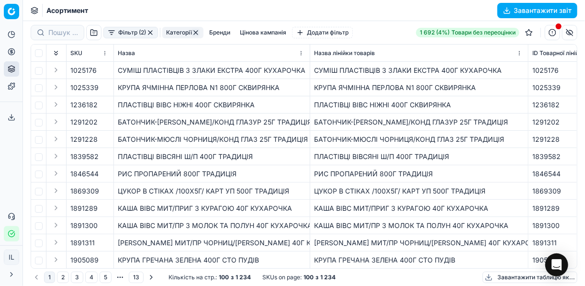
click at [149, 33] on button "button" at bounding box center [150, 33] width 8 height 8
